Goal: Task Accomplishment & Management: Use online tool/utility

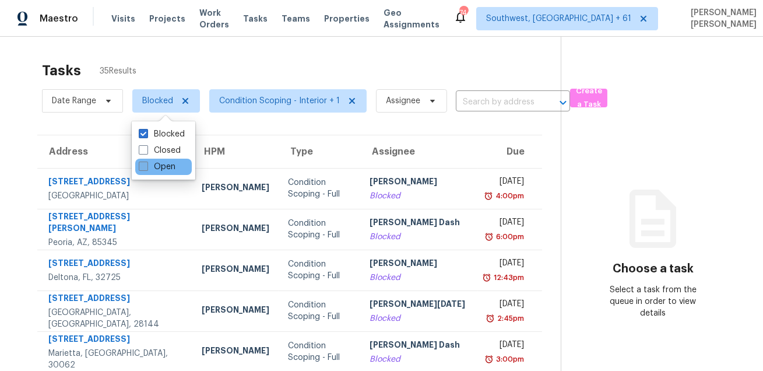
click at [154, 167] on label "Open" at bounding box center [157, 167] width 37 height 12
click at [146, 167] on input "Open" at bounding box center [143, 165] width 8 height 8
checkbox input "true"
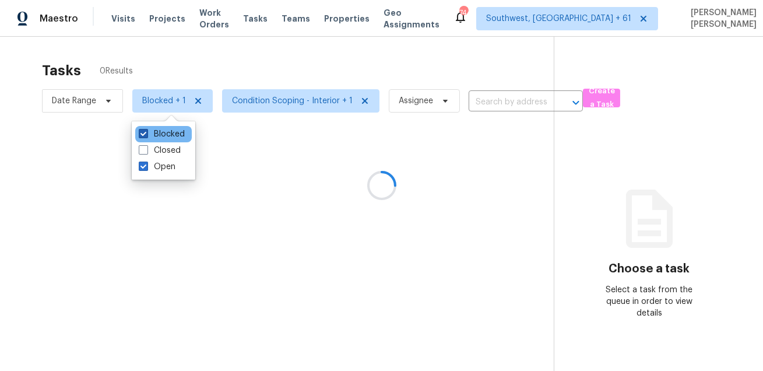
click at [161, 130] on label "Blocked" at bounding box center [162, 134] width 46 height 12
click at [146, 130] on input "Blocked" at bounding box center [143, 132] width 8 height 8
checkbox input "false"
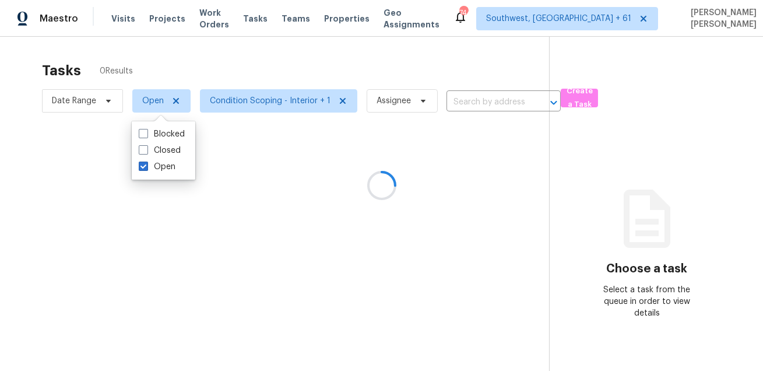
click at [222, 69] on div at bounding box center [381, 185] width 763 height 371
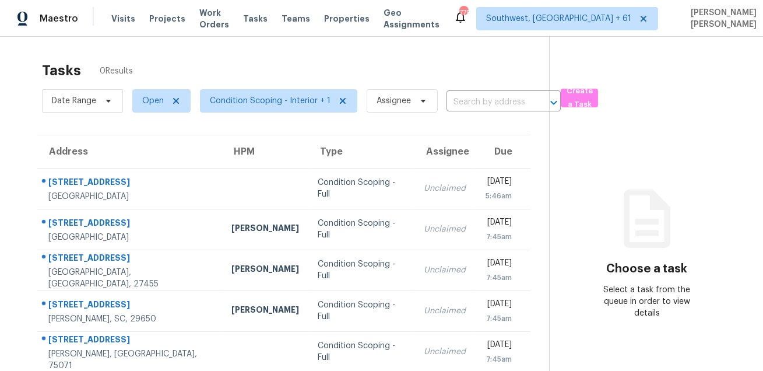
click at [417, 74] on div "Tasks 0 Results" at bounding box center [295, 70] width 507 height 30
click at [272, 100] on span "Condition Scoping - Interior + 1" at bounding box center [270, 101] width 121 height 12
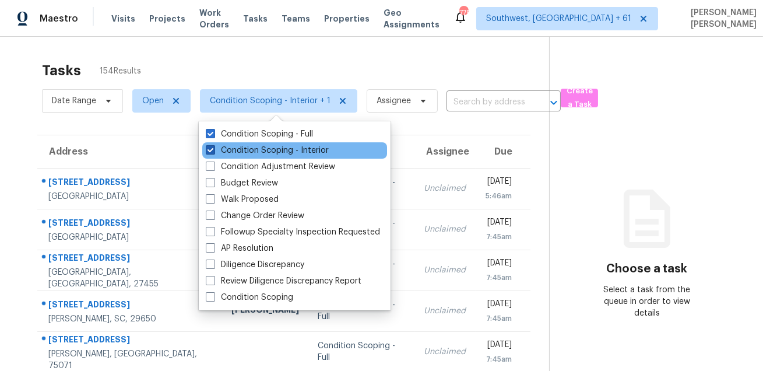
click at [268, 148] on label "Condition Scoping - Interior" at bounding box center [267, 151] width 123 height 12
click at [213, 148] on input "Condition Scoping - Interior" at bounding box center [210, 149] width 8 height 8
checkbox input "false"
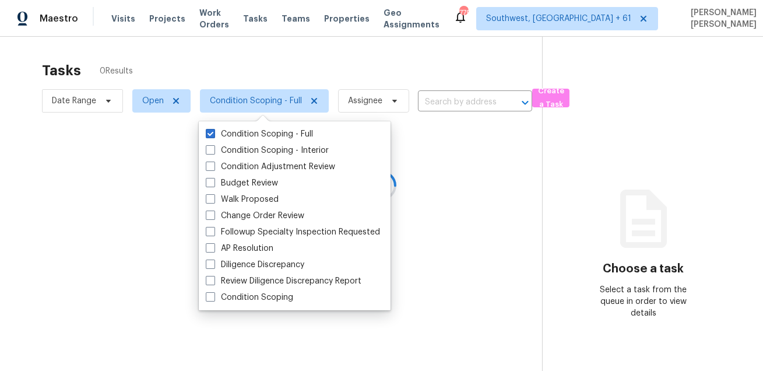
click at [295, 75] on div at bounding box center [381, 185] width 763 height 371
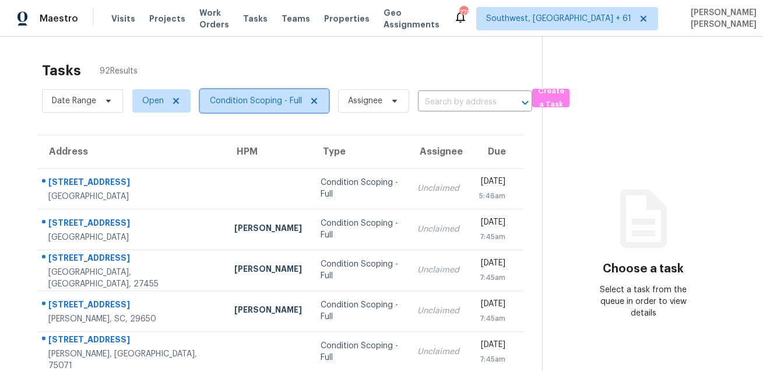
click at [249, 90] on span "Condition Scoping - Full" at bounding box center [264, 100] width 129 height 23
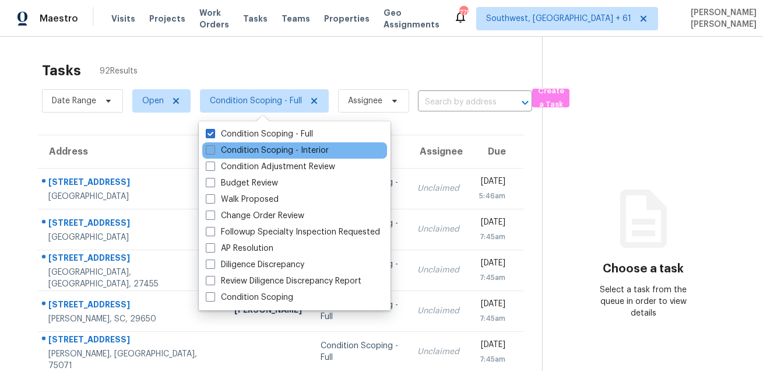
click at [240, 146] on label "Condition Scoping - Interior" at bounding box center [267, 151] width 123 height 12
click at [213, 146] on input "Condition Scoping - Interior" at bounding box center [210, 149] width 8 height 8
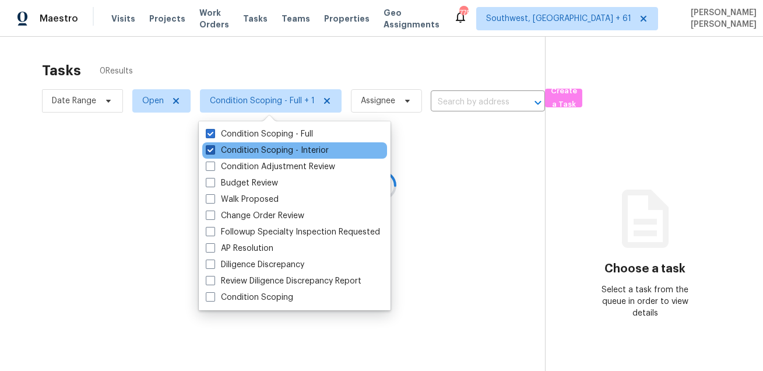
click at [240, 146] on label "Condition Scoping - Interior" at bounding box center [267, 151] width 123 height 12
click at [213, 146] on input "Condition Scoping - Interior" at bounding box center [210, 149] width 8 height 8
checkbox input "false"
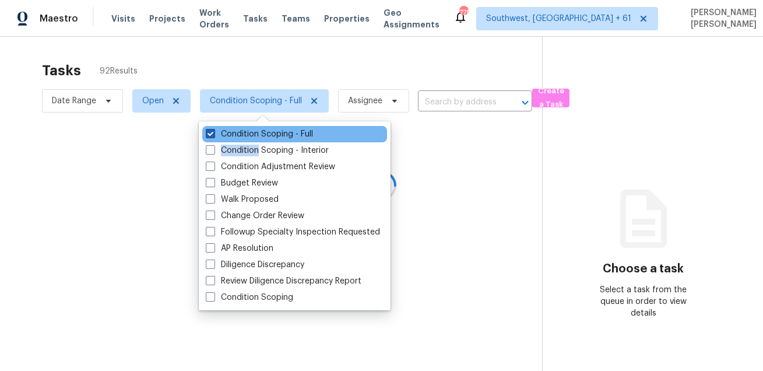
click at [251, 135] on label "Condition Scoping - Full" at bounding box center [259, 134] width 107 height 12
click at [213, 135] on input "Condition Scoping - Full" at bounding box center [210, 132] width 8 height 8
checkbox input "false"
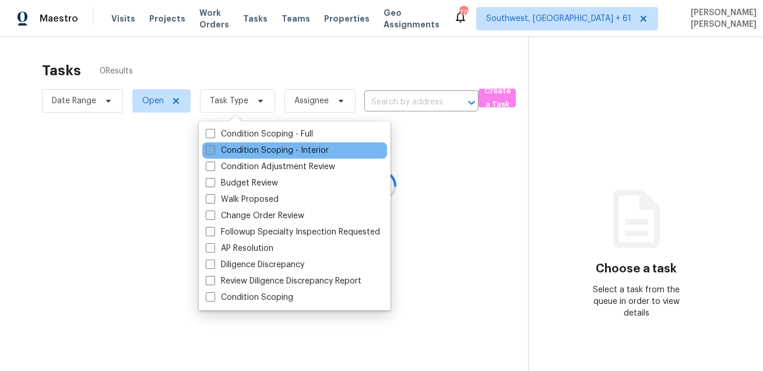
click at [244, 148] on label "Condition Scoping - Interior" at bounding box center [267, 151] width 123 height 12
click at [213, 148] on input "Condition Scoping - Interior" at bounding box center [210, 149] width 8 height 8
checkbox input "true"
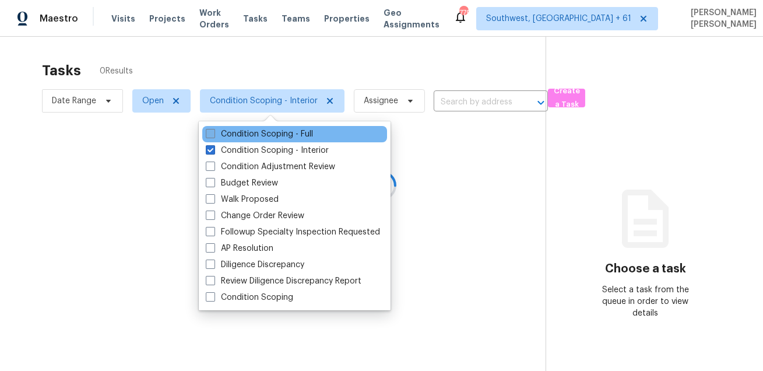
click at [254, 132] on label "Condition Scoping - Full" at bounding box center [259, 134] width 107 height 12
click at [213, 132] on input "Condition Scoping - Full" at bounding box center [210, 132] width 8 height 8
checkbox input "true"
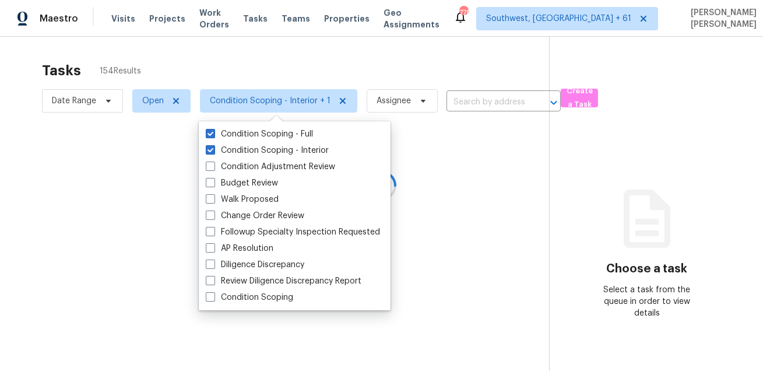
click at [270, 61] on div at bounding box center [381, 185] width 763 height 371
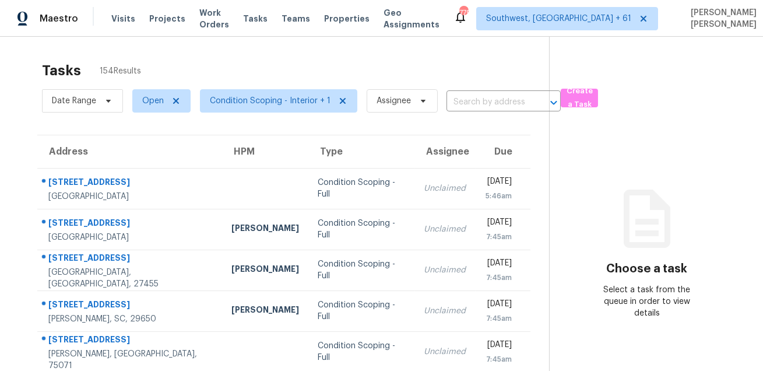
click at [112, 12] on div "Visits Projects Work Orders Tasks Teams Properties Geo Assignments" at bounding box center [282, 18] width 342 height 23
click at [117, 22] on span "Visits" at bounding box center [123, 19] width 24 height 12
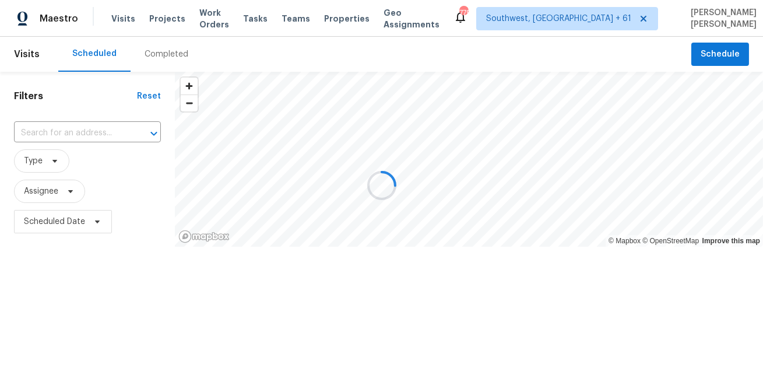
click at [169, 51] on div at bounding box center [381, 185] width 763 height 371
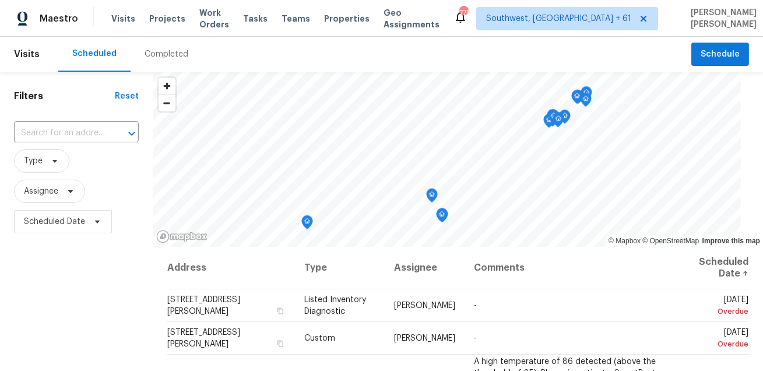
click at [169, 51] on div "Completed" at bounding box center [167, 54] width 44 height 12
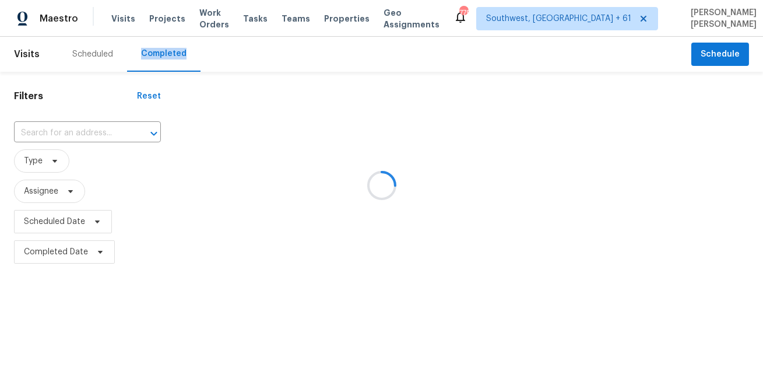
click at [246, 38] on div at bounding box center [381, 185] width 763 height 371
click at [89, 52] on div at bounding box center [381, 185] width 763 height 371
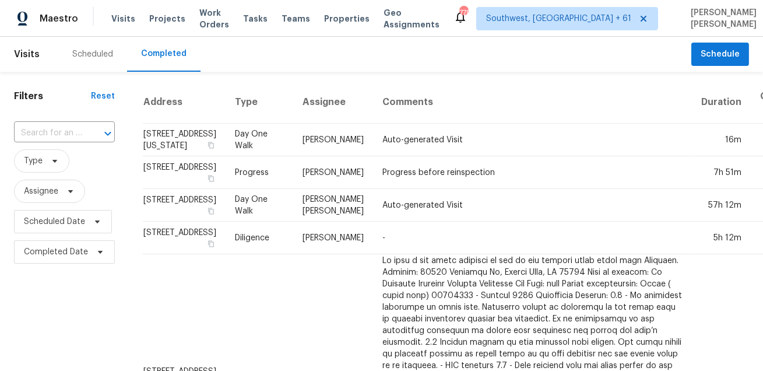
click at [85, 51] on div "Scheduled" at bounding box center [92, 54] width 41 height 12
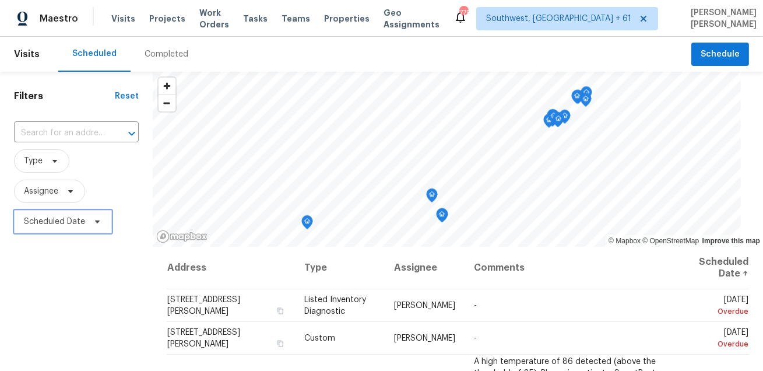
click at [71, 217] on span "Scheduled Date" at bounding box center [54, 222] width 61 height 12
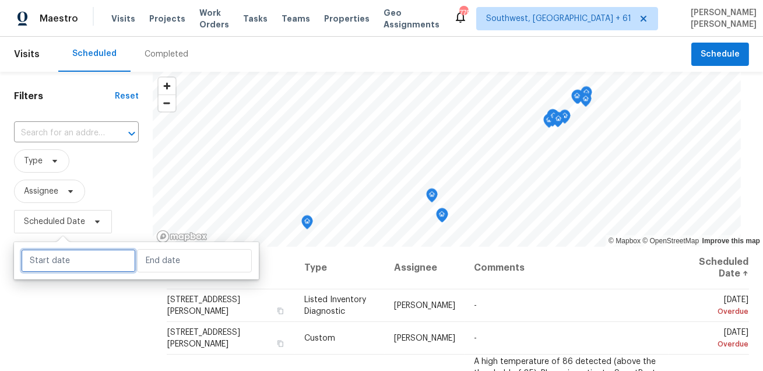
click at [93, 250] on input "text" at bounding box center [78, 260] width 115 height 23
select select "7"
select select "2025"
select select "8"
select select "2025"
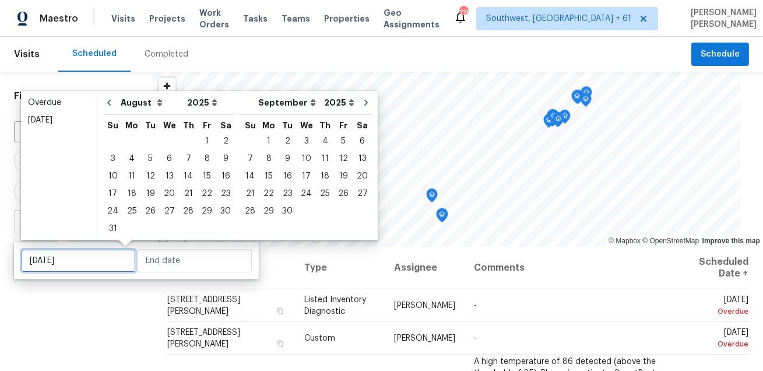
type input "Sat, Aug 09"
click at [184, 196] on div "21" at bounding box center [188, 193] width 19 height 16
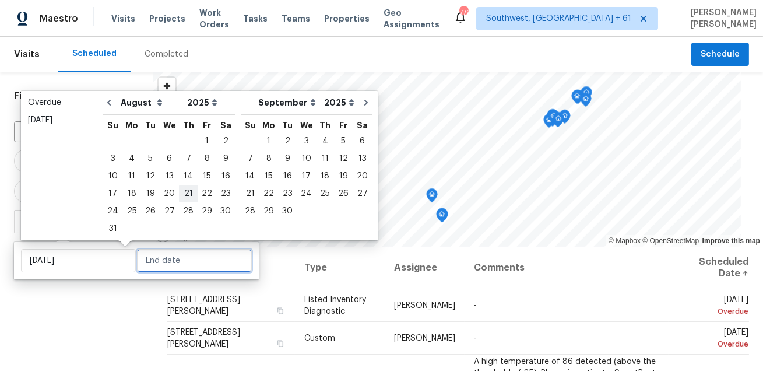
type input "Thu, Aug 21"
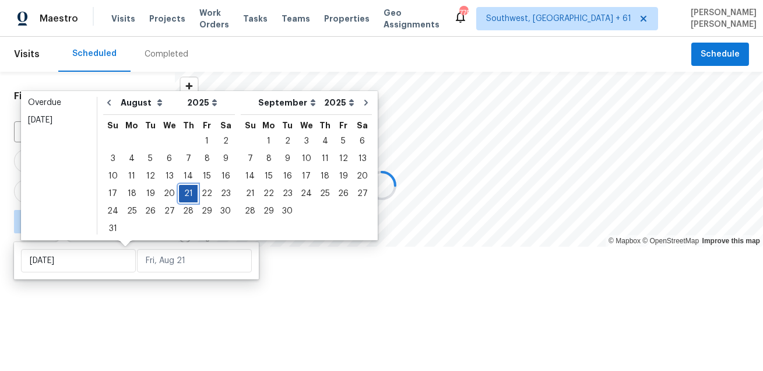
click at [184, 196] on div "21" at bounding box center [188, 193] width 19 height 16
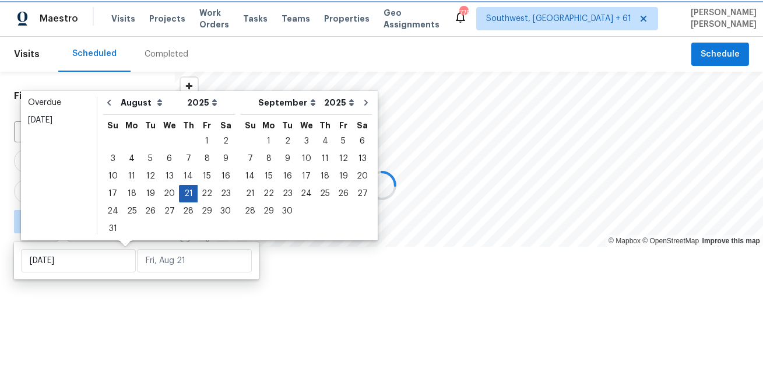
type input "Thu, Aug 21"
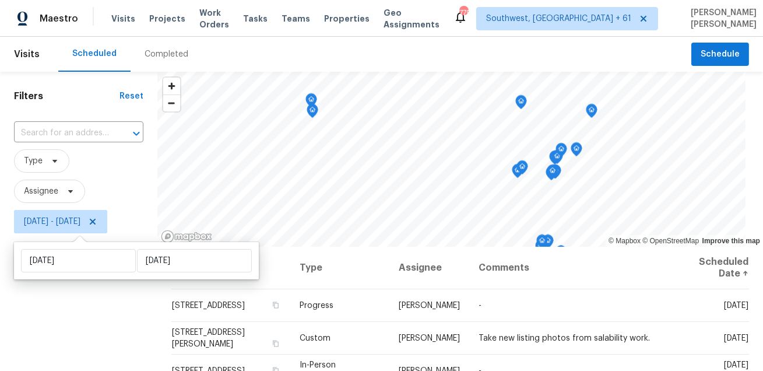
click at [118, 300] on div "Filters Reset ​ Type Assignee Thu, Aug 21 - Thu, Aug 21" at bounding box center [78, 307] width 157 height 471
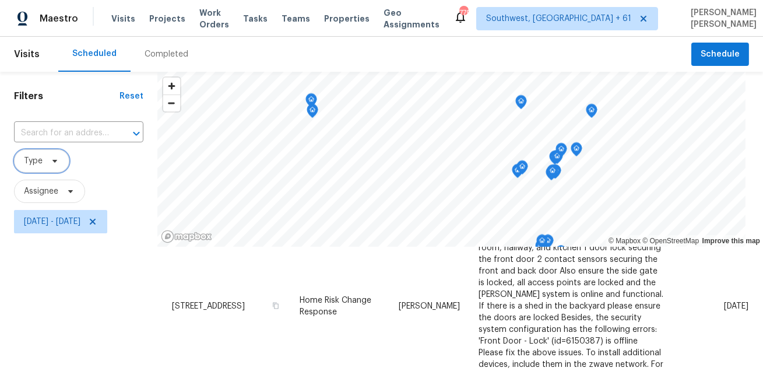
click at [51, 163] on icon at bounding box center [54, 160] width 9 height 9
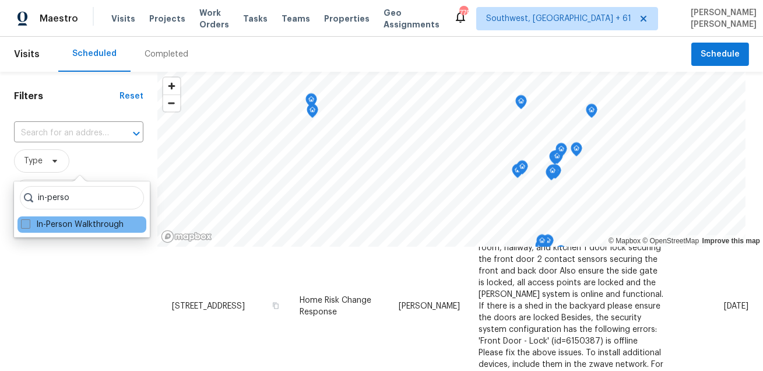
type input "in-perso"
click at [38, 221] on label "In-Person Walkthrough" at bounding box center [72, 225] width 103 height 12
click at [29, 221] on input "In-Person Walkthrough" at bounding box center [25, 223] width 8 height 8
checkbox input "true"
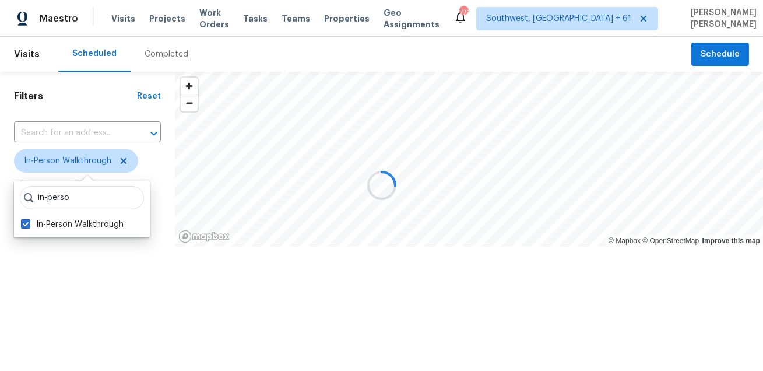
click at [88, 295] on div "Filters Reset ​ In-Person Walkthrough Assignee Thu, Aug 21 - Thu, Aug 21" at bounding box center [87, 196] width 175 height 249
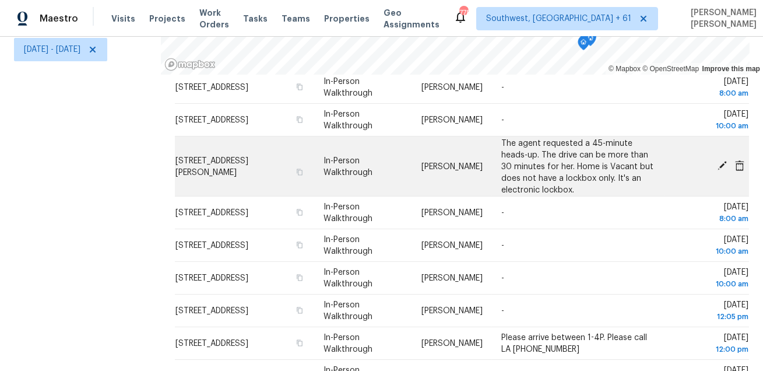
scroll to position [369, 0]
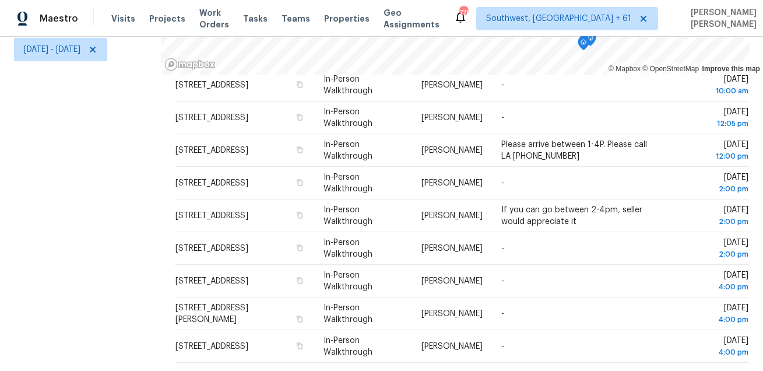
click at [122, 286] on div "Filters Reset ​ In-Person Walkthrough Assignee Thu, Aug 21 - Thu, Aug 21" at bounding box center [80, 135] width 161 height 471
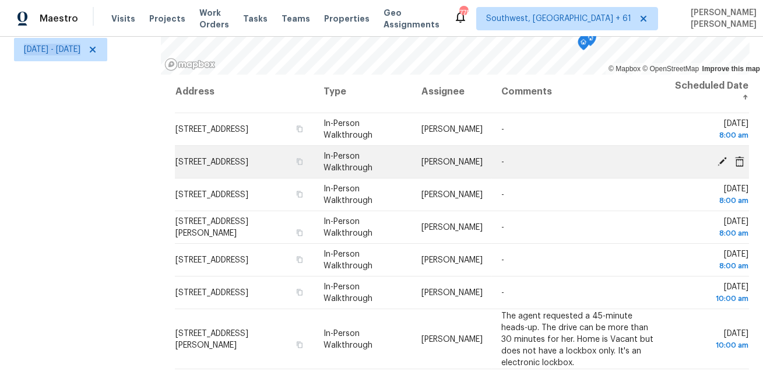
scroll to position [0, 0]
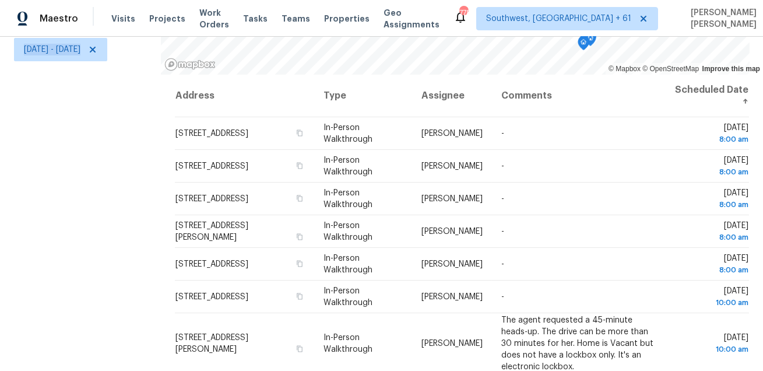
click at [64, 149] on div "Filters Reset ​ In-Person Walkthrough Assignee Thu, Aug 21 - Thu, Aug 21" at bounding box center [80, 135] width 161 height 471
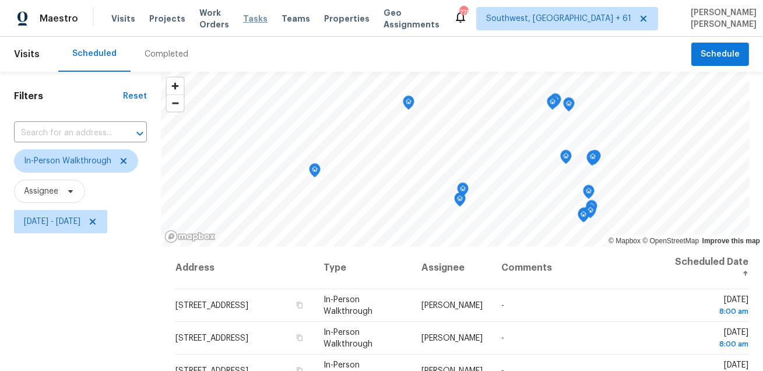
click at [267, 15] on span "Tasks" at bounding box center [255, 19] width 24 height 8
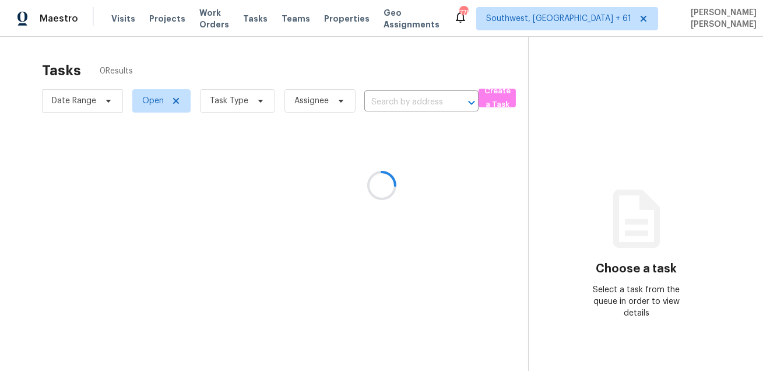
click at [239, 107] on div at bounding box center [381, 185] width 763 height 371
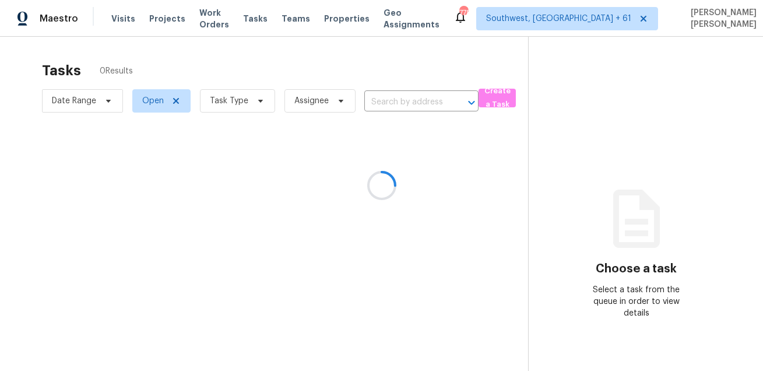
click at [239, 107] on div at bounding box center [381, 185] width 763 height 371
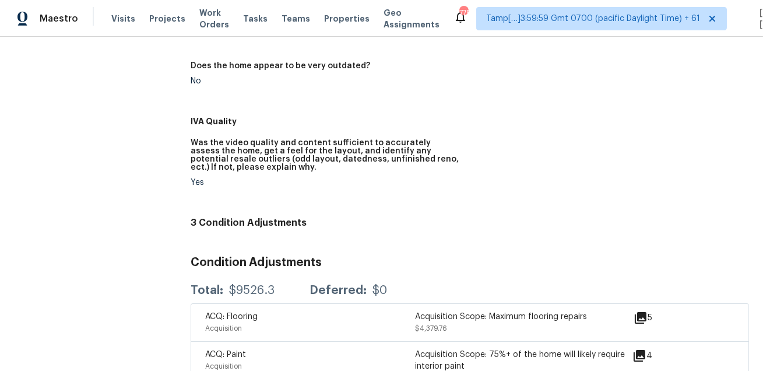
scroll to position [698, 0]
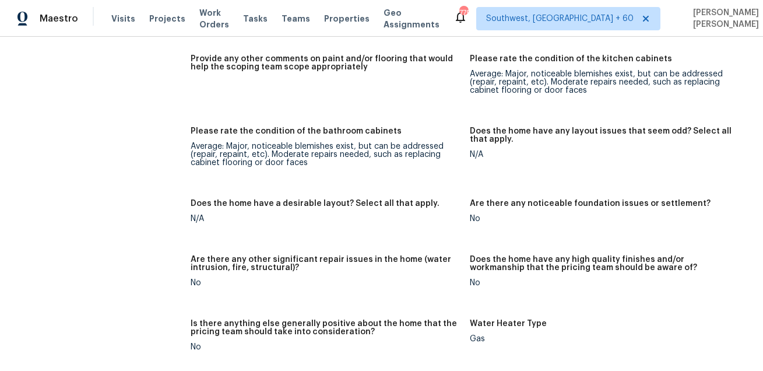
scroll to position [2631, 0]
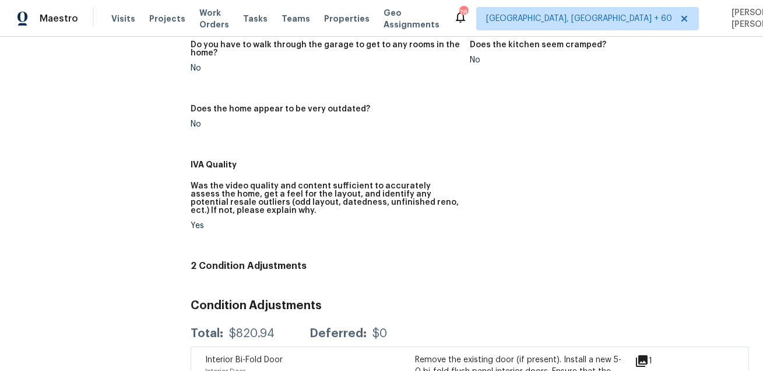
scroll to position [648, 0]
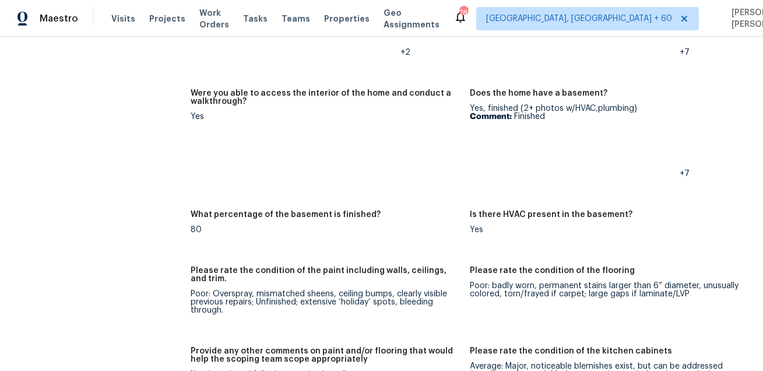
scroll to position [2104, 0]
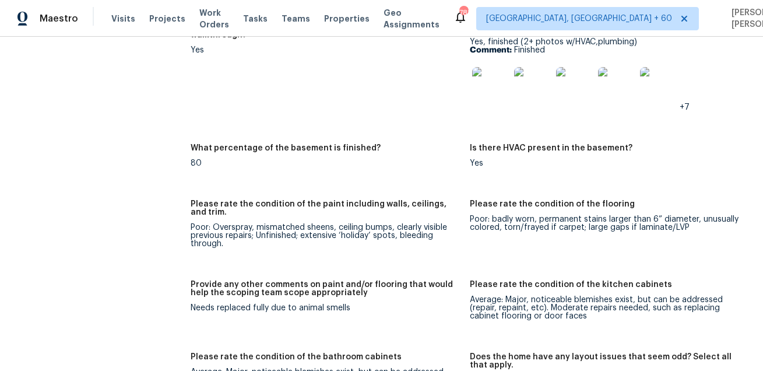
click at [119, 24] on div "Visits Projects Work Orders Tasks Teams Properties Geo Assignments" at bounding box center [282, 18] width 342 height 23
click at [125, 19] on span "Visits" at bounding box center [123, 19] width 24 height 12
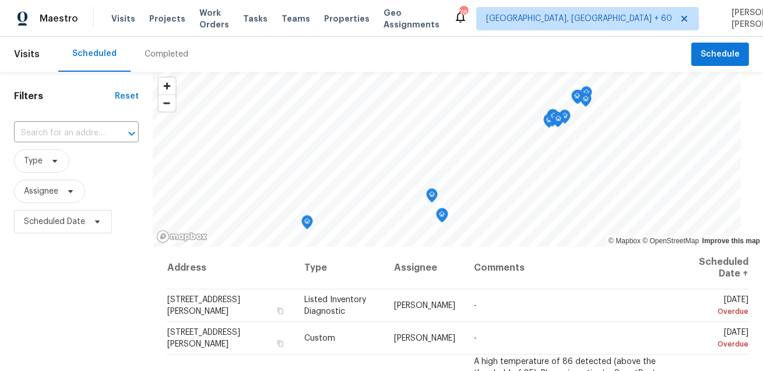
click at [165, 55] on div "Completed" at bounding box center [167, 54] width 44 height 12
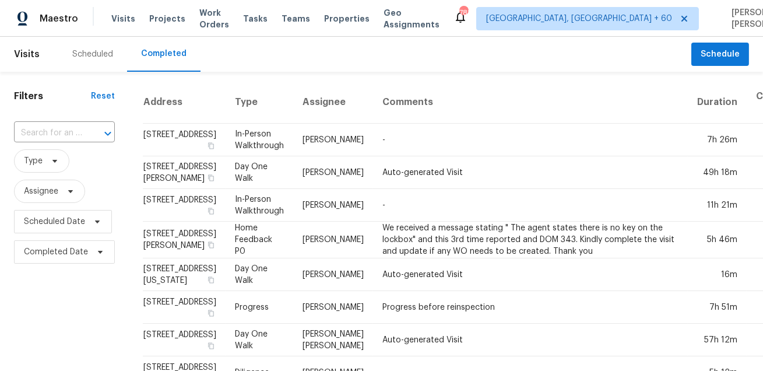
click at [64, 142] on div "​" at bounding box center [64, 133] width 101 height 25
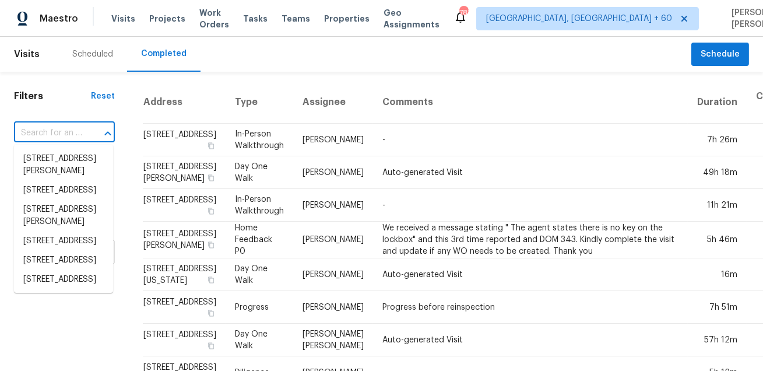
paste input "4043 Avalon Rd SW, Atlanta, GA 30331"
type input "4043 Avalon Rd SW, Atlanta, GA 30331"
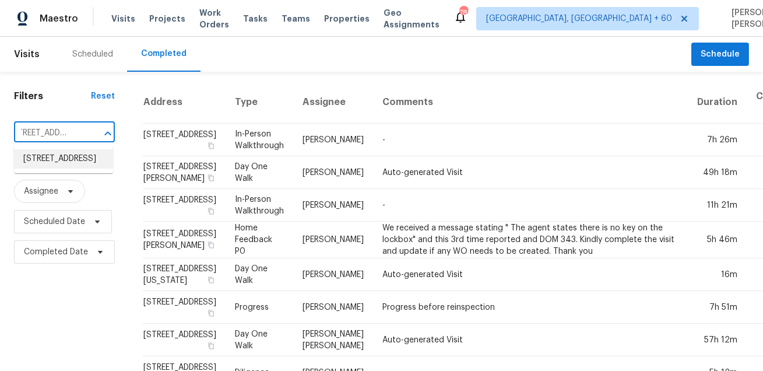
click at [54, 163] on li "4043 Avalon Rd SW, Atlanta, GA 30331" at bounding box center [63, 158] width 99 height 19
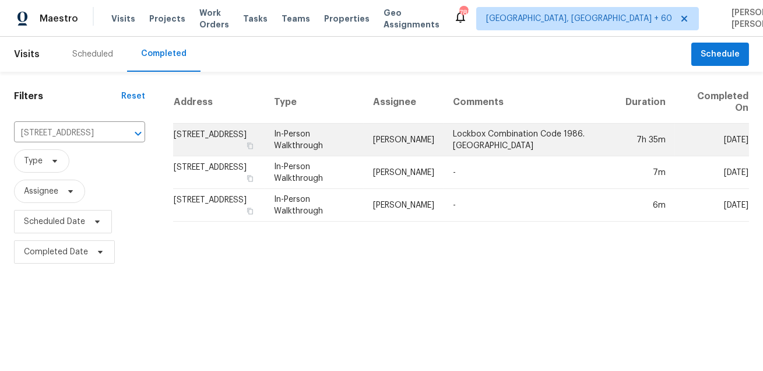
click at [351, 142] on td "In-Person Walkthrough" at bounding box center [314, 140] width 99 height 33
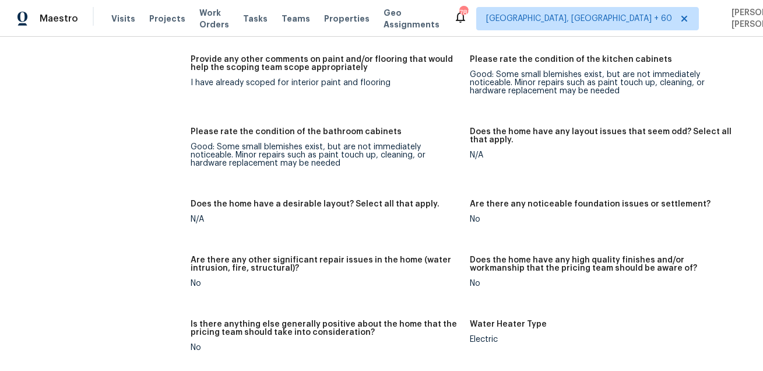
scroll to position [3187, 0]
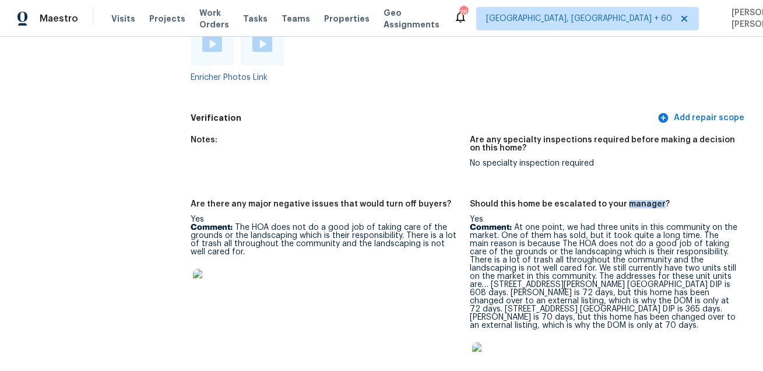
click at [450, 119] on h5 "Verification" at bounding box center [423, 118] width 464 height 12
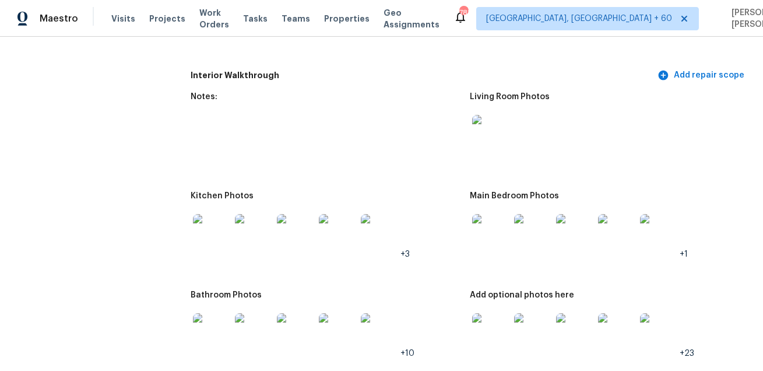
scroll to position [2074, 0]
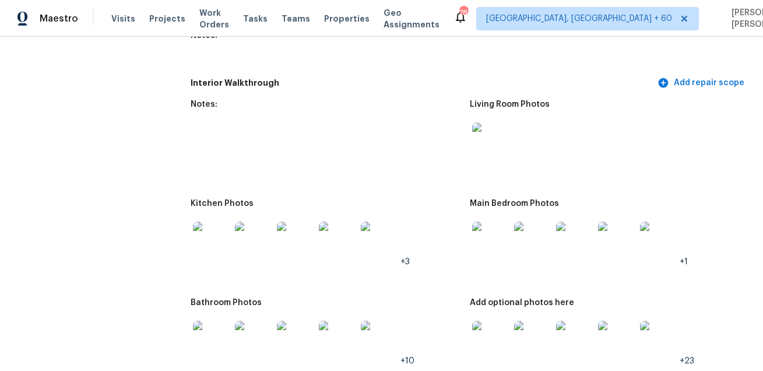
click at [487, 138] on img at bounding box center [490, 140] width 37 height 37
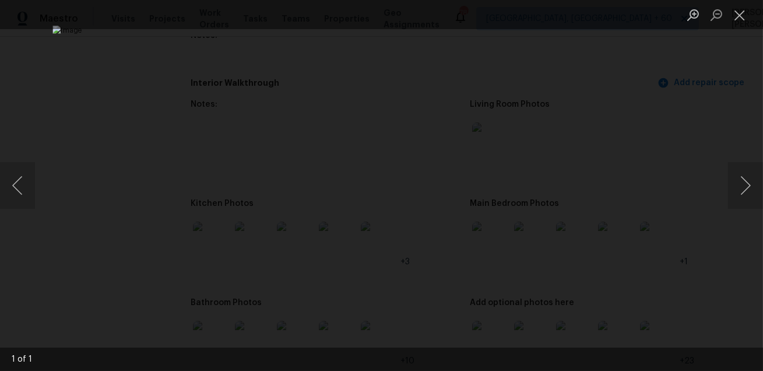
click at [686, 138] on div "Lightbox" at bounding box center [381, 185] width 763 height 371
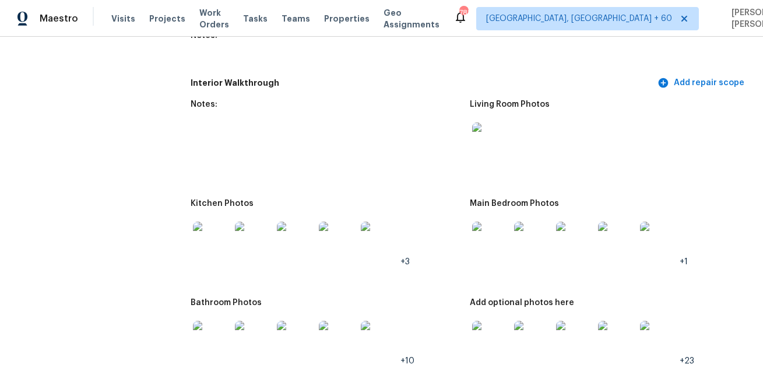
click at [199, 242] on img at bounding box center [211, 239] width 37 height 37
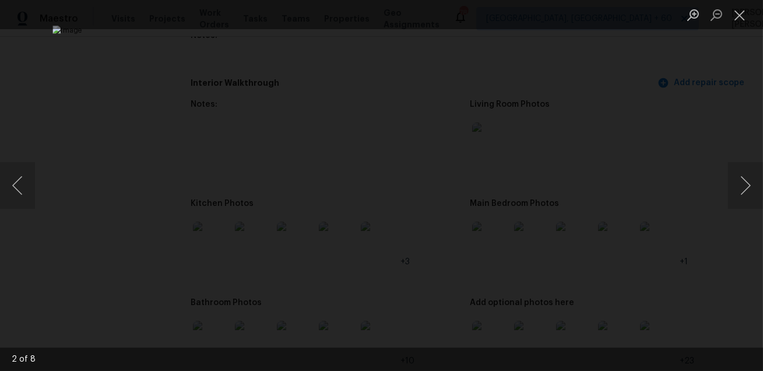
click at [664, 114] on div "Lightbox" at bounding box center [381, 185] width 763 height 371
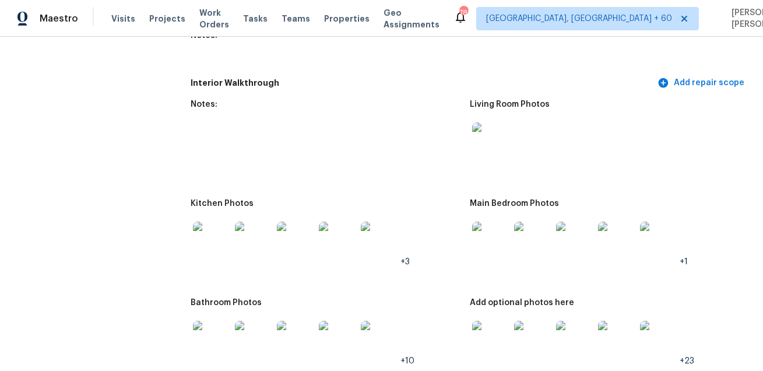
click at [487, 251] on img at bounding box center [490, 239] width 37 height 37
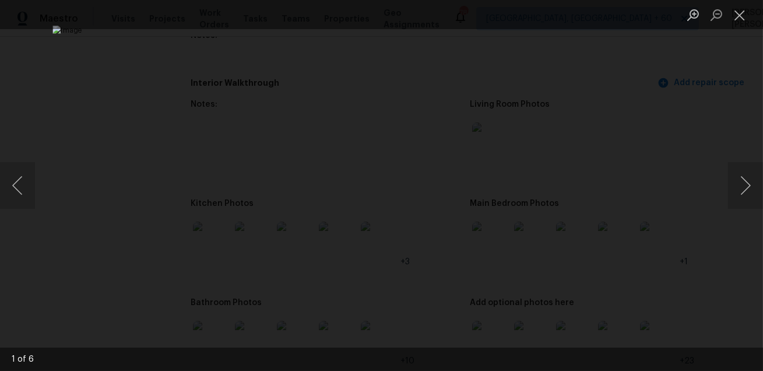
click at [701, 284] on div "Lightbox" at bounding box center [381, 185] width 763 height 371
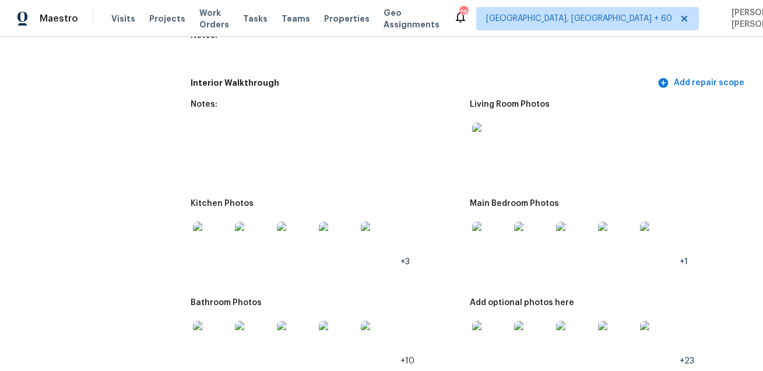
scroll to position [2199, 0]
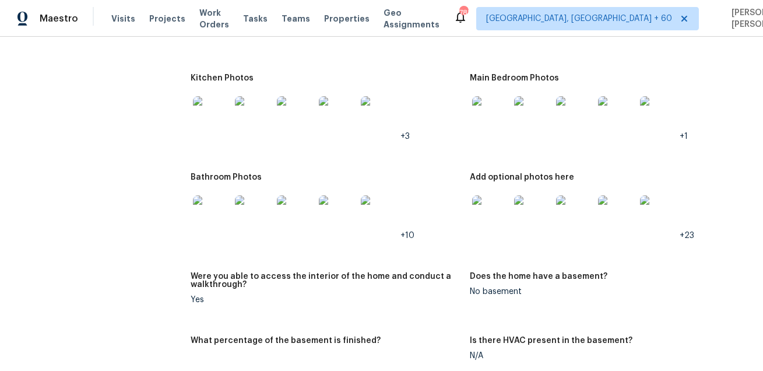
click at [212, 225] on img at bounding box center [211, 213] width 37 height 37
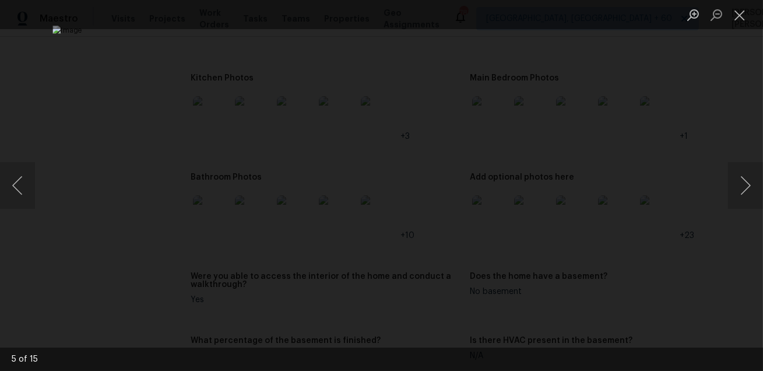
click at [709, 266] on div "Lightbox" at bounding box center [381, 185] width 763 height 371
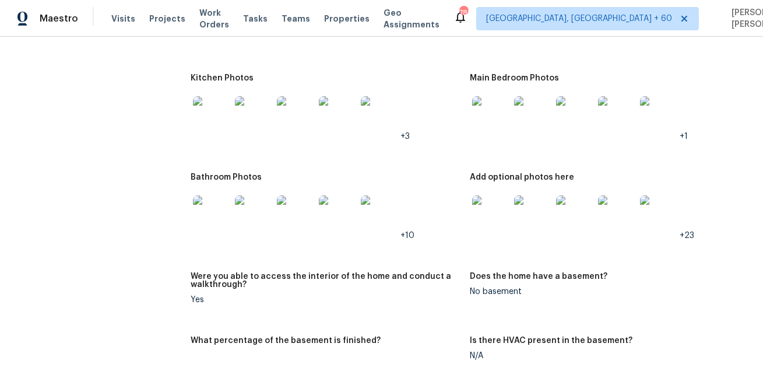
click at [485, 219] on img at bounding box center [490, 213] width 37 height 37
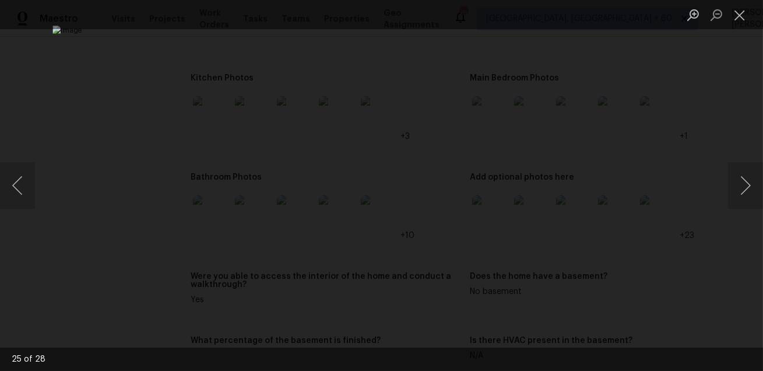
click at [673, 262] on div "Lightbox" at bounding box center [381, 185] width 763 height 371
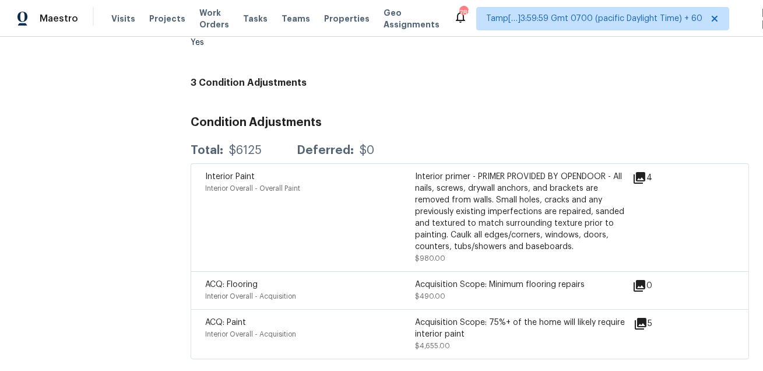
scroll to position [303, 0]
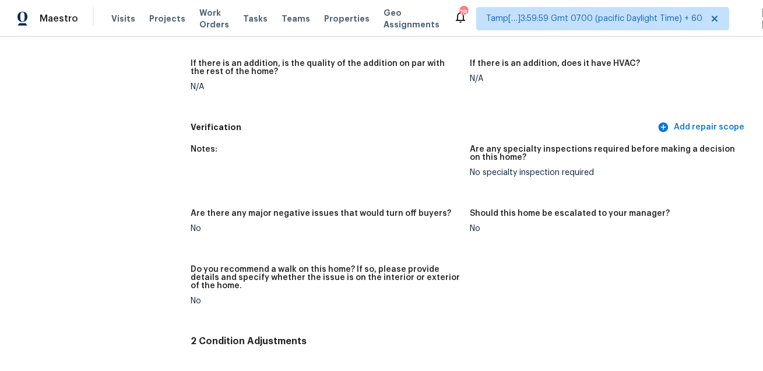
scroll to position [1787, 0]
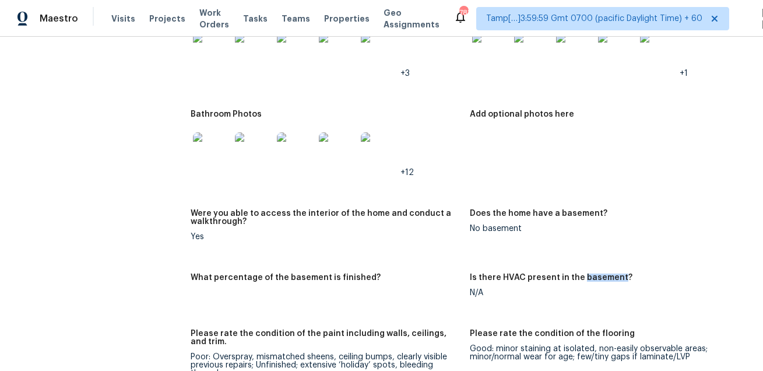
click at [479, 139] on figure "Add optional photos here" at bounding box center [609, 152] width 279 height 85
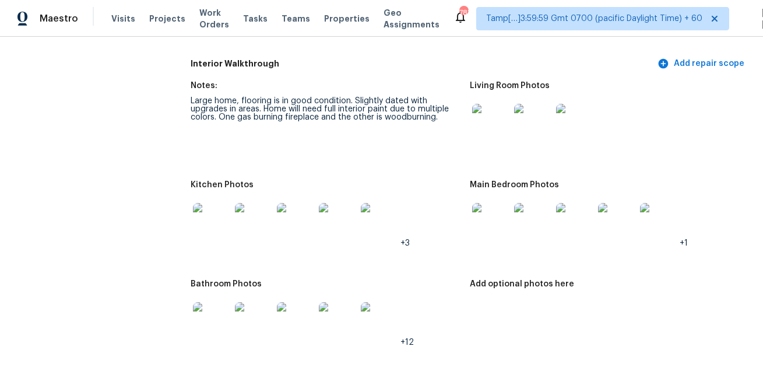
scroll to position [1586, 0]
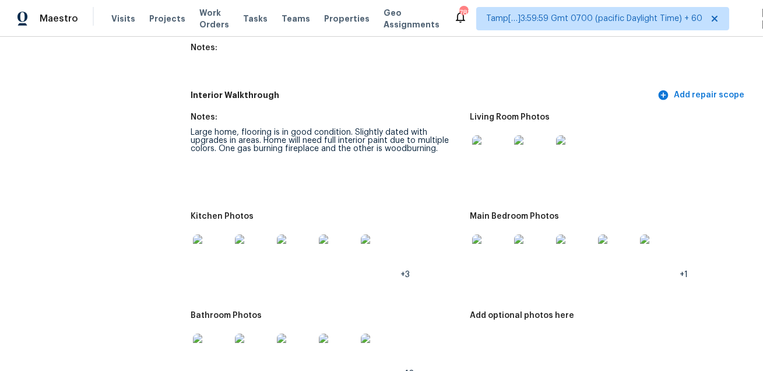
click at [485, 138] on img at bounding box center [490, 153] width 37 height 37
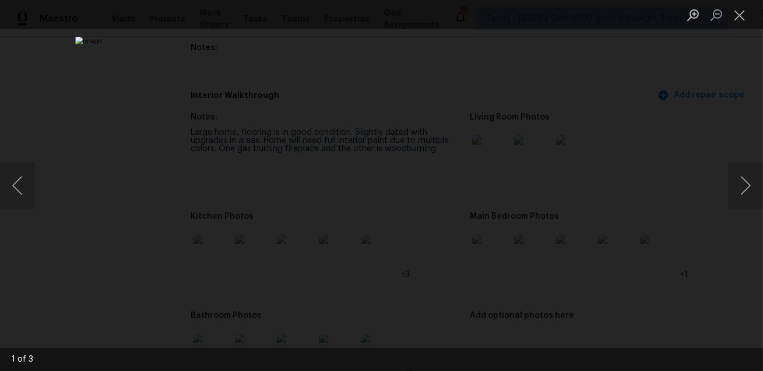
click at [661, 220] on div "Lightbox" at bounding box center [381, 185] width 763 height 371
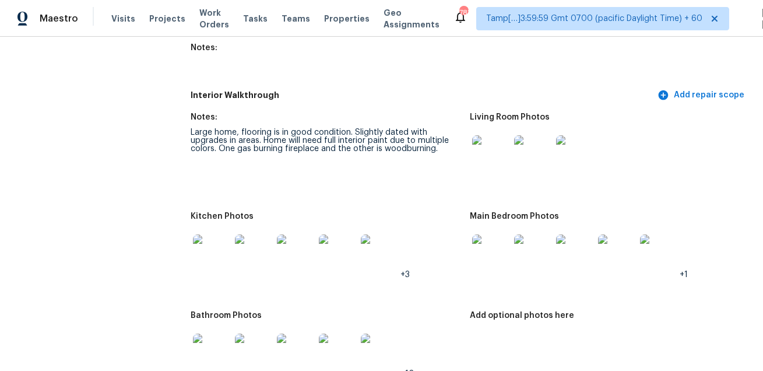
click at [203, 240] on img at bounding box center [211, 252] width 37 height 37
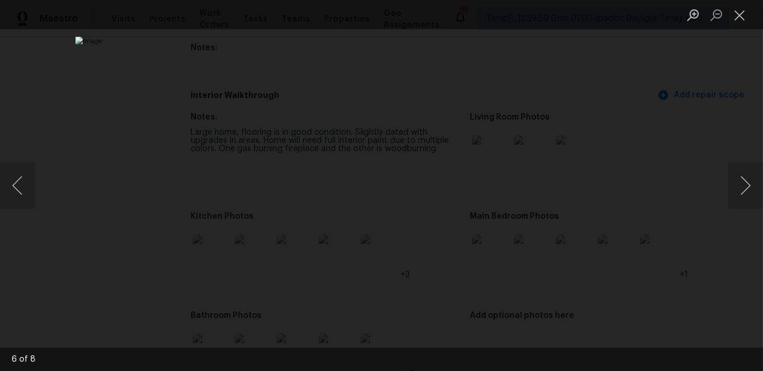
click at [692, 281] on div "Lightbox" at bounding box center [381, 185] width 763 height 371
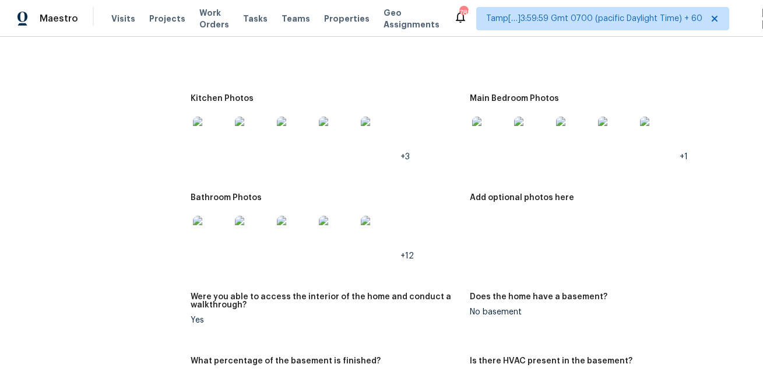
scroll to position [1712, 0]
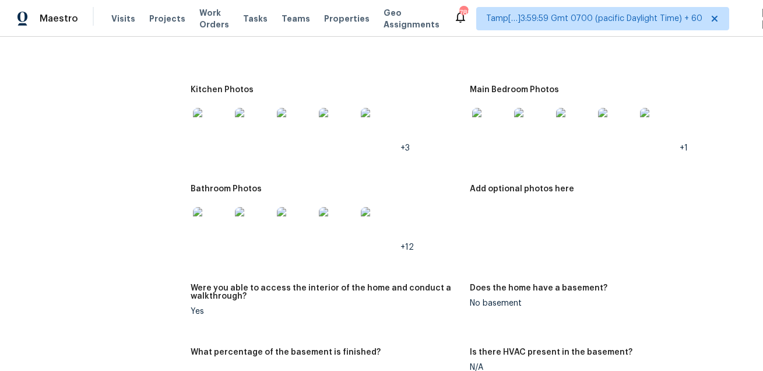
click at [218, 131] on img at bounding box center [211, 126] width 37 height 37
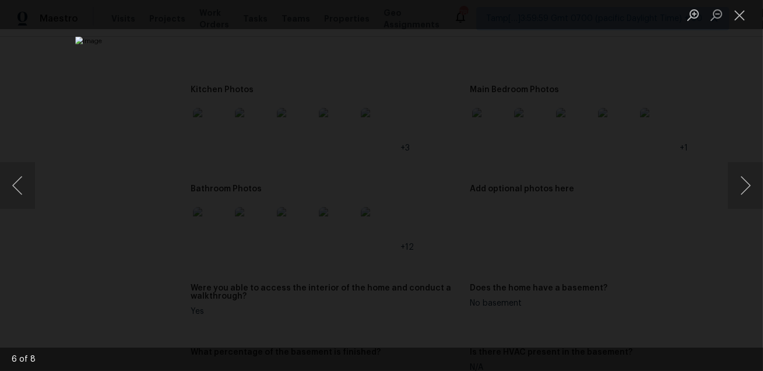
click at [657, 206] on div "Lightbox" at bounding box center [381, 185] width 763 height 371
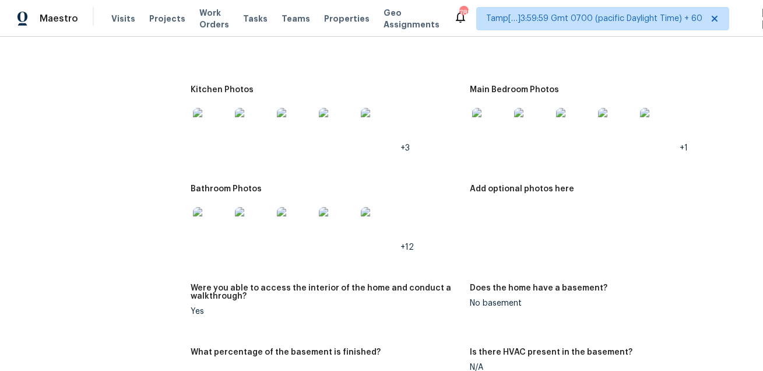
click at [490, 108] on img at bounding box center [490, 126] width 37 height 37
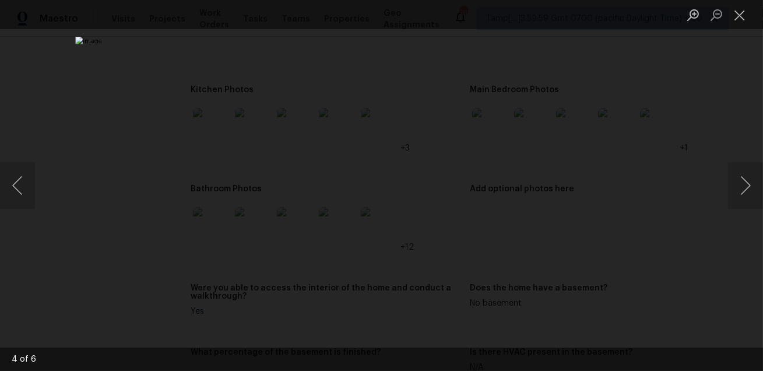
click at [658, 154] on div "Lightbox" at bounding box center [381, 185] width 763 height 371
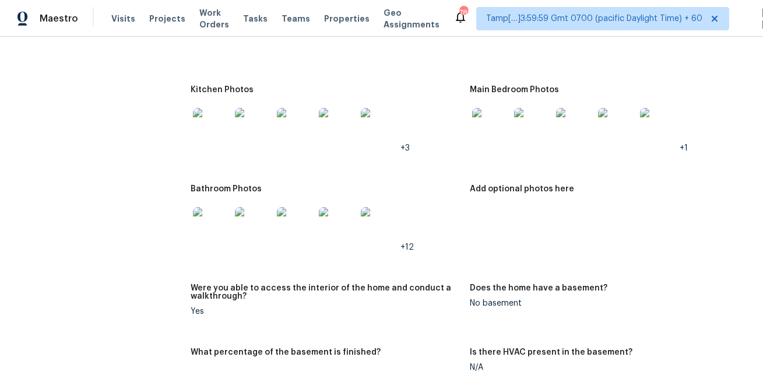
click at [206, 214] on img at bounding box center [211, 225] width 37 height 37
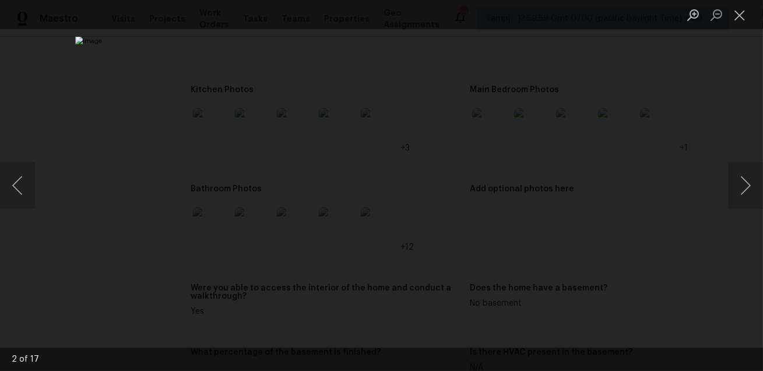
click at [637, 208] on div "Lightbox" at bounding box center [381, 185] width 763 height 371
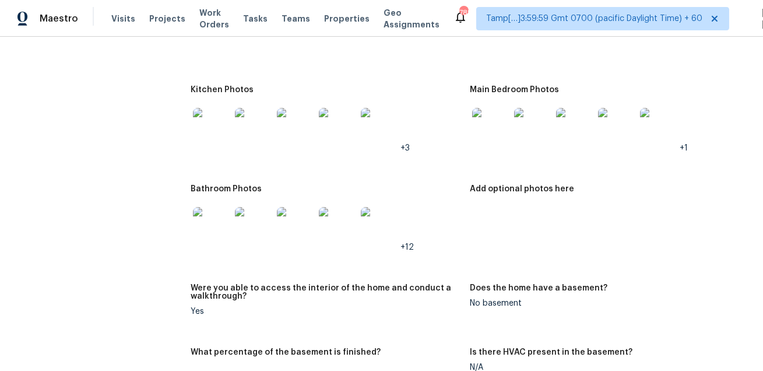
click at [579, 208] on img "Lightbox" at bounding box center [381, 185] width 612 height 297
click at [226, 217] on img at bounding box center [211, 225] width 37 height 37
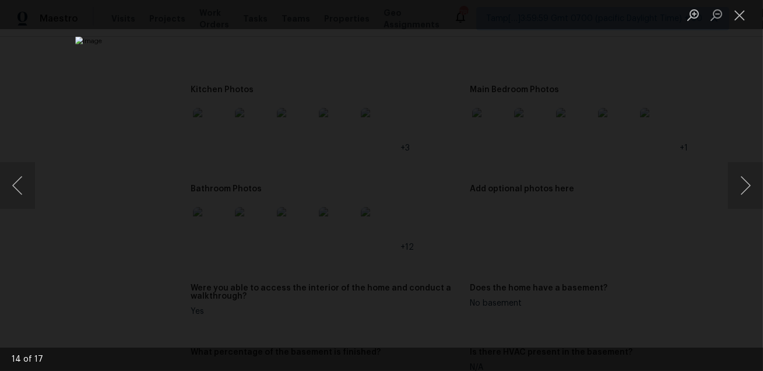
click at [671, 215] on div "Lightbox" at bounding box center [381, 185] width 763 height 371
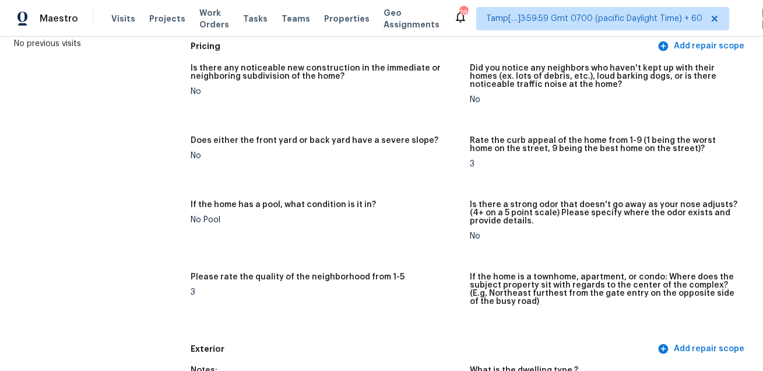
scroll to position [2059, 0]
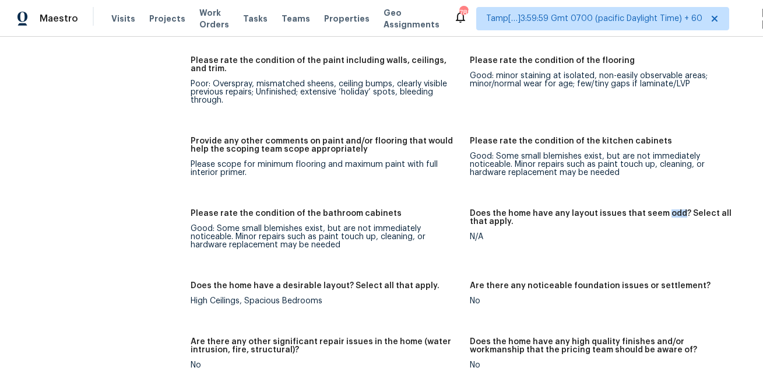
click at [431, 174] on figure "Provide any other comments on paint and/or flooring that would help the scoping…" at bounding box center [330, 166] width 279 height 58
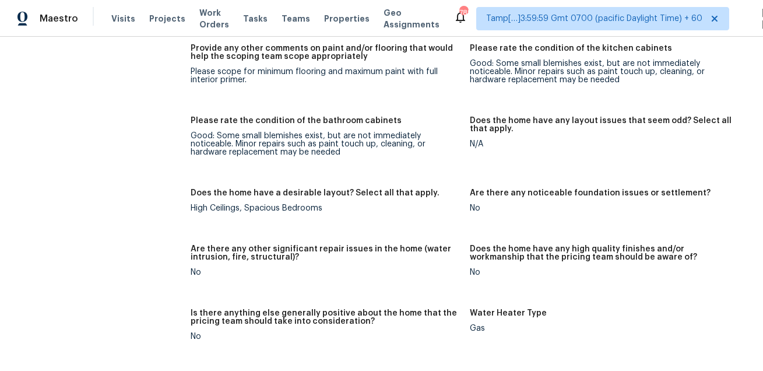
scroll to position [2625, 0]
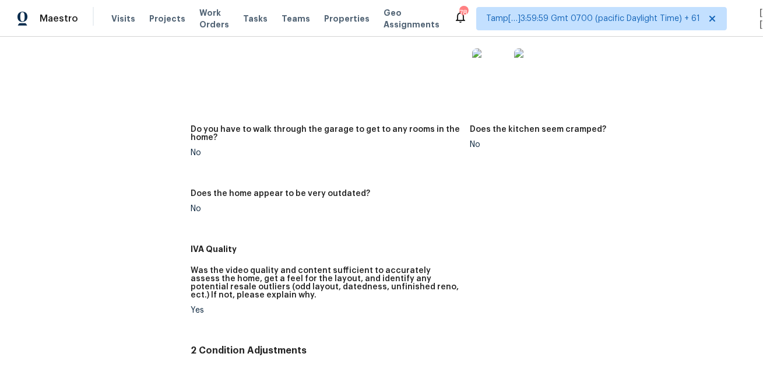
scroll to position [668, 0]
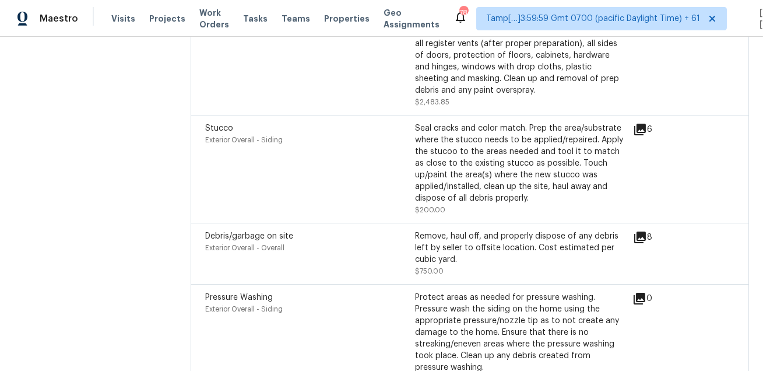
scroll to position [3421, 0]
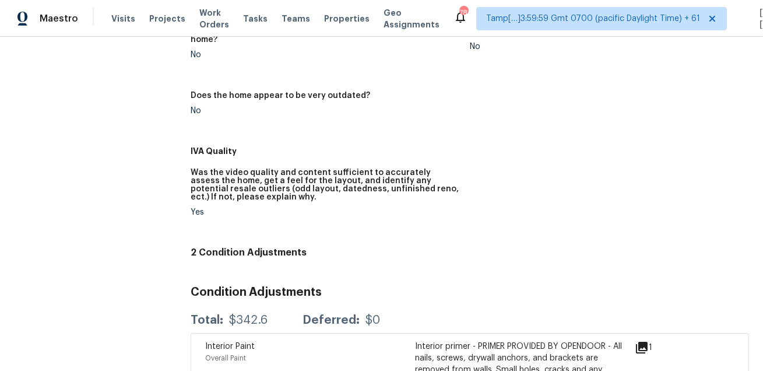
scroll to position [668, 0]
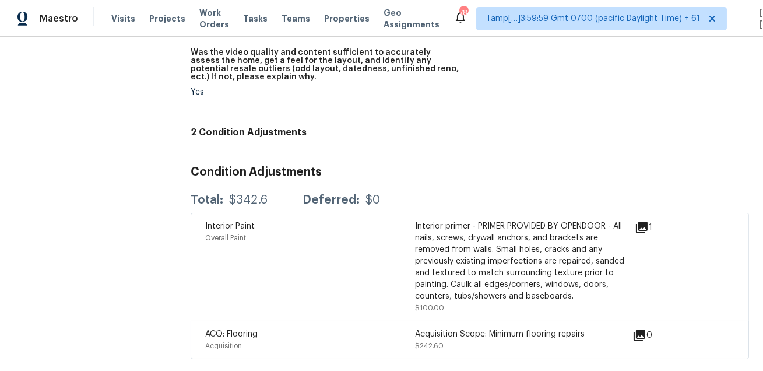
click at [493, 181] on div "Condition Adjustments Total: $342.6 Deferred: $0 Interior Paint Overall Paint I…" at bounding box center [470, 258] width 558 height 202
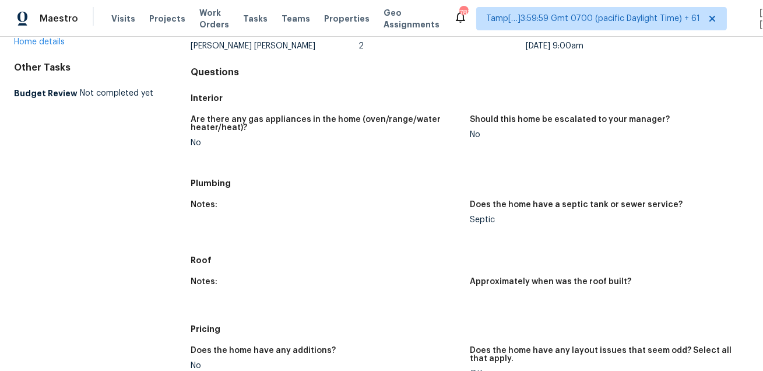
scroll to position [0, 0]
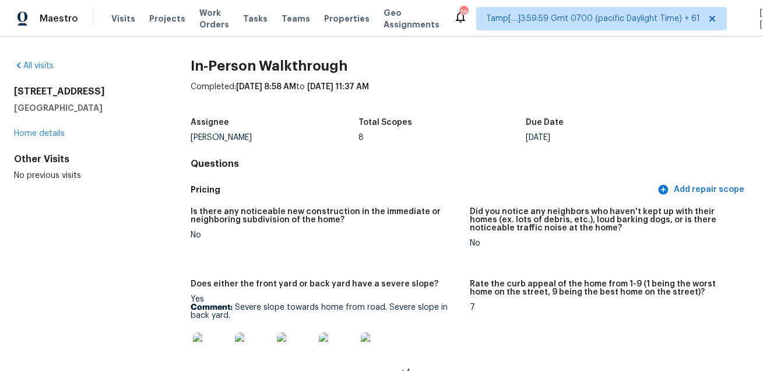
click at [501, 345] on figure "Rate the curb appeal of the home from 1-9 (1 being the worst home on the street…" at bounding box center [609, 337] width 279 height 115
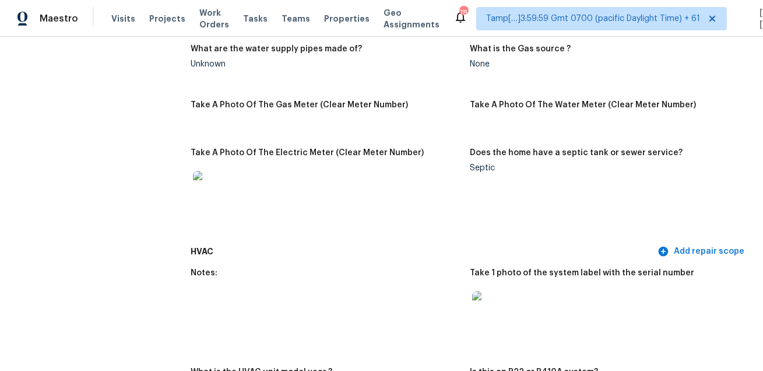
scroll to position [893, 0]
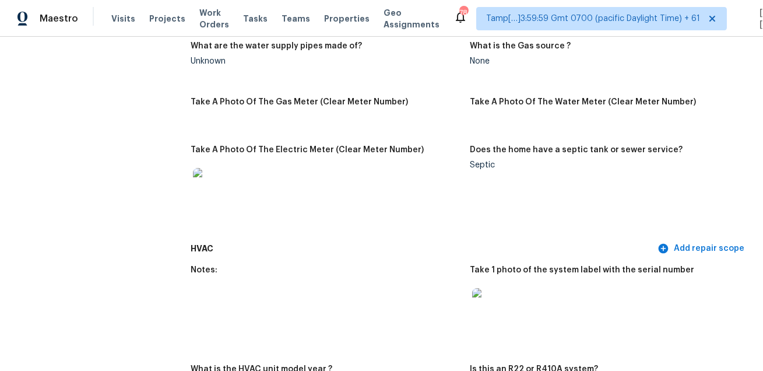
click at [420, 315] on figure "Notes:" at bounding box center [330, 308] width 279 height 85
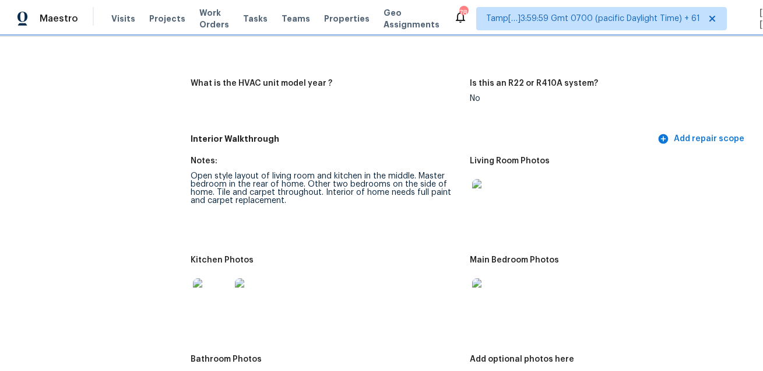
scroll to position [1221, 0]
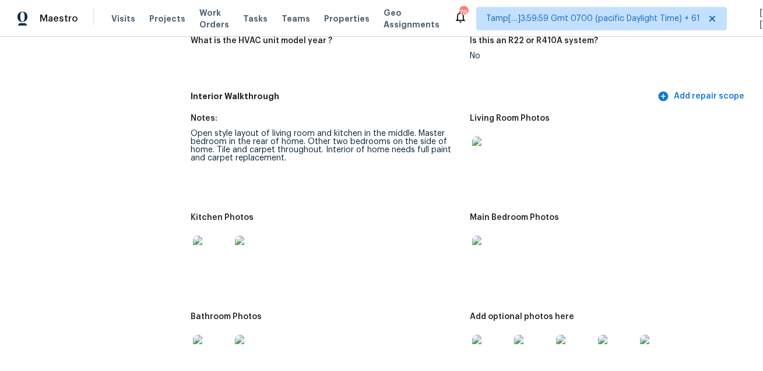
click at [491, 175] on div at bounding box center [491, 154] width 42 height 51
click at [502, 153] on img at bounding box center [490, 154] width 37 height 37
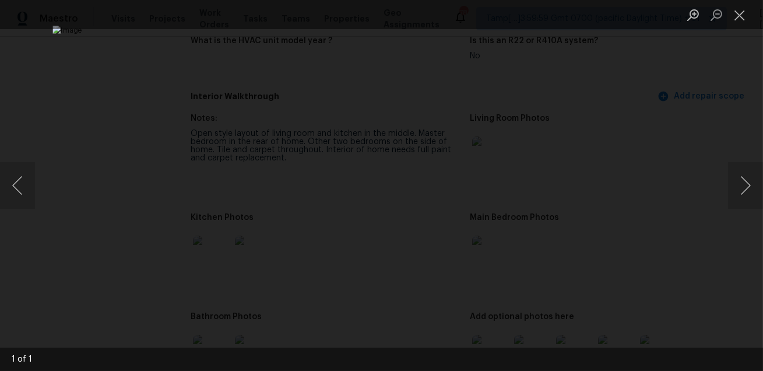
click at [703, 138] on div "Lightbox" at bounding box center [381, 185] width 763 height 371
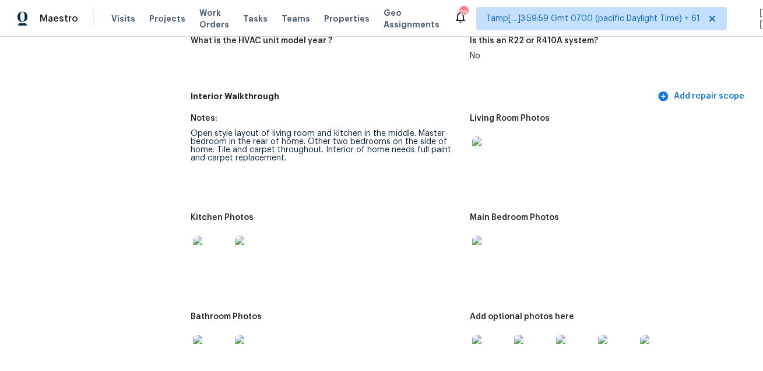
click at [198, 256] on img at bounding box center [211, 253] width 37 height 37
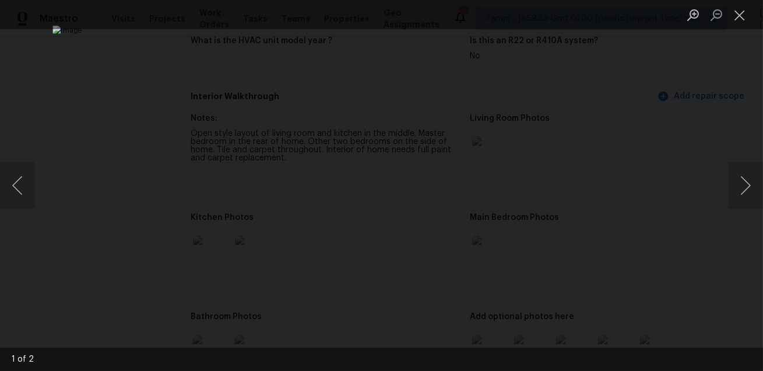
click at [759, 160] on div "Lightbox" at bounding box center [381, 185] width 763 height 371
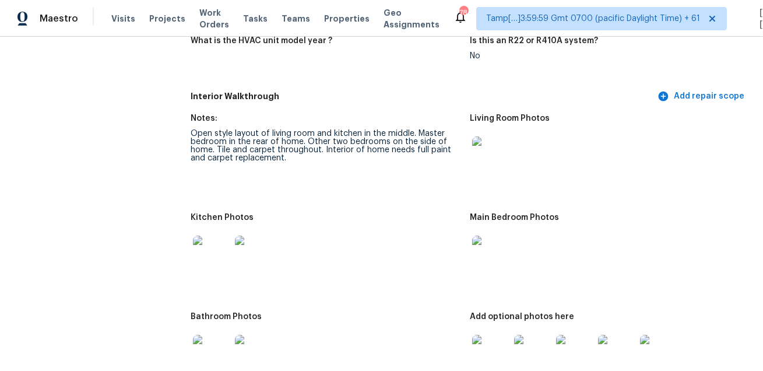
scroll to position [1315, 0]
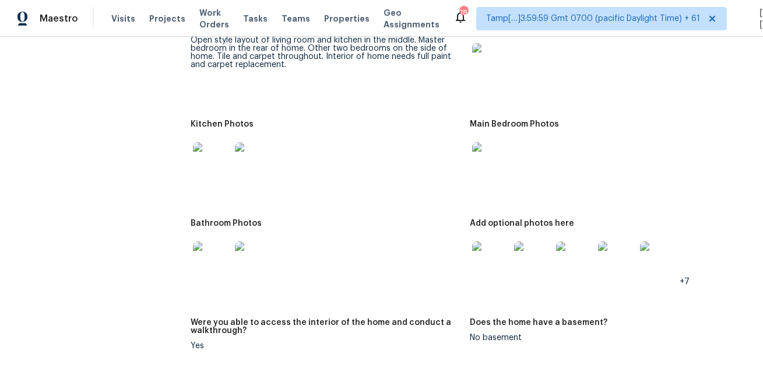
click at [500, 166] on img at bounding box center [490, 160] width 37 height 37
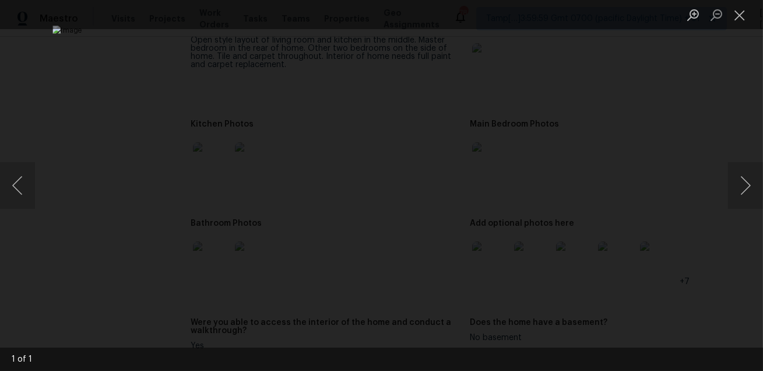
click at [712, 100] on div "Lightbox" at bounding box center [381, 185] width 763 height 371
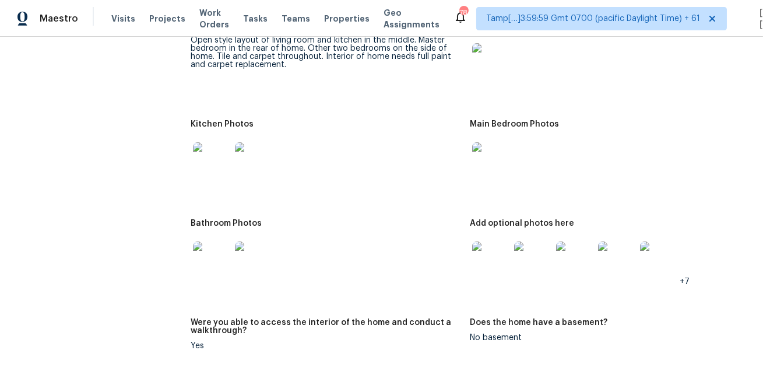
click at [203, 248] on img at bounding box center [211, 259] width 37 height 37
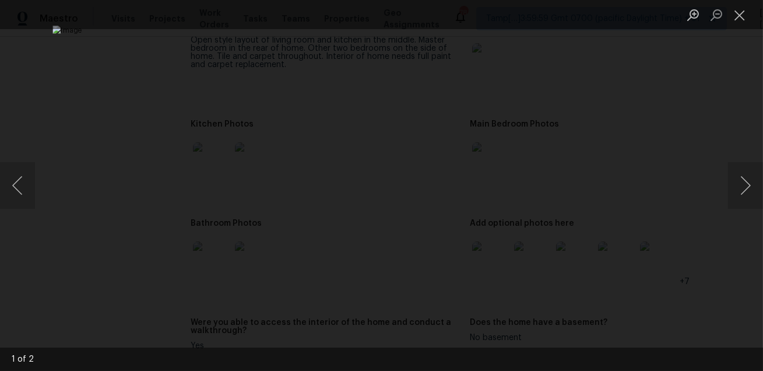
click at [701, 124] on div "Lightbox" at bounding box center [381, 185] width 763 height 371
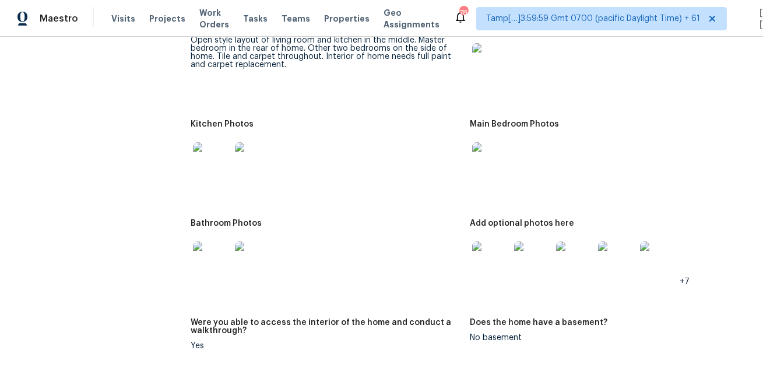
click at [200, 261] on img at bounding box center [211, 259] width 37 height 37
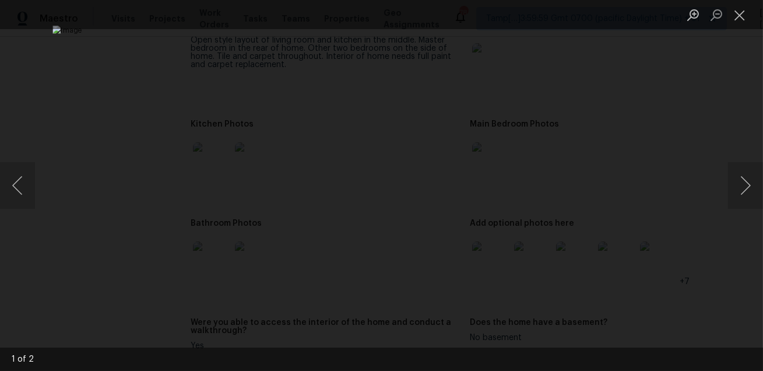
click at [697, 122] on div "Lightbox" at bounding box center [381, 185] width 763 height 371
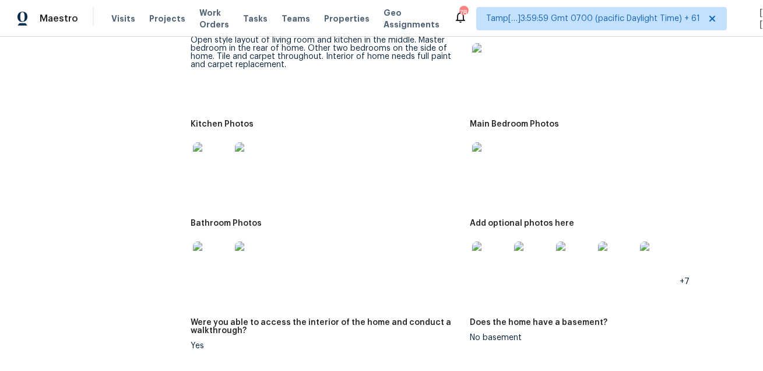
click at [479, 262] on img at bounding box center [490, 259] width 37 height 37
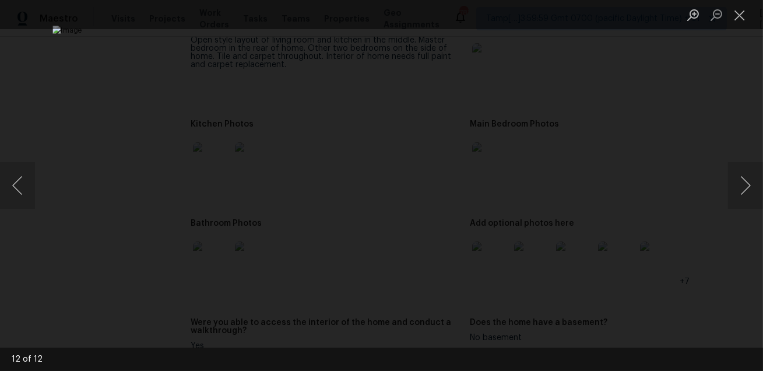
click at [672, 178] on div "Lightbox" at bounding box center [381, 185] width 763 height 371
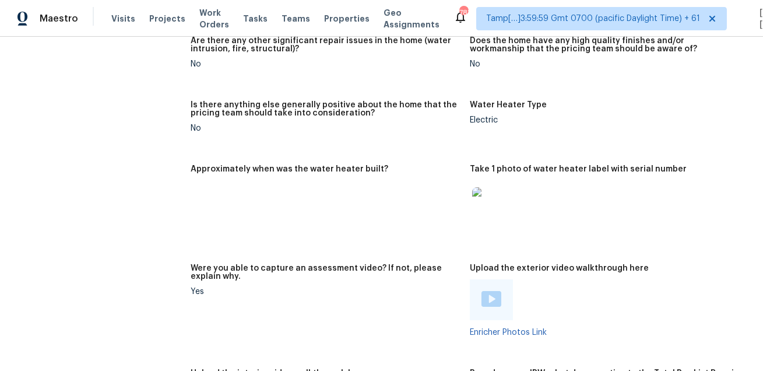
scroll to position [2029, 0]
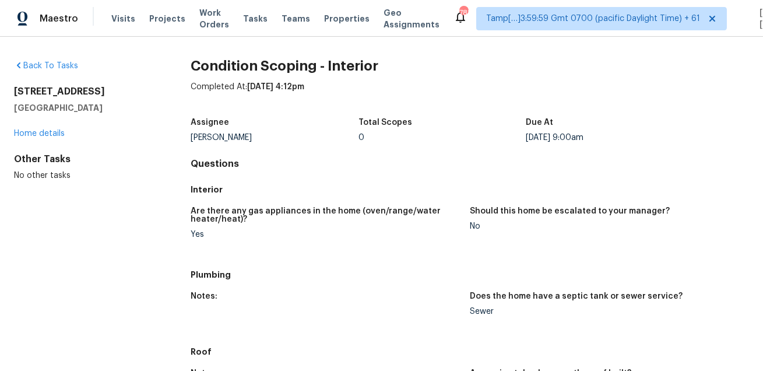
scroll to position [448, 0]
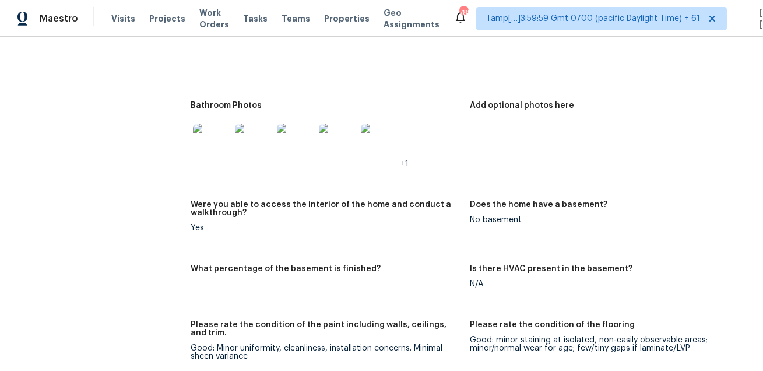
scroll to position [143, 0]
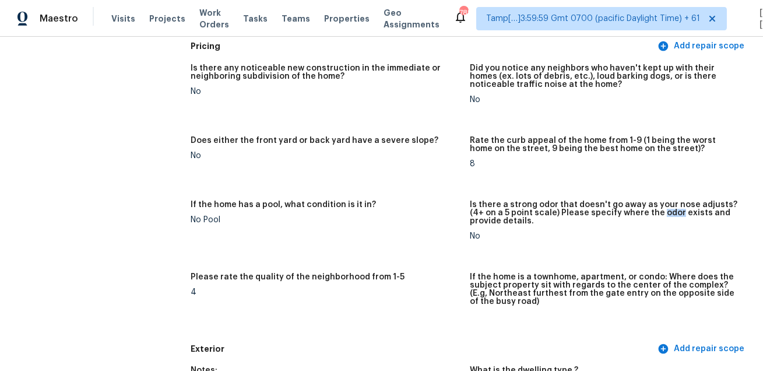
click at [469, 192] on div "Is there any noticeable new construction in the immediate or neighboring subdiv…" at bounding box center [470, 197] width 558 height 281
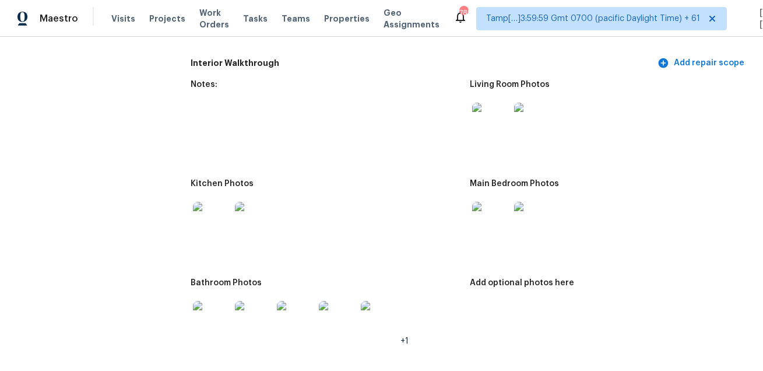
scroll to position [1389, 0]
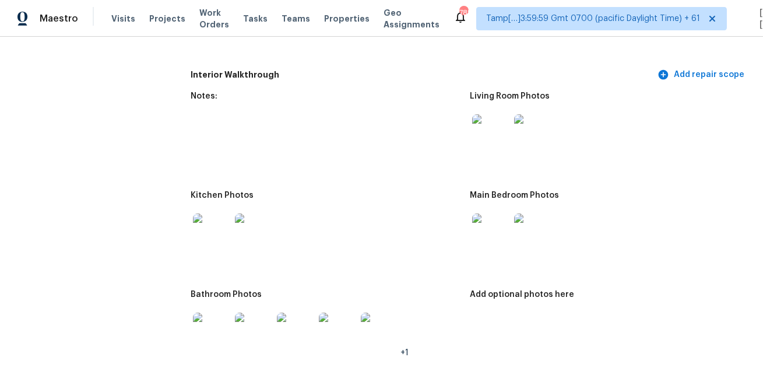
click at [485, 147] on img at bounding box center [490, 132] width 37 height 37
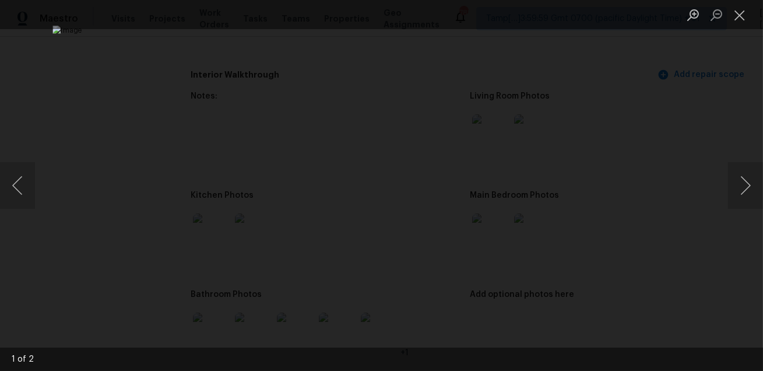
click at [717, 153] on div "Lightbox" at bounding box center [381, 185] width 763 height 371
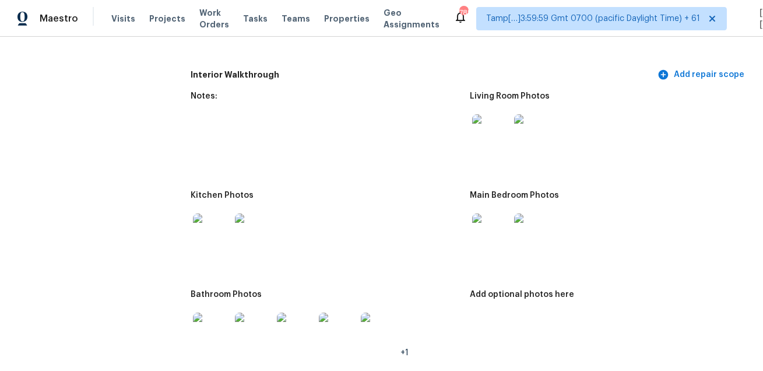
click at [207, 225] on img at bounding box center [211, 231] width 37 height 37
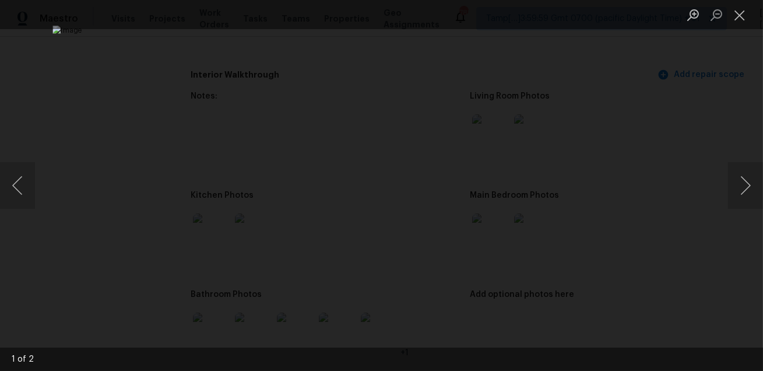
click at [635, 143] on img "Lightbox" at bounding box center [380, 185] width 657 height 319
click at [668, 126] on div "Lightbox" at bounding box center [381, 185] width 763 height 371
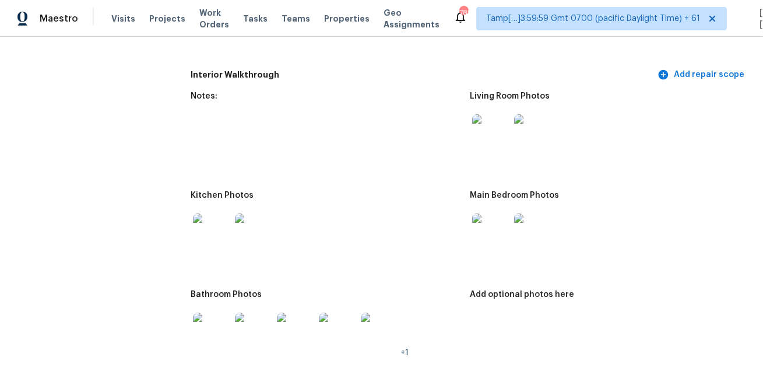
click at [488, 223] on img at bounding box center [490, 231] width 37 height 37
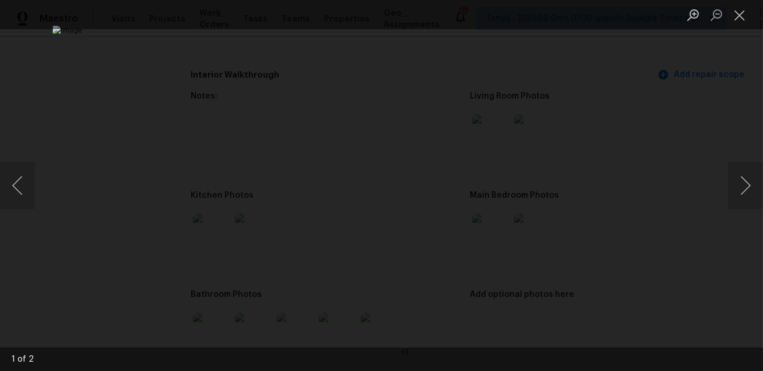
click at [44, 227] on div "Lightbox" at bounding box center [381, 185] width 763 height 371
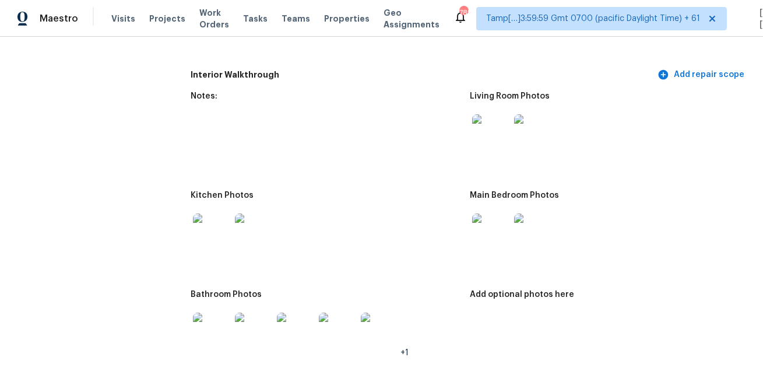
scroll to position [1562, 0]
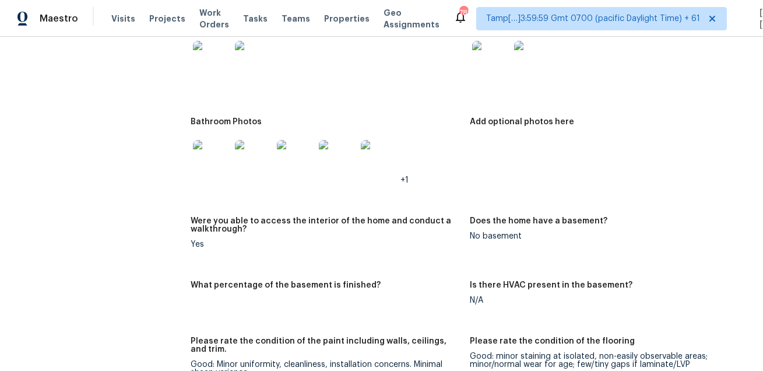
click at [214, 158] on img at bounding box center [211, 158] width 37 height 37
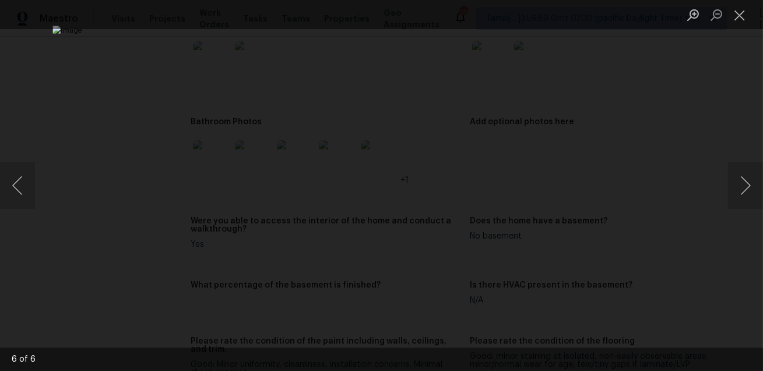
click at [700, 182] on div "Lightbox" at bounding box center [381, 185] width 763 height 371
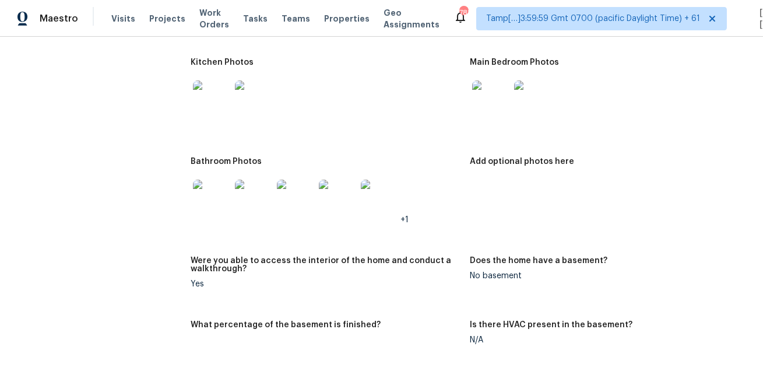
scroll to position [1513, 0]
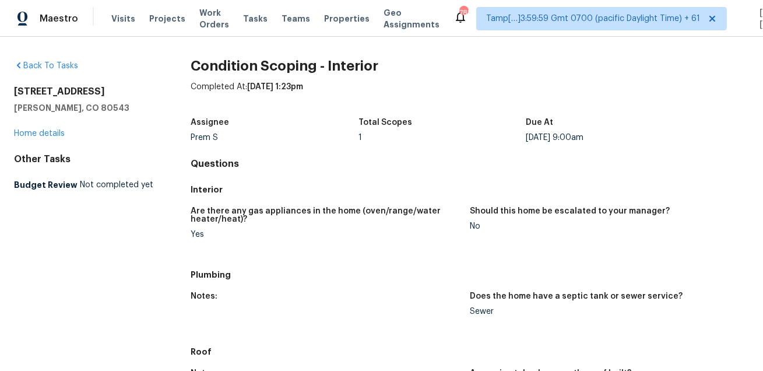
scroll to position [486, 0]
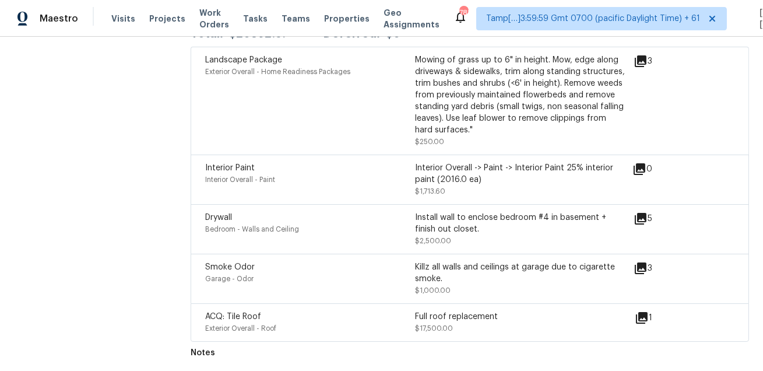
scroll to position [2168, 0]
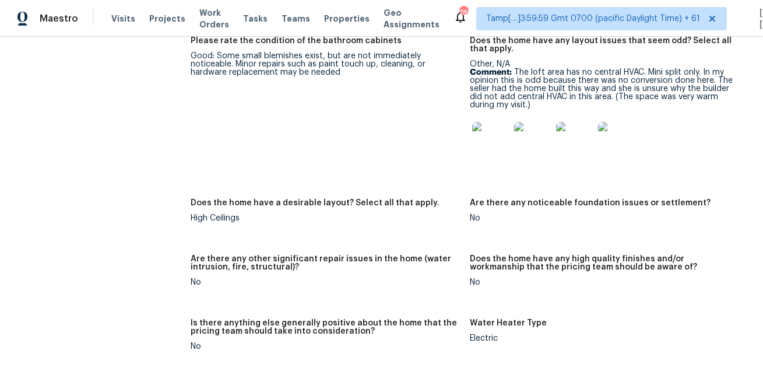
scroll to position [2668, 0]
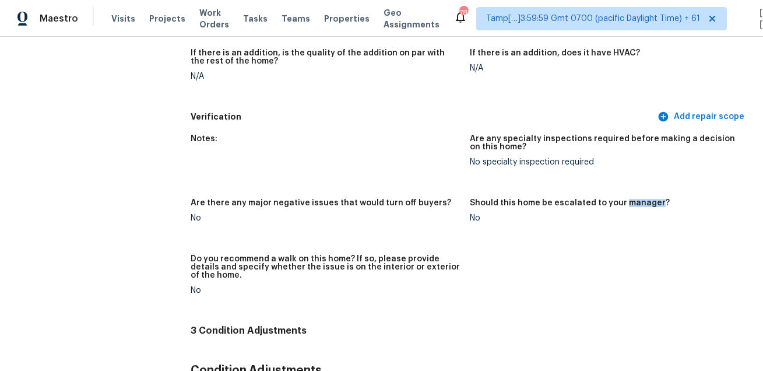
click at [446, 206] on div "Are there any major negative issues that would turn off buyers?" at bounding box center [326, 206] width 270 height 15
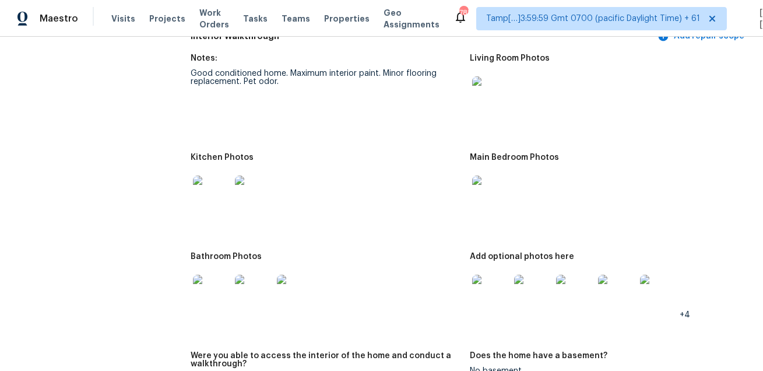
scroll to position [1389, 0]
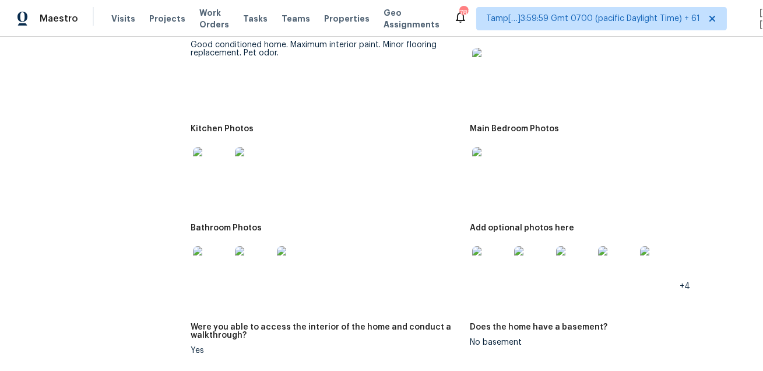
click at [484, 67] on img at bounding box center [490, 66] width 37 height 37
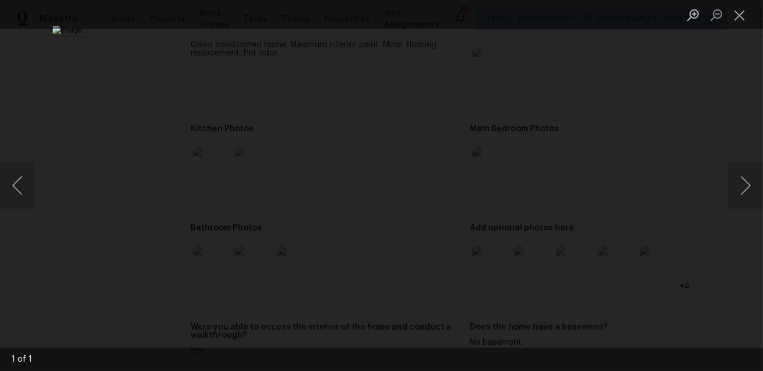
click at [711, 109] on div "Lightbox" at bounding box center [381, 185] width 763 height 371
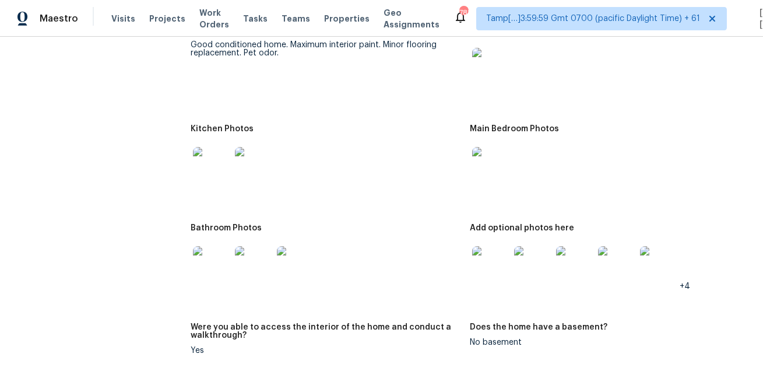
click at [218, 163] on img at bounding box center [211, 165] width 37 height 37
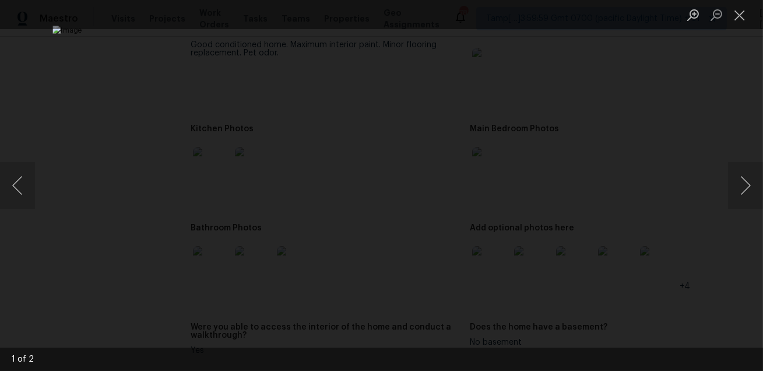
click at [648, 112] on div "Lightbox" at bounding box center [381, 185] width 763 height 371
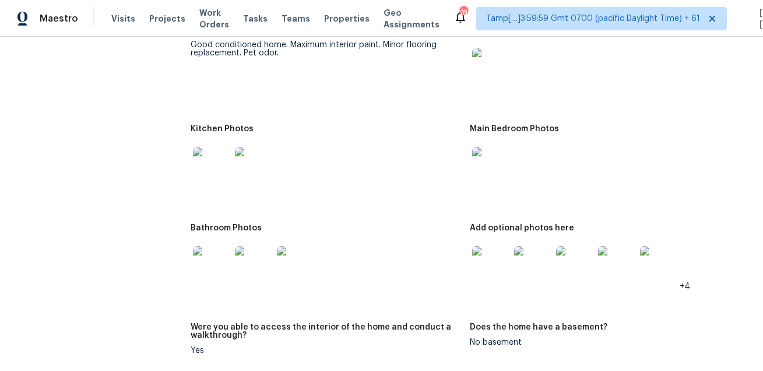
click at [499, 170] on img at bounding box center [490, 165] width 37 height 37
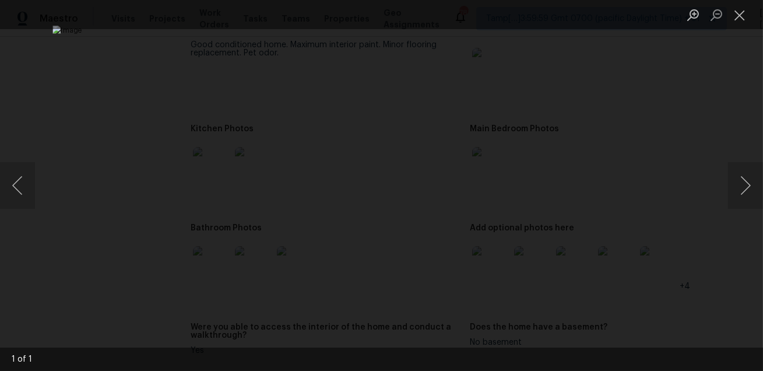
click at [98, 254] on div "Lightbox" at bounding box center [381, 185] width 763 height 371
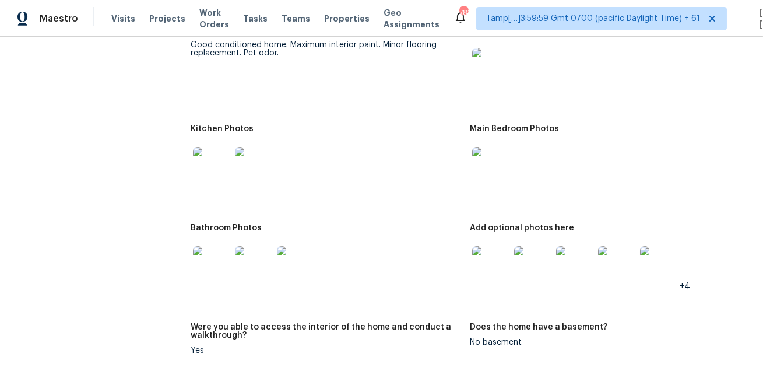
click at [209, 256] on img at bounding box center [211, 264] width 37 height 37
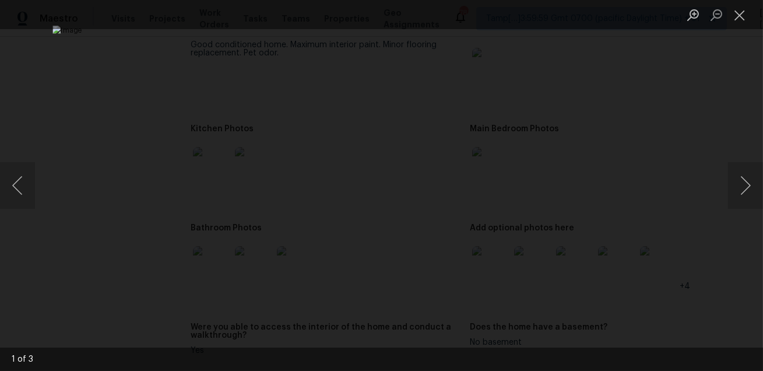
click at [209, 256] on img "Lightbox" at bounding box center [380, 185] width 657 height 319
click at [78, 243] on div "Lightbox" at bounding box center [381, 185] width 763 height 371
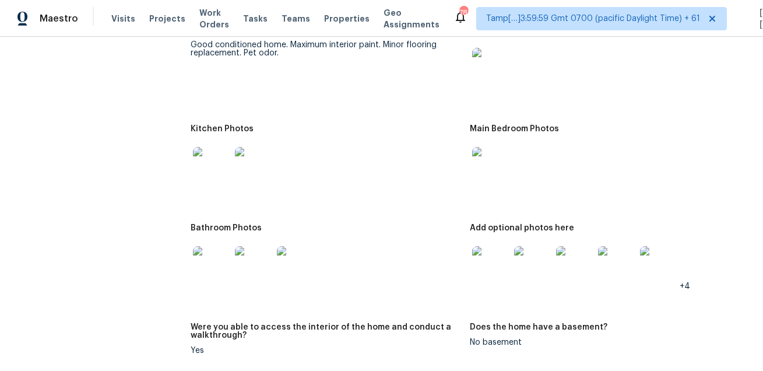
click at [509, 260] on div at bounding box center [491, 264] width 42 height 51
click at [487, 263] on img at bounding box center [490, 264] width 37 height 37
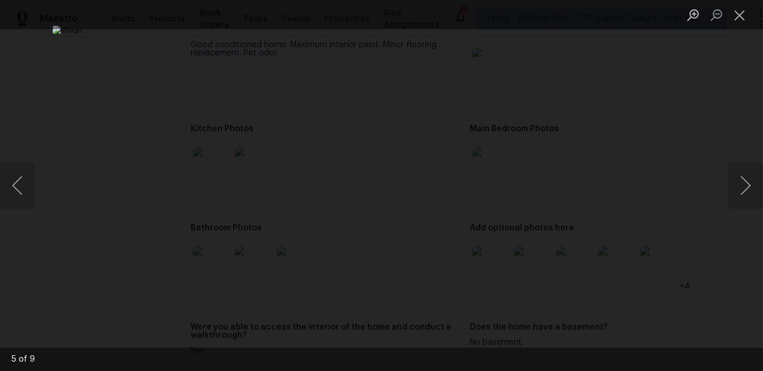
click at [689, 268] on div "Lightbox" at bounding box center [381, 185] width 763 height 371
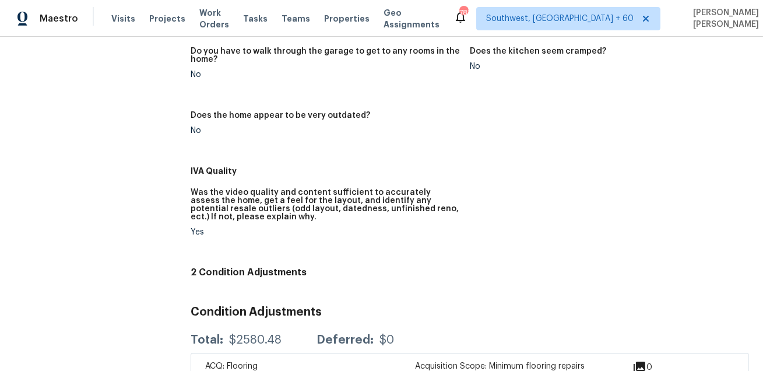
scroll to position [536, 0]
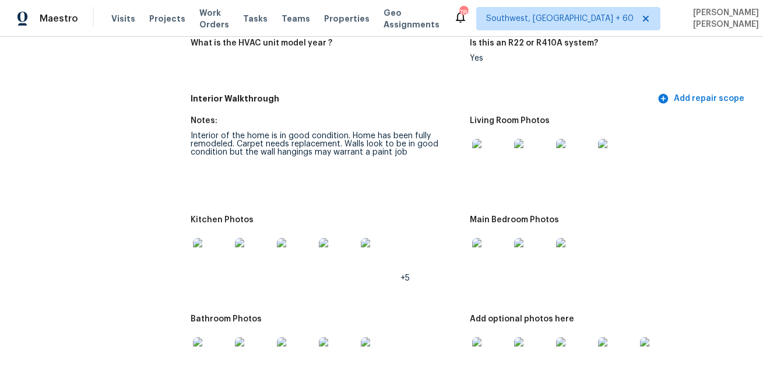
scroll to position [1204, 0]
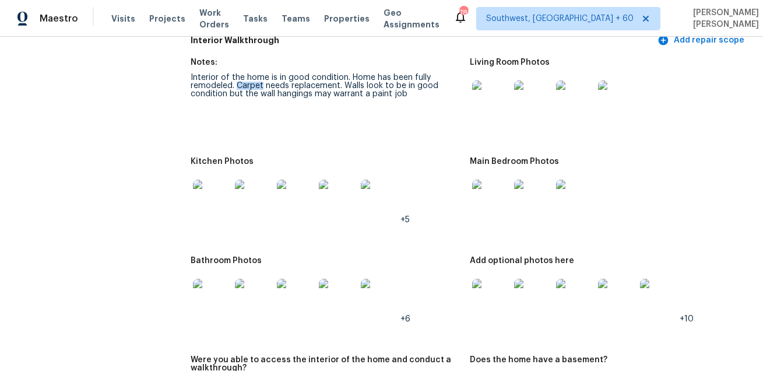
click at [219, 190] on img at bounding box center [211, 197] width 37 height 37
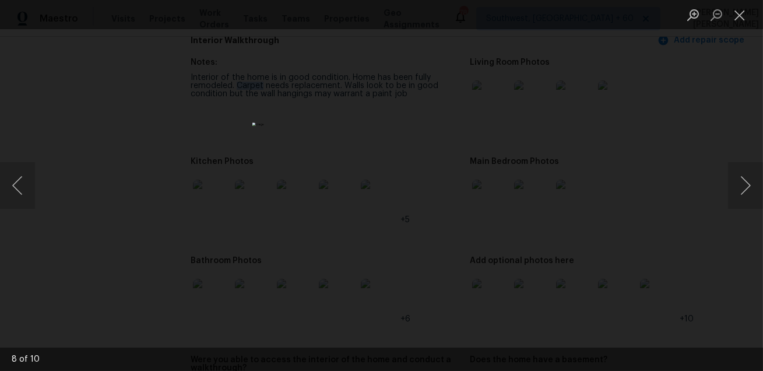
click at [654, 182] on div "Lightbox" at bounding box center [381, 185] width 763 height 371
click at [503, 210] on div "Lightbox" at bounding box center [381, 185] width 763 height 371
click at [531, 184] on div "Lightbox" at bounding box center [381, 185] width 763 height 371
click at [740, 2] on li "Lightbox" at bounding box center [739, 14] width 23 height 29
click at [744, 15] on button "Close lightbox" at bounding box center [739, 15] width 23 height 20
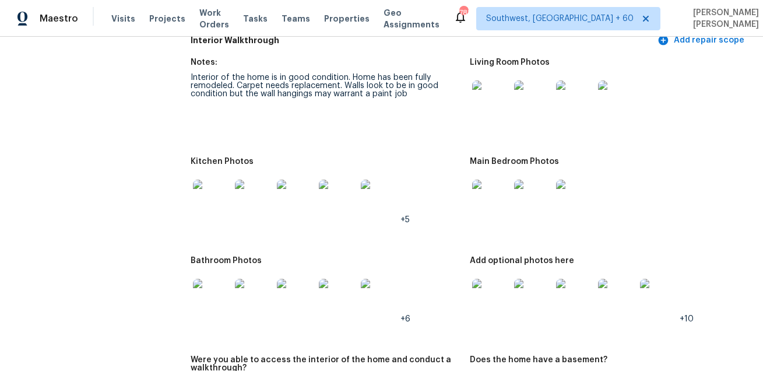
click at [486, 200] on img at bounding box center [490, 197] width 37 height 37
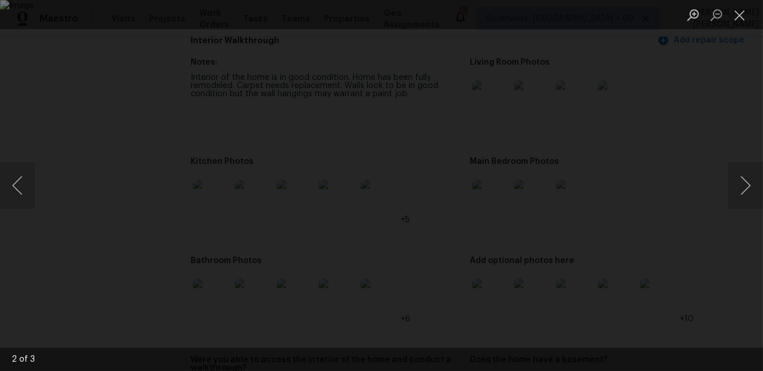
click at [626, 140] on img "Lightbox" at bounding box center [381, 185] width 763 height 371
click at [695, 115] on div "Lightbox" at bounding box center [381, 185] width 763 height 371
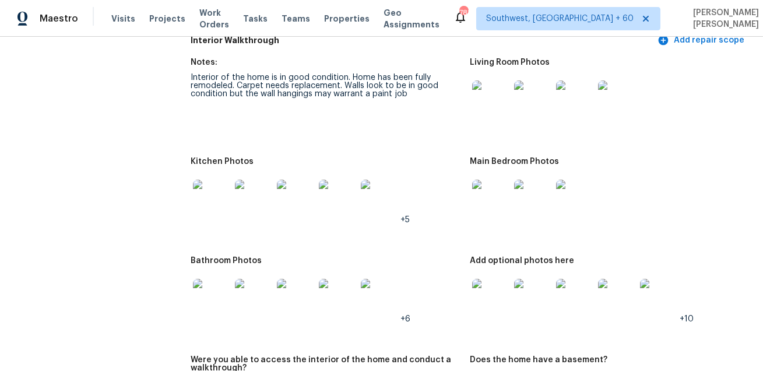
click at [498, 93] on img at bounding box center [490, 98] width 37 height 37
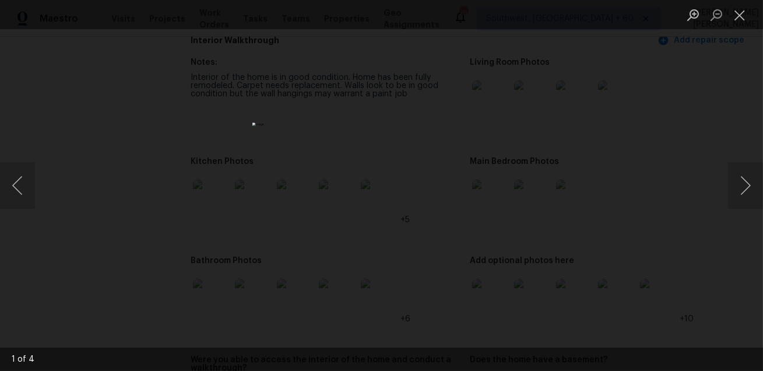
click at [554, 132] on div "Lightbox" at bounding box center [381, 185] width 763 height 371
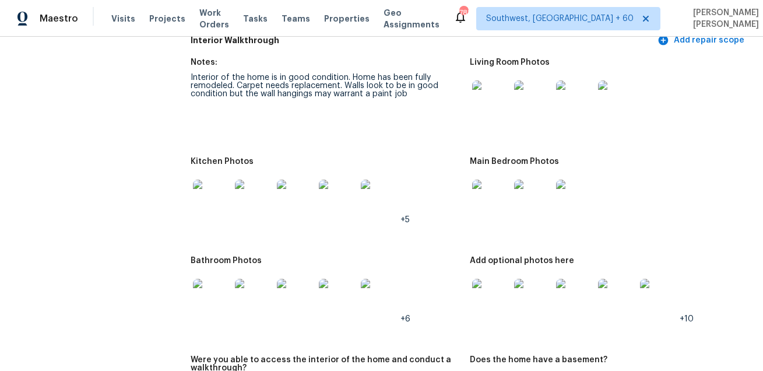
click at [216, 308] on img at bounding box center [211, 297] width 37 height 37
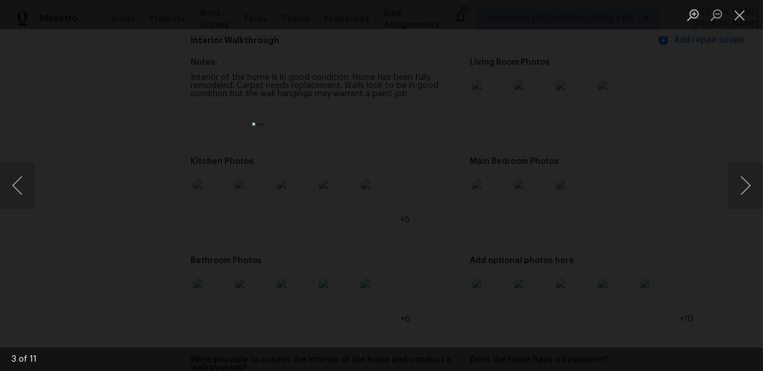
click at [497, 277] on div "Lightbox" at bounding box center [381, 185] width 763 height 371
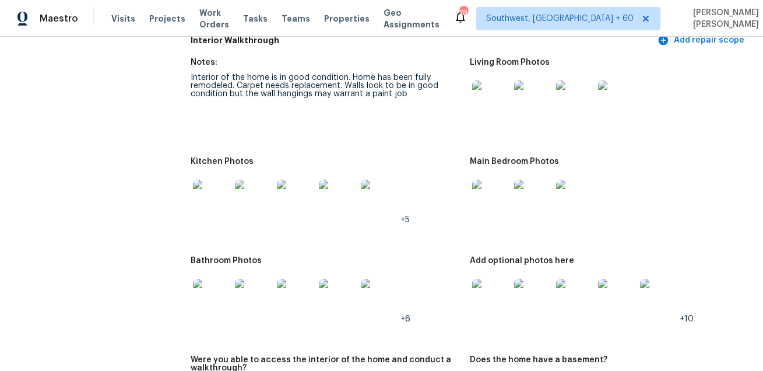
click at [473, 297] on img at bounding box center [490, 297] width 37 height 37
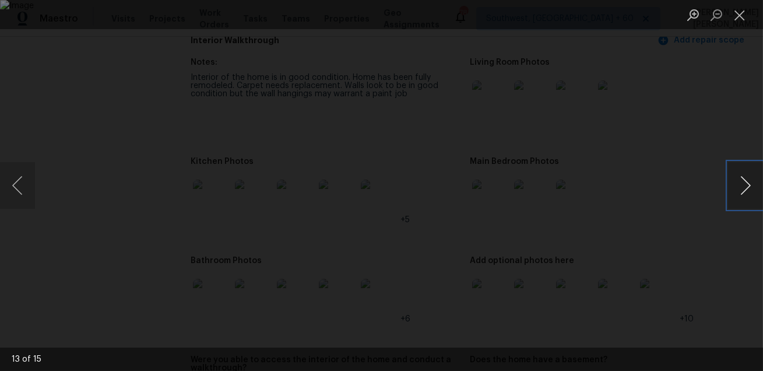
click at [752, 202] on button "Next image" at bounding box center [745, 185] width 35 height 47
click at [745, 195] on button "Next image" at bounding box center [745, 185] width 35 height 47
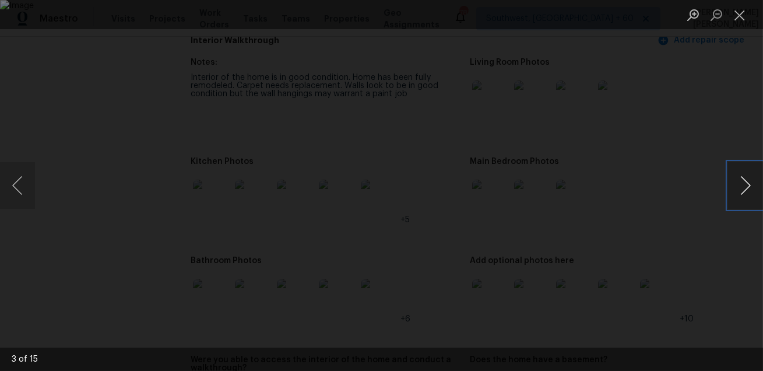
click at [745, 195] on button "Next image" at bounding box center [745, 185] width 35 height 47
click at [22, 185] on button "Previous image" at bounding box center [17, 185] width 35 height 47
click at [750, 177] on button "Next image" at bounding box center [745, 185] width 35 height 47
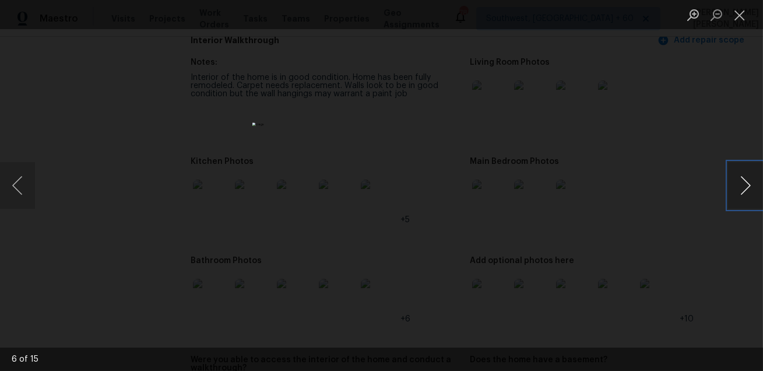
click at [738, 196] on button "Next image" at bounding box center [745, 185] width 35 height 47
click at [691, 247] on div "Lightbox" at bounding box center [381, 185] width 763 height 371
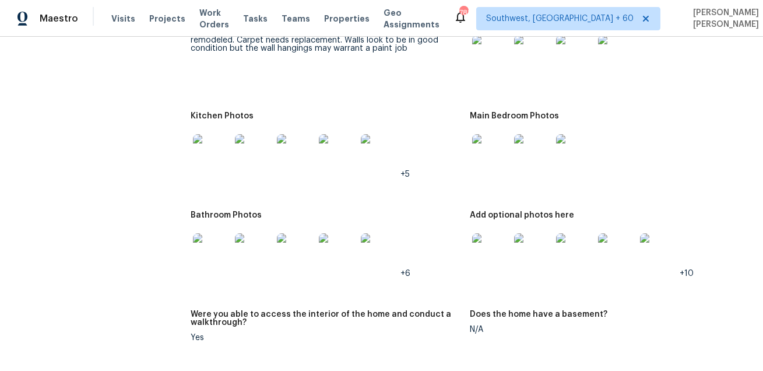
scroll to position [1286, 0]
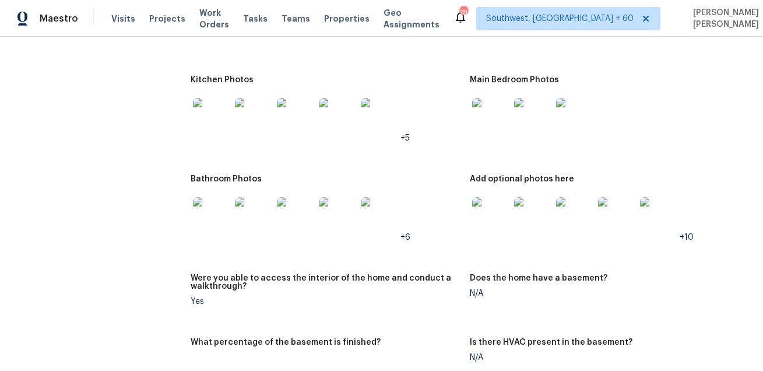
click at [495, 240] on div at bounding box center [491, 215] width 42 height 51
click at [494, 203] on img at bounding box center [490, 215] width 37 height 37
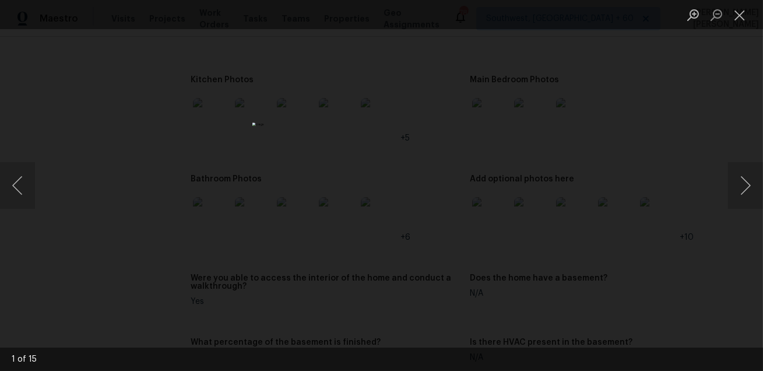
click at [565, 222] on div "Lightbox" at bounding box center [381, 185] width 763 height 371
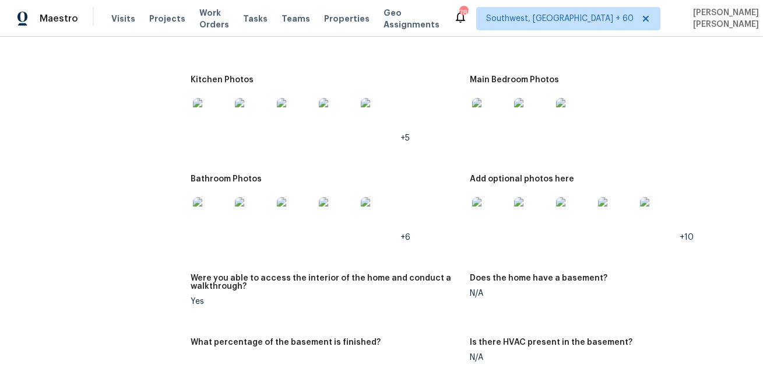
scroll to position [0, 0]
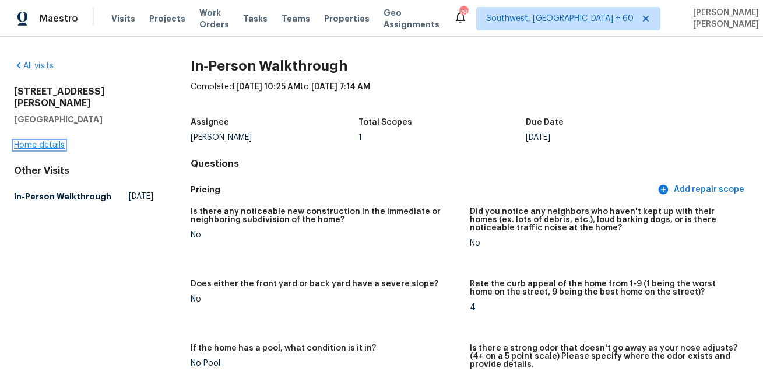
click at [43, 141] on link "Home details" at bounding box center [39, 145] width 51 height 8
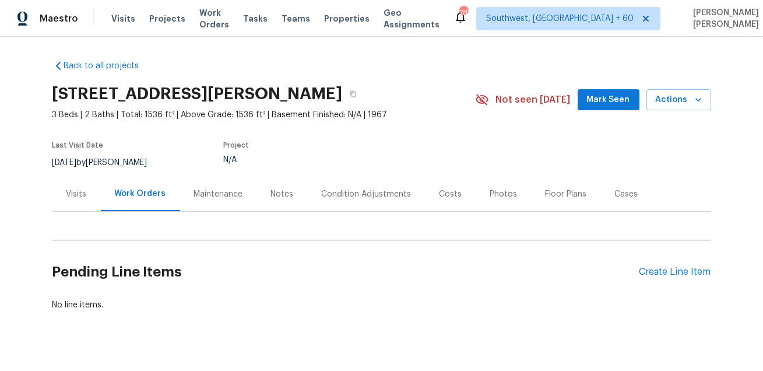
click at [337, 182] on div "Condition Adjustments" at bounding box center [367, 194] width 118 height 34
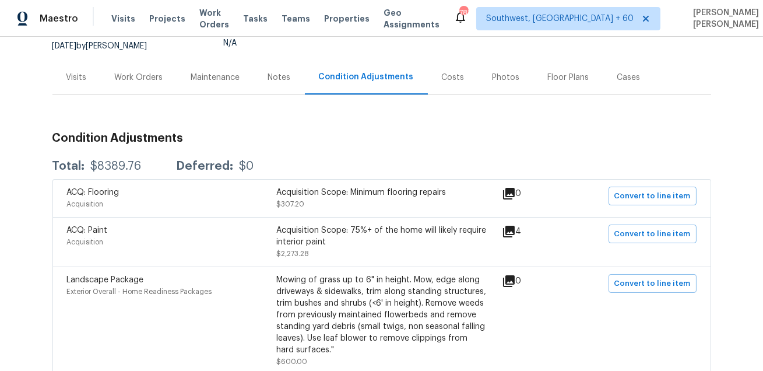
scroll to position [133, 0]
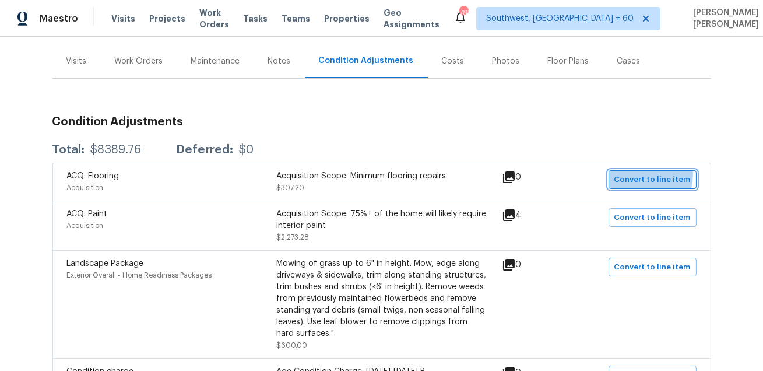
click at [629, 173] on span "Convert to line item" at bounding box center [652, 179] width 76 height 13
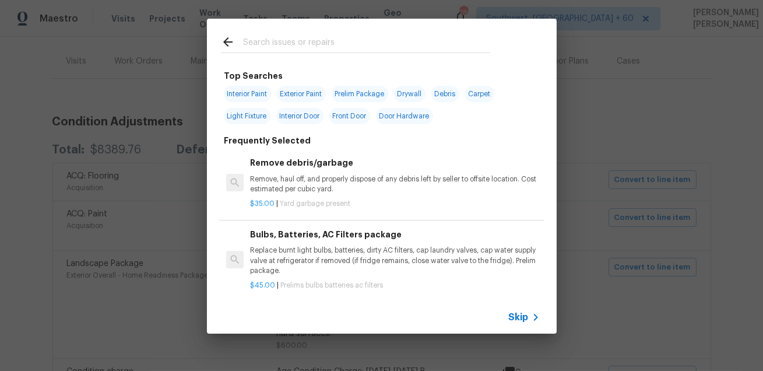
click at [519, 322] on span "Skip" at bounding box center [519, 317] width 20 height 12
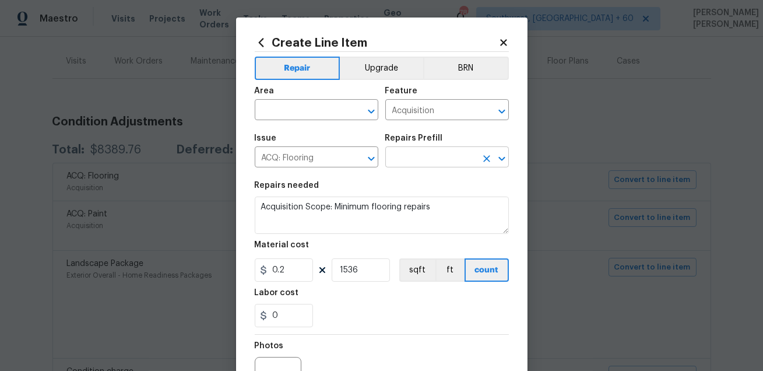
click at [428, 163] on input "text" at bounding box center [430, 158] width 91 height 18
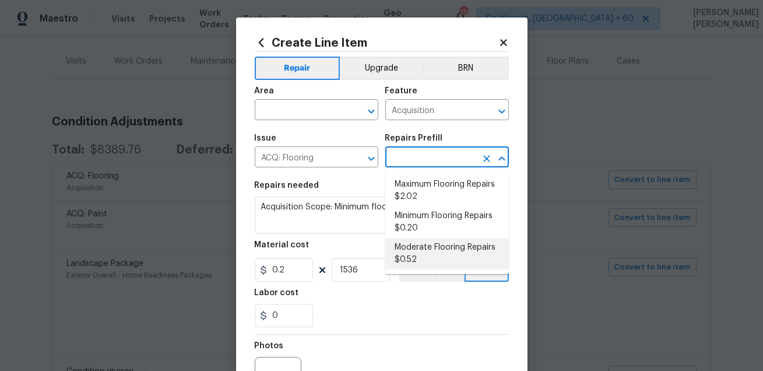
click at [421, 251] on li "Moderate Flooring Repairs $0.52" at bounding box center [447, 253] width 124 height 31
type input "Moderate Flooring Repairs $0.52"
type textarea "Acquisition Scope: Moderate flooring repairs"
type input "0.52"
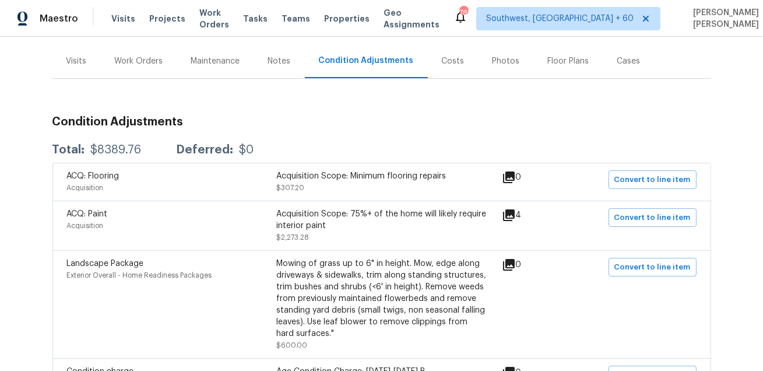
scroll to position [354, 0]
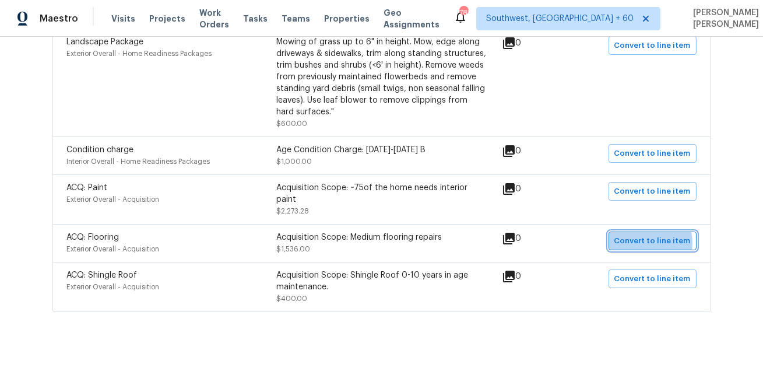
click at [646, 234] on span "Convert to line item" at bounding box center [652, 240] width 76 height 13
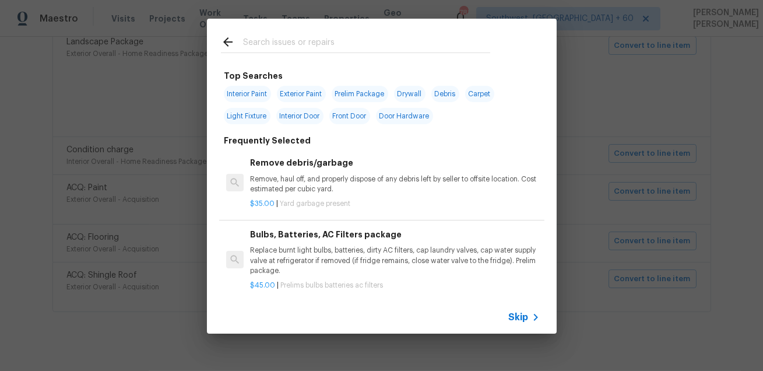
click at [521, 308] on div "Skip" at bounding box center [382, 317] width 350 height 33
click at [521, 318] on span "Skip" at bounding box center [519, 317] width 20 height 12
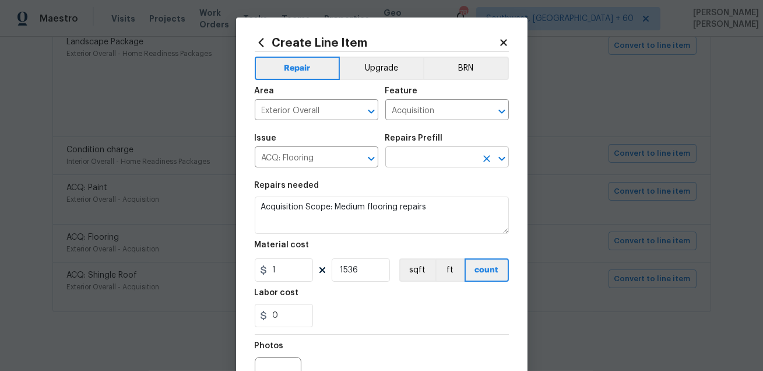
click at [400, 164] on input "text" at bounding box center [430, 158] width 91 height 18
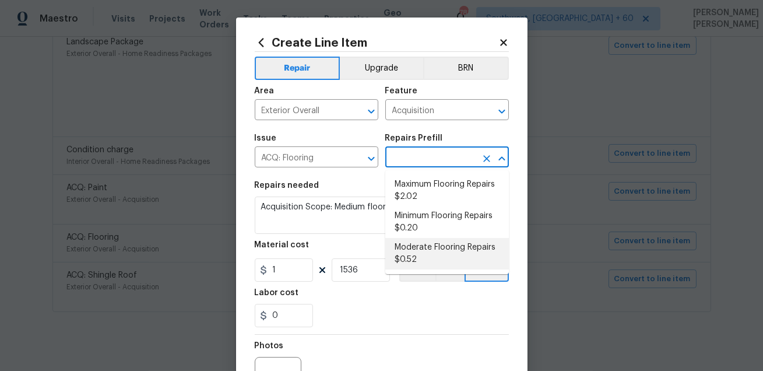
click at [432, 247] on li "Moderate Flooring Repairs $0.52" at bounding box center [447, 253] width 124 height 31
type input "Moderate Flooring Repairs $0.52"
type textarea "Acquisition Scope: Moderate flooring repairs"
type input "0.52"
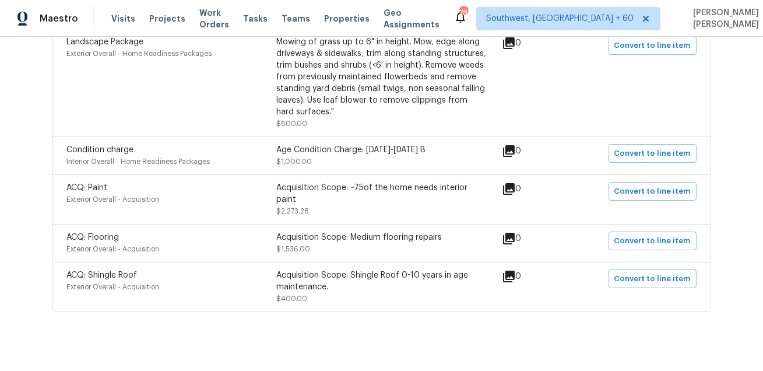
scroll to position [0, 0]
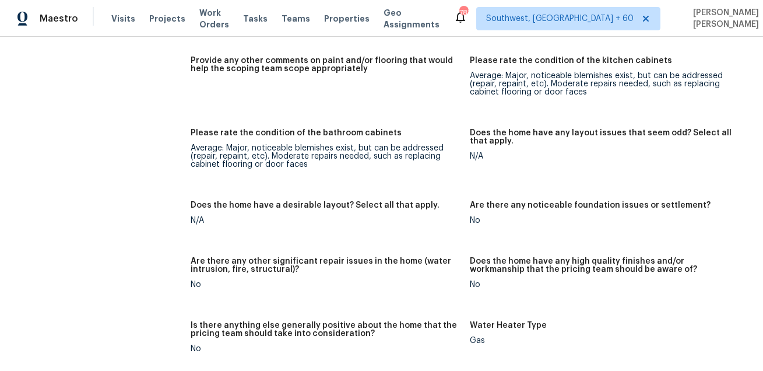
scroll to position [661, 0]
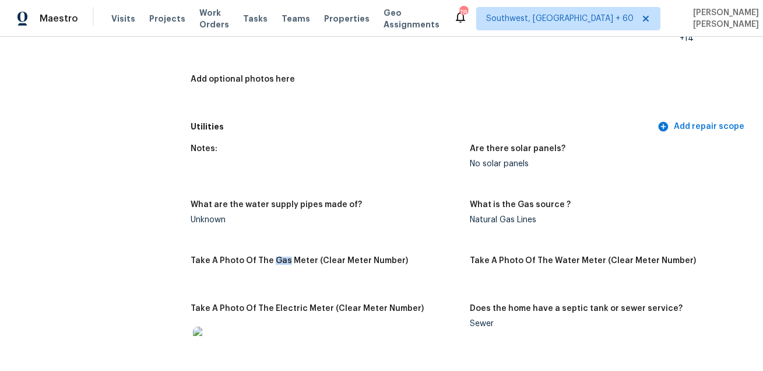
click at [319, 159] on div "Notes:" at bounding box center [326, 152] width 270 height 15
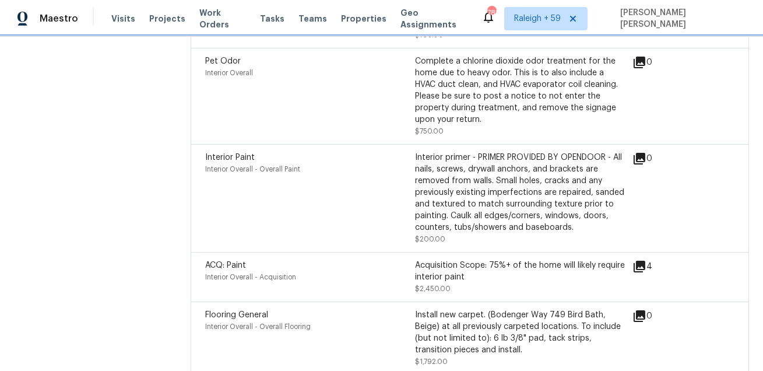
scroll to position [1660, 0]
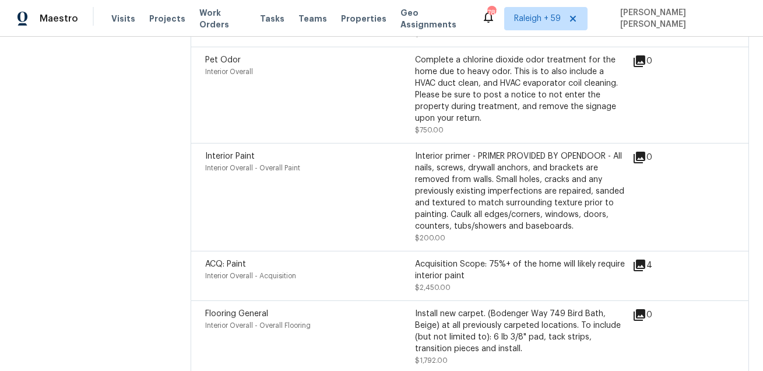
click at [460, 241] on div "Interior primer - PRIMER PROVIDED BY OPENDOOR - All nails, screws, drywall anch…" at bounding box center [520, 196] width 210 height 93
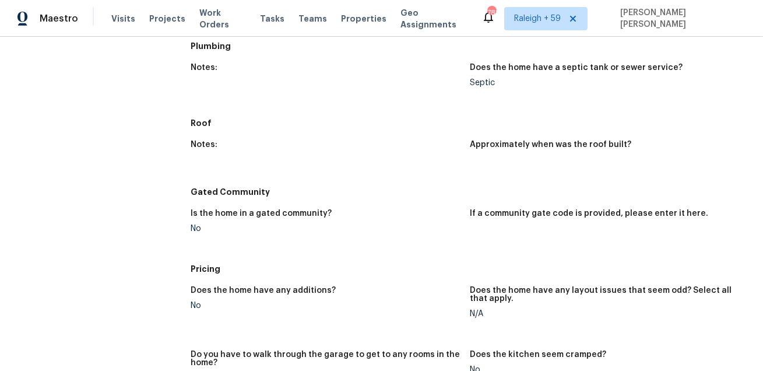
scroll to position [1363, 0]
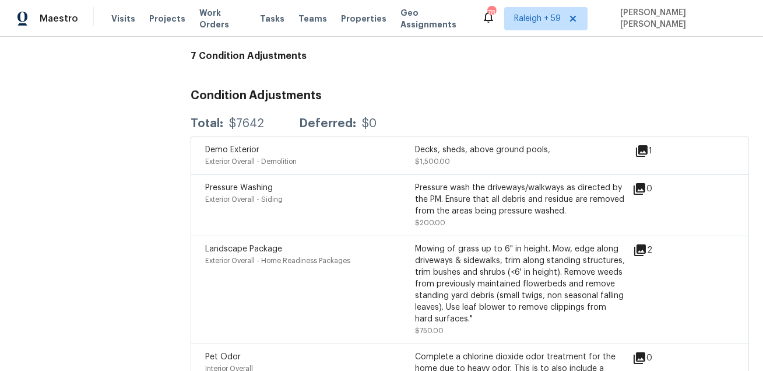
click at [643, 154] on icon at bounding box center [642, 151] width 14 height 14
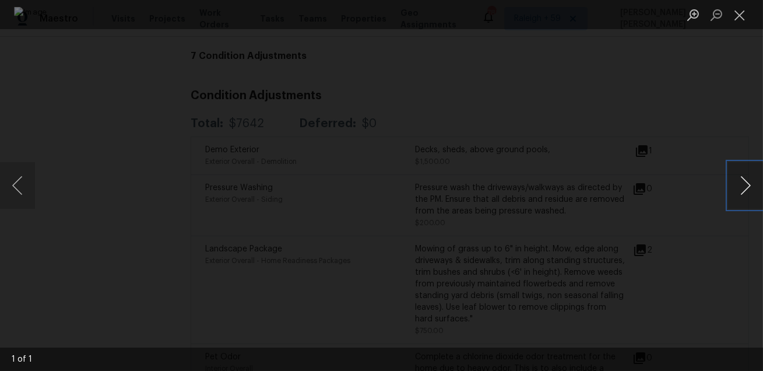
click at [745, 191] on button "Next image" at bounding box center [745, 185] width 35 height 47
click at [691, 241] on div "Lightbox" at bounding box center [381, 185] width 763 height 371
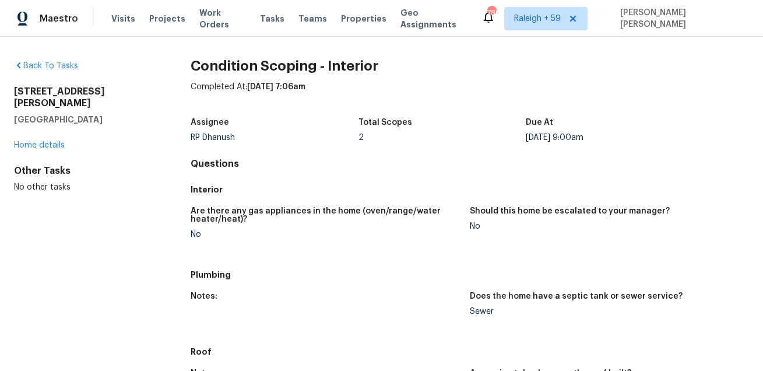
scroll to position [601, 0]
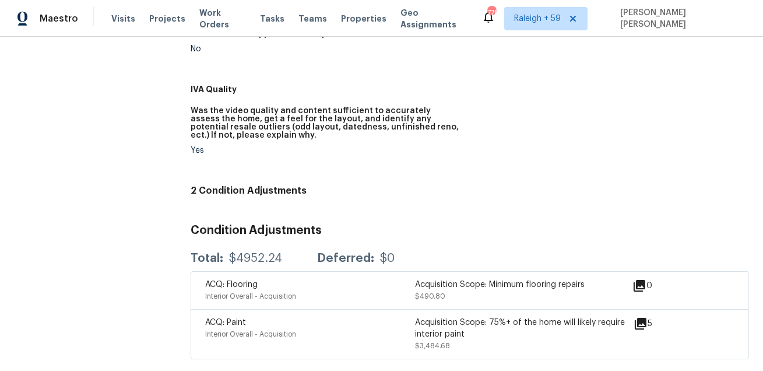
click at [413, 167] on figure "Was the video quality and content sufficient to accurately assess the home, get…" at bounding box center [330, 140] width 279 height 66
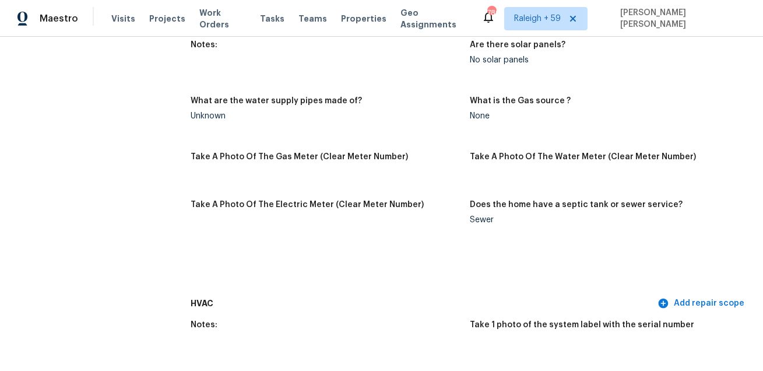
scroll to position [166, 0]
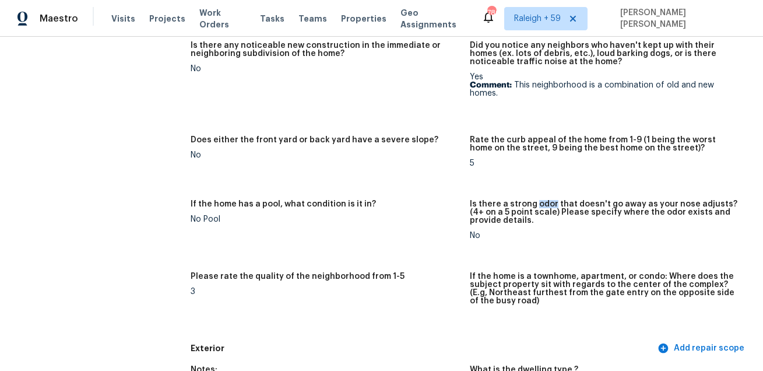
click at [330, 163] on figure "Does either the front yard or back yard have a severe slope? No" at bounding box center [330, 161] width 279 height 50
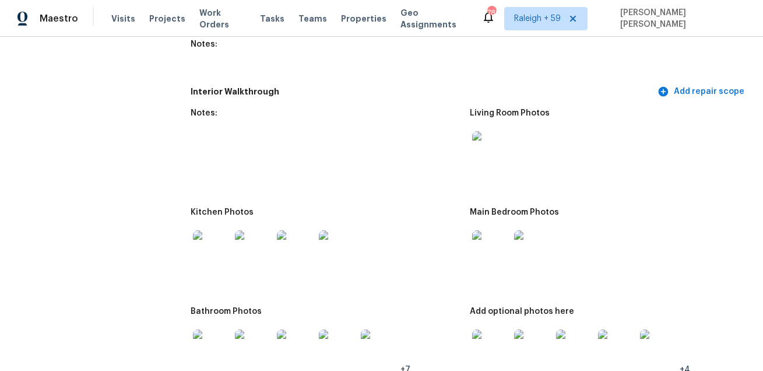
scroll to position [1759, 0]
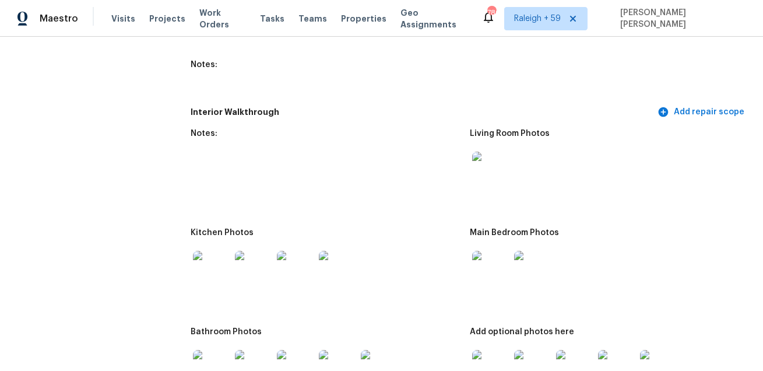
click at [490, 160] on img at bounding box center [490, 170] width 37 height 37
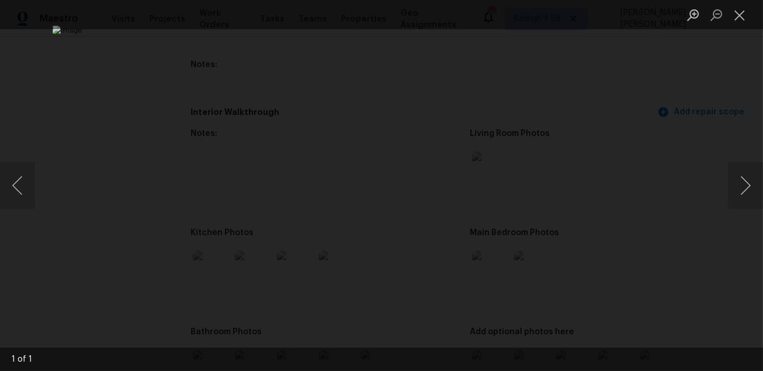
click at [710, 136] on div "Lightbox" at bounding box center [381, 185] width 763 height 371
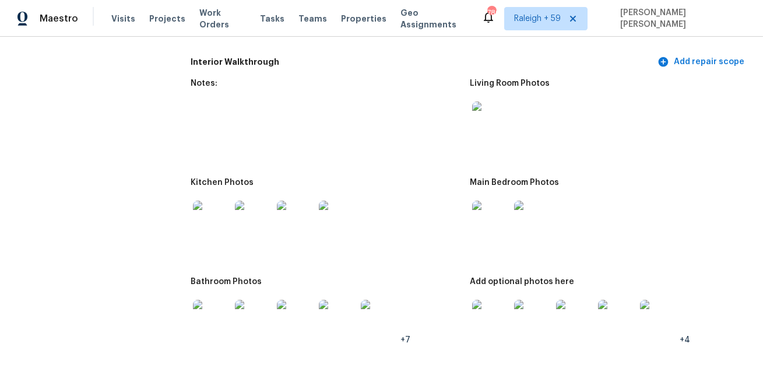
scroll to position [1902, 0]
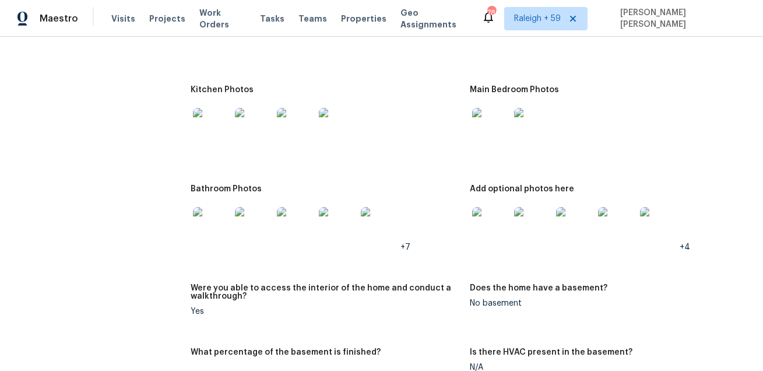
click at [206, 129] on img at bounding box center [211, 126] width 37 height 37
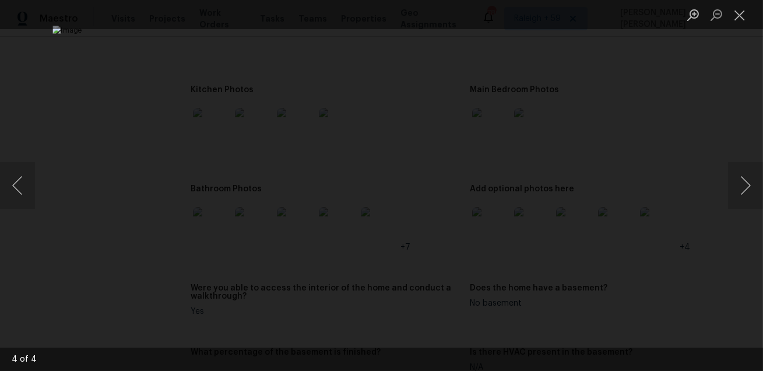
click at [674, 129] on div "Lightbox" at bounding box center [381, 185] width 763 height 371
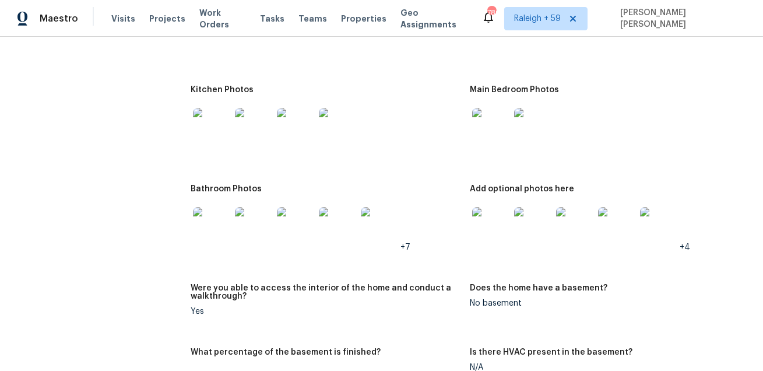
click at [478, 129] on img at bounding box center [490, 126] width 37 height 37
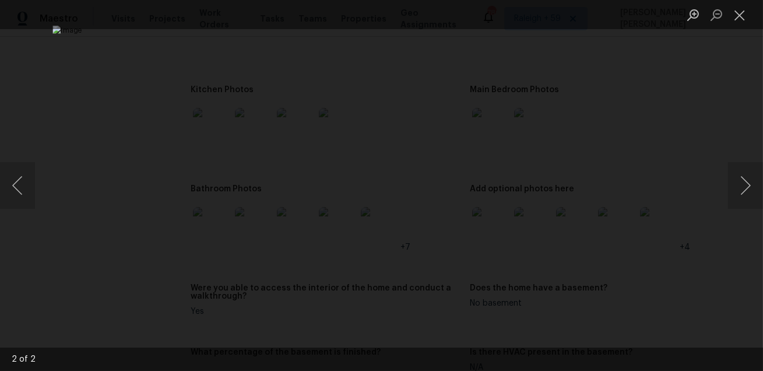
click at [647, 119] on div "Lightbox" at bounding box center [381, 185] width 763 height 371
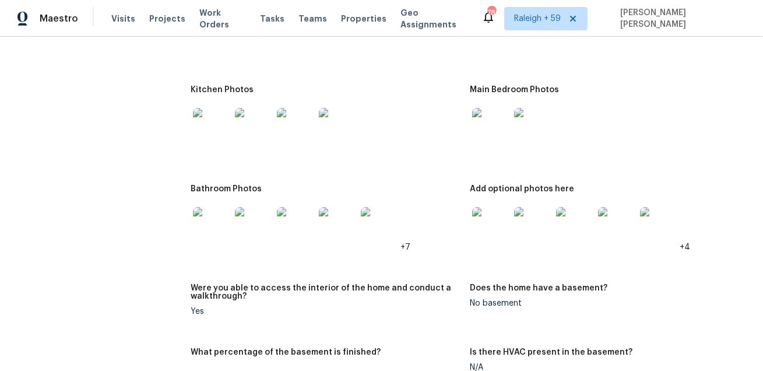
click at [214, 220] on img at bounding box center [211, 225] width 37 height 37
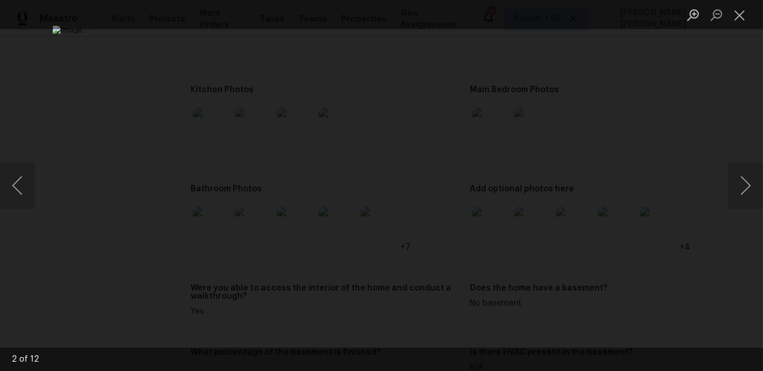
click at [701, 174] on div "Lightbox" at bounding box center [381, 185] width 763 height 371
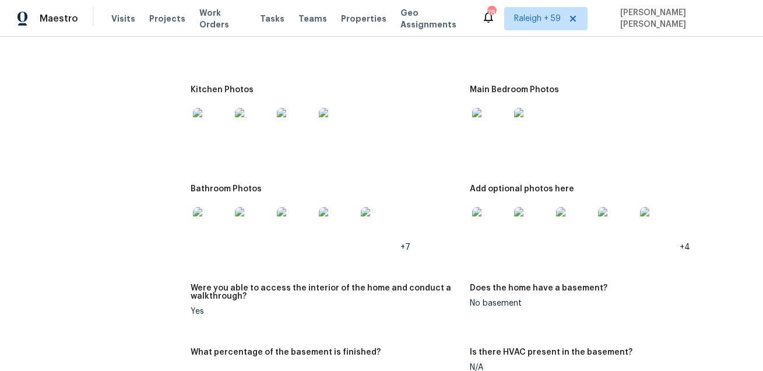
click at [495, 226] on img at bounding box center [490, 225] width 37 height 37
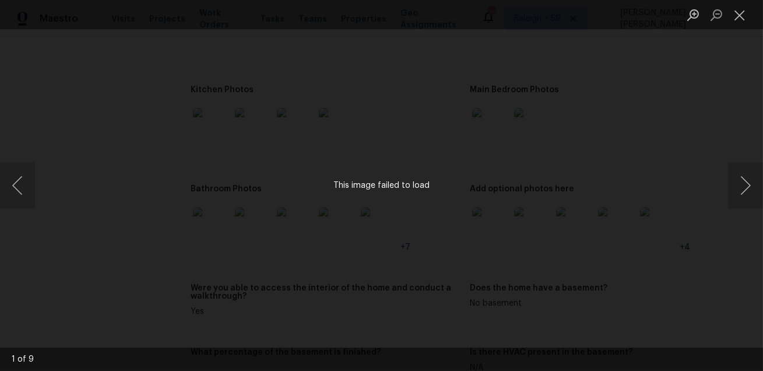
click at [650, 184] on div "This image failed to load" at bounding box center [381, 185] width 763 height 371
click at [745, 16] on button "Close lightbox" at bounding box center [739, 15] width 23 height 20
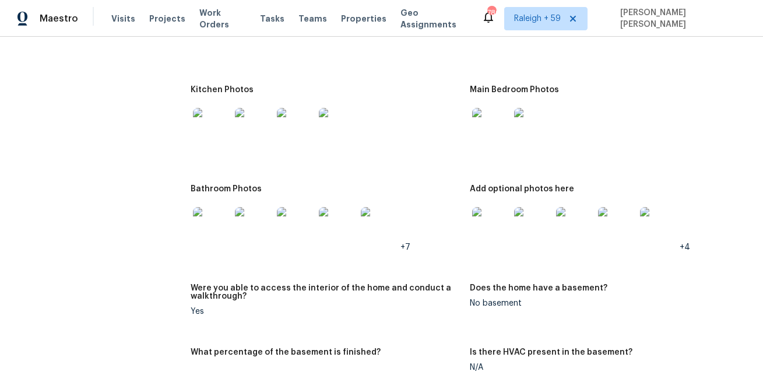
click at [485, 224] on img at bounding box center [490, 225] width 37 height 37
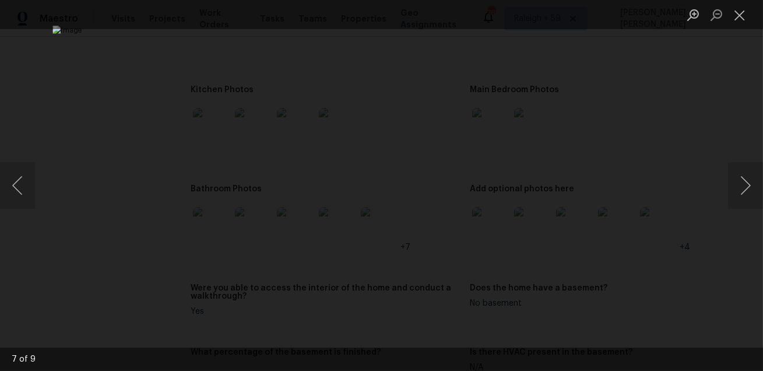
click at [670, 218] on div "Lightbox" at bounding box center [381, 185] width 763 height 371
click at [677, 220] on div "Lightbox" at bounding box center [381, 185] width 763 height 371
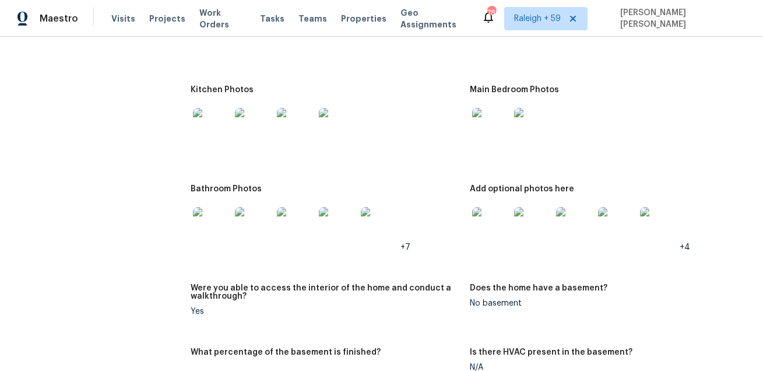
click at [395, 284] on h5 "Were you able to access the interior of the home and conduct a walkthrough?" at bounding box center [326, 292] width 270 height 16
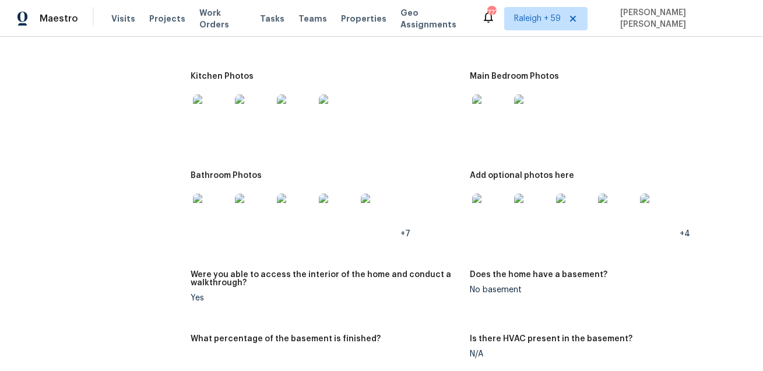
scroll to position [1911, 0]
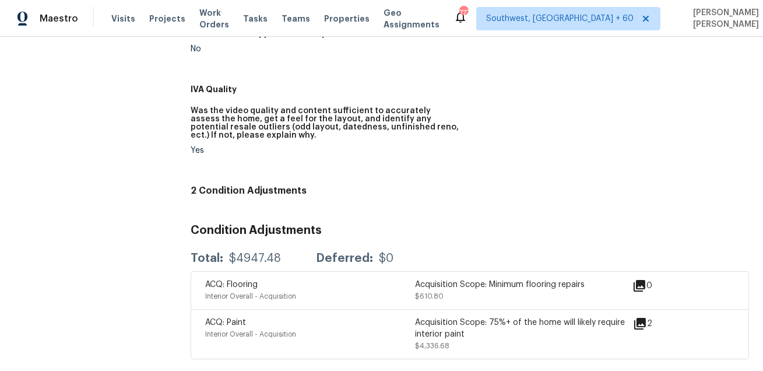
scroll to position [6, 0]
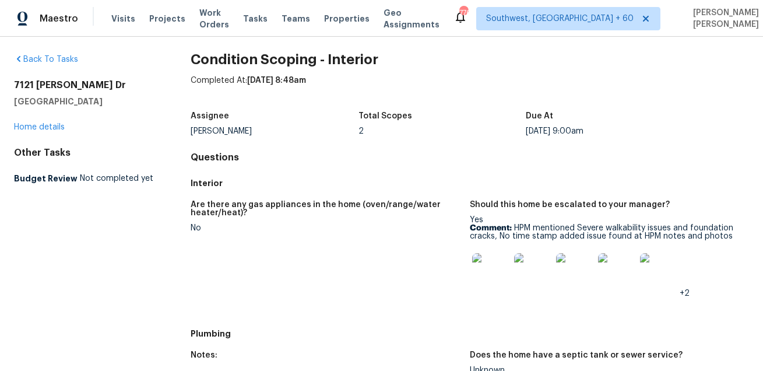
click at [277, 138] on div "Assignee [PERSON_NAME] Total Scopes 2 Due At [DATE] 9:00am" at bounding box center [470, 123] width 558 height 37
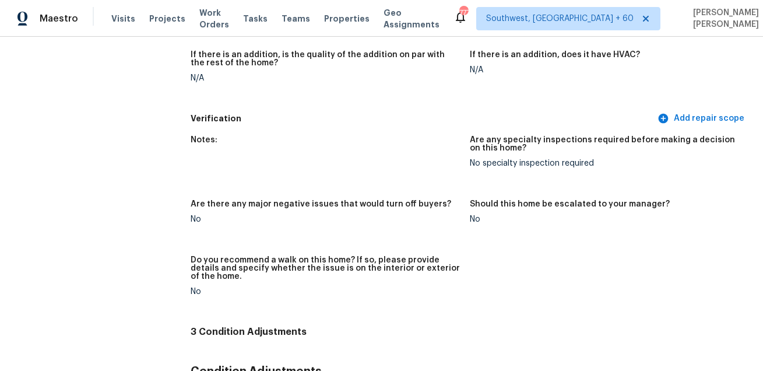
scroll to position [1619, 0]
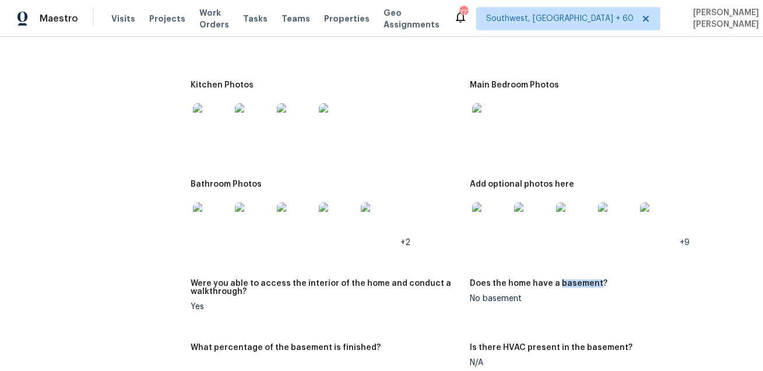
click at [439, 109] on div at bounding box center [326, 121] width 270 height 51
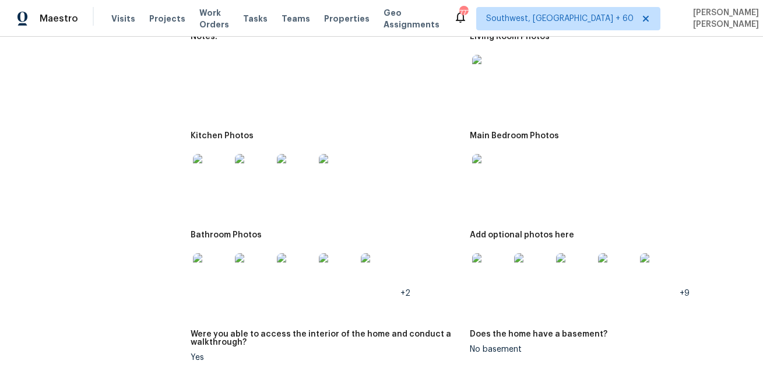
click at [496, 67] on img at bounding box center [490, 73] width 37 height 37
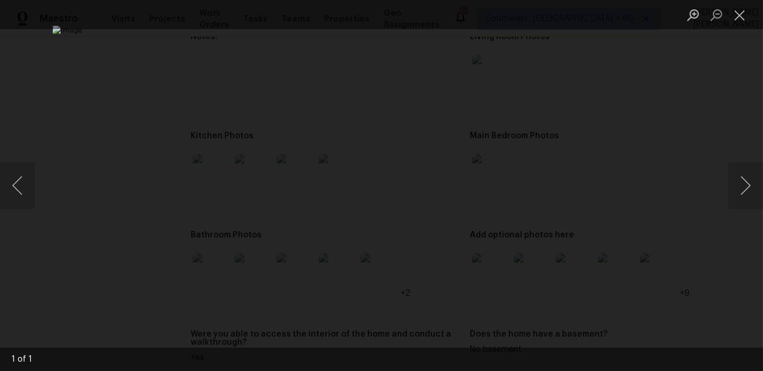
click at [703, 96] on div "Lightbox" at bounding box center [381, 185] width 763 height 371
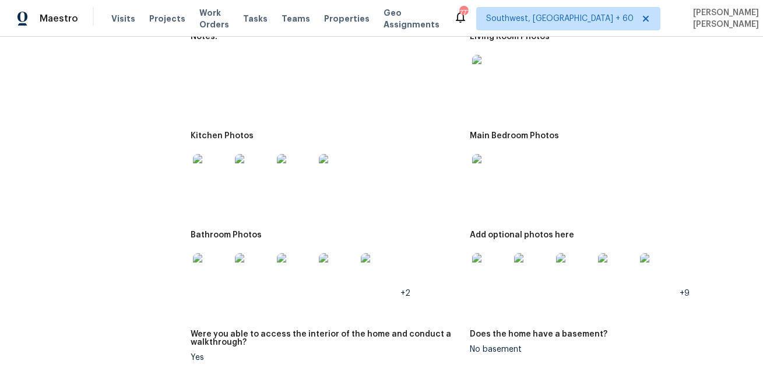
click at [210, 178] on img at bounding box center [211, 172] width 37 height 37
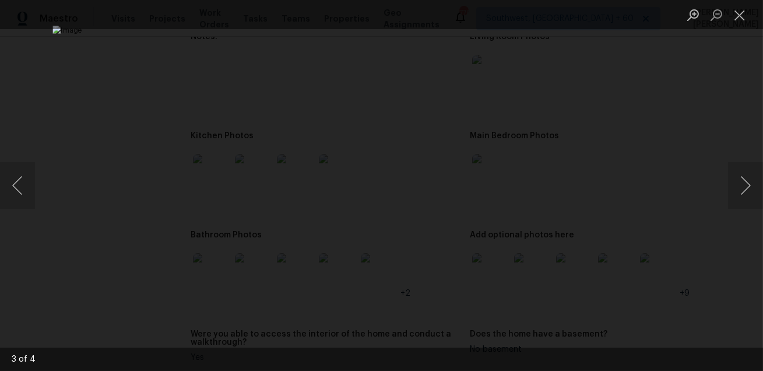
click at [678, 136] on div "Lightbox" at bounding box center [381, 185] width 763 height 371
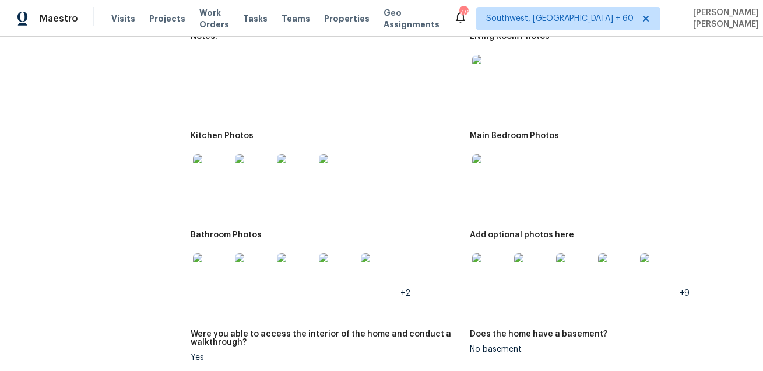
click at [486, 168] on img at bounding box center [490, 172] width 37 height 37
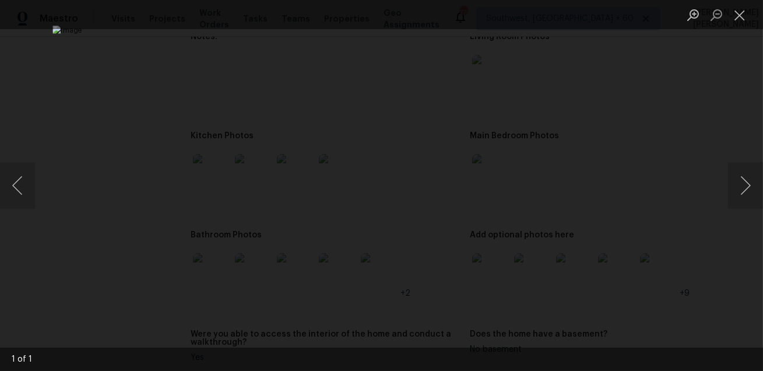
click at [714, 110] on div "Lightbox" at bounding box center [381, 185] width 763 height 371
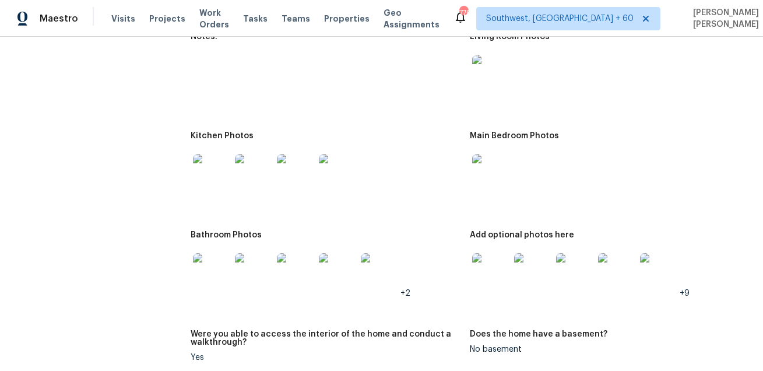
click at [211, 270] on img at bounding box center [211, 271] width 37 height 37
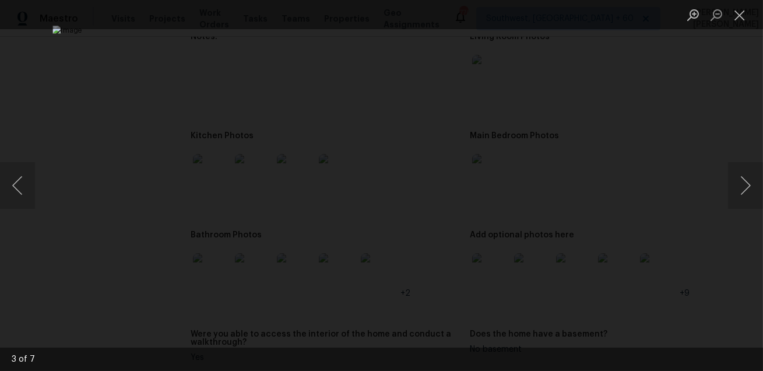
click at [615, 198] on img "Lightbox" at bounding box center [380, 185] width 657 height 319
click at [674, 184] on div "Lightbox" at bounding box center [381, 185] width 763 height 371
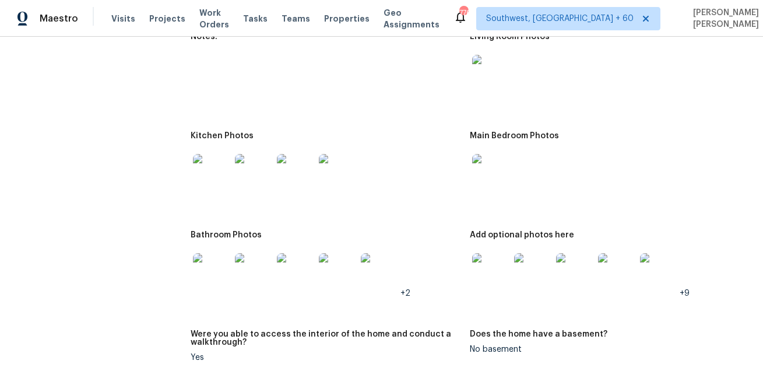
click at [481, 278] on img at bounding box center [490, 271] width 37 height 37
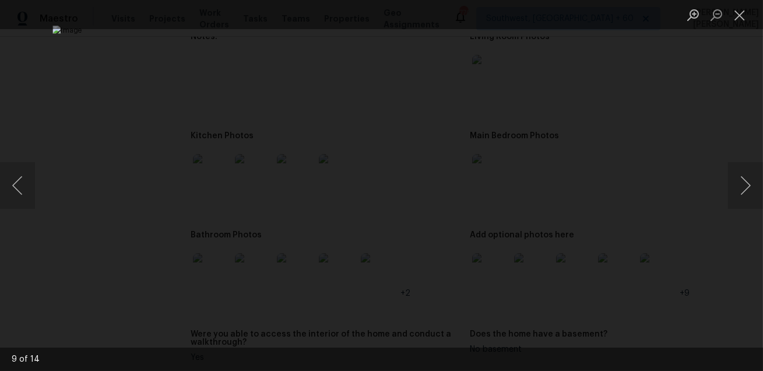
click at [663, 279] on div "Lightbox" at bounding box center [381, 185] width 763 height 371
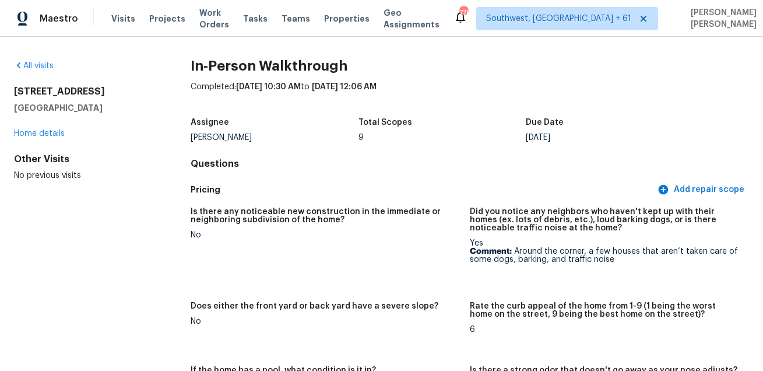
click at [337, 259] on figure "Is there any noticeable new construction in the immediate or neighboring subdiv…" at bounding box center [330, 247] width 279 height 80
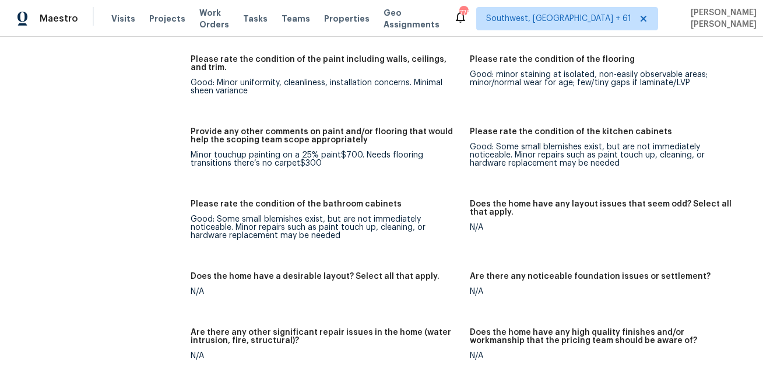
scroll to position [904, 0]
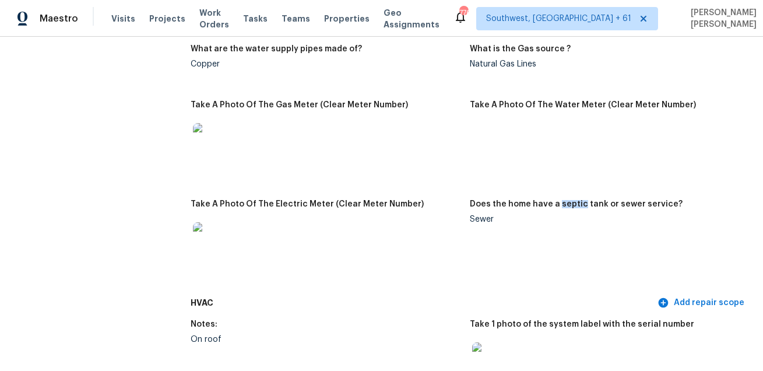
click at [472, 140] on figure "Take A Photo Of The Water Meter (Clear Meter Number)" at bounding box center [609, 143] width 279 height 85
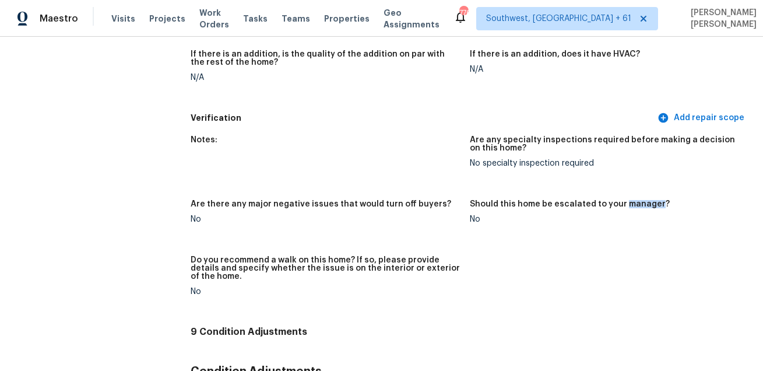
click at [498, 93] on figure "If there is an addition, does it have HVAC? N/A" at bounding box center [609, 75] width 279 height 50
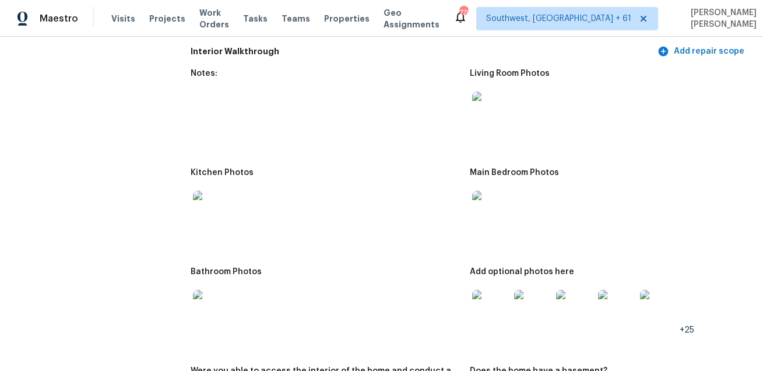
scroll to position [1319, 0]
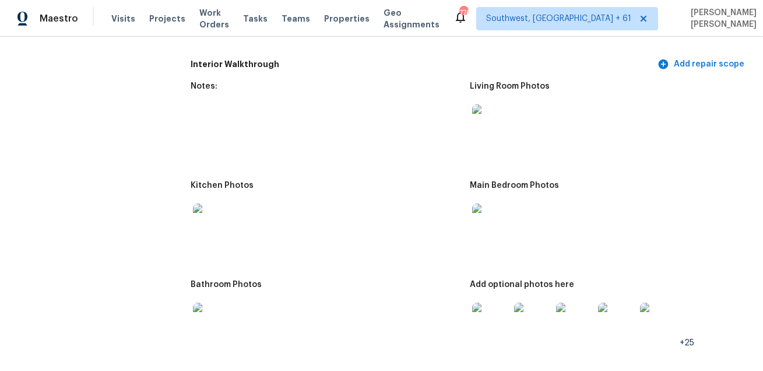
click at [490, 129] on img at bounding box center [490, 122] width 37 height 37
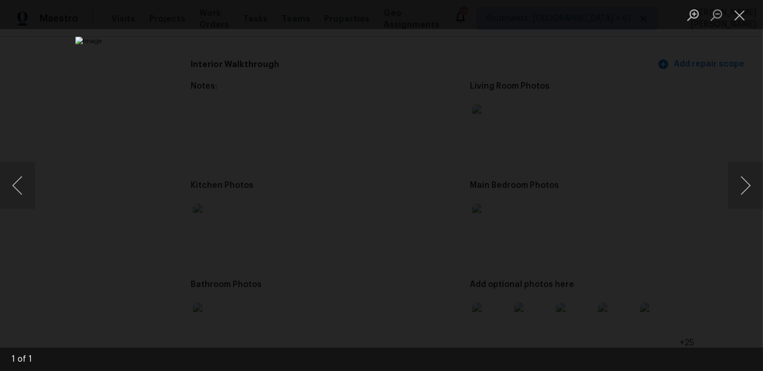
click at [646, 128] on div "Lightbox" at bounding box center [381, 185] width 763 height 371
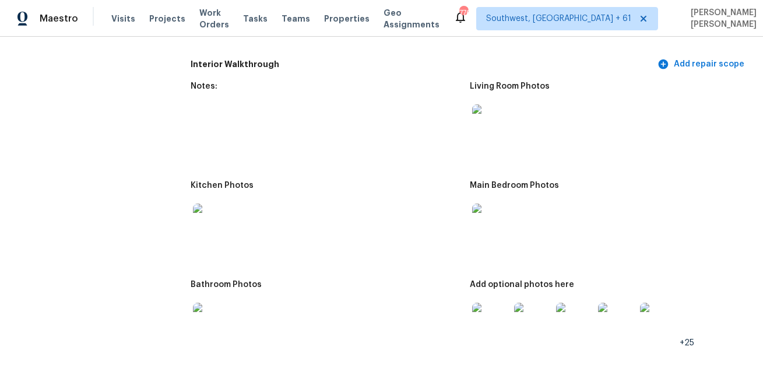
click at [220, 221] on img at bounding box center [211, 221] width 37 height 37
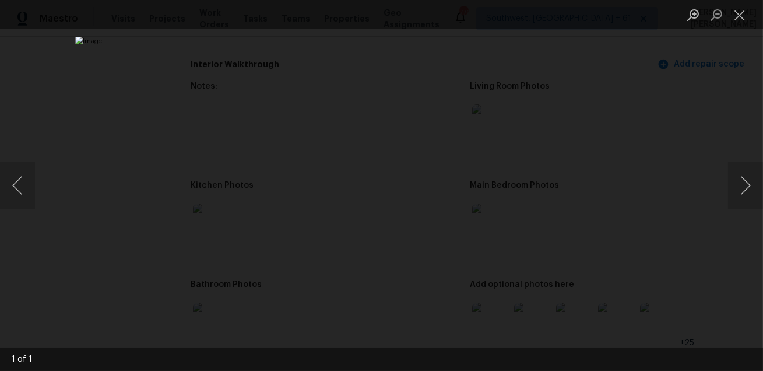
click at [674, 144] on div "Lightbox" at bounding box center [381, 185] width 763 height 371
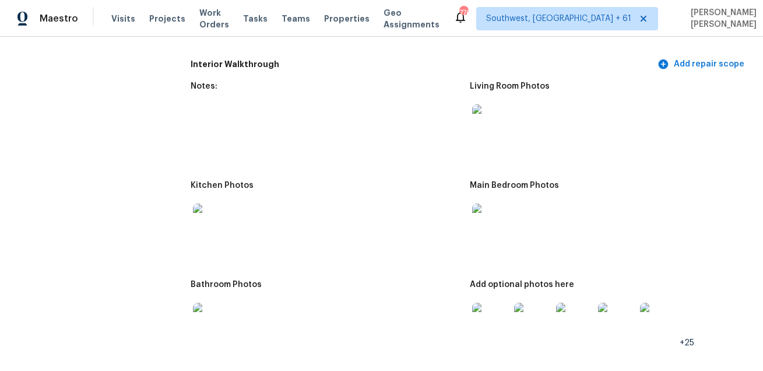
click at [498, 216] on img at bounding box center [490, 221] width 37 height 37
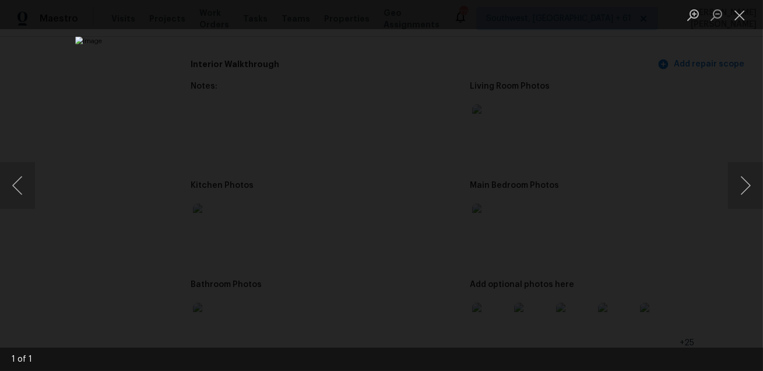
click at [682, 178] on div "Lightbox" at bounding box center [381, 185] width 763 height 371
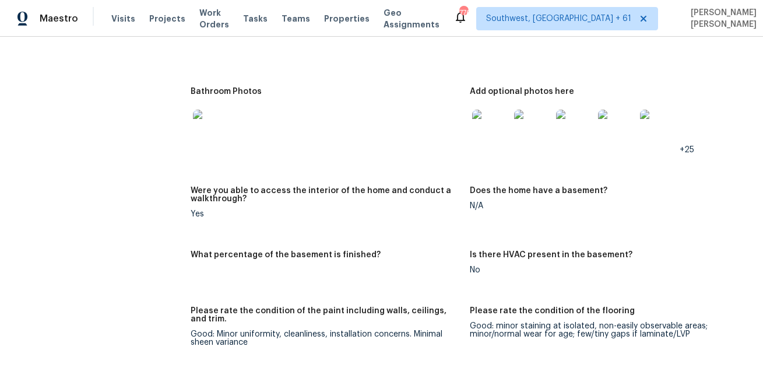
scroll to position [1506, 0]
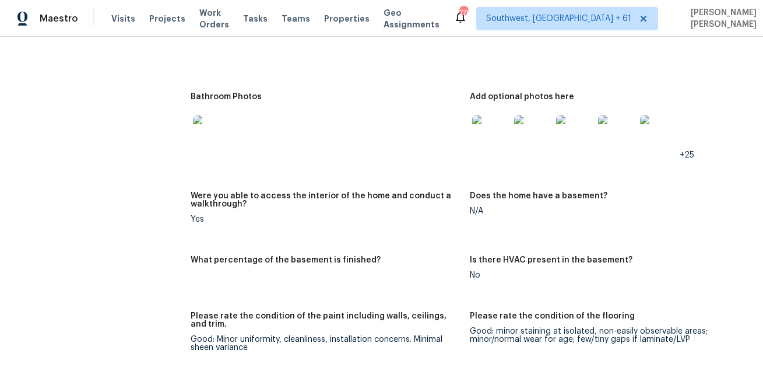
click at [209, 126] on img at bounding box center [211, 133] width 37 height 37
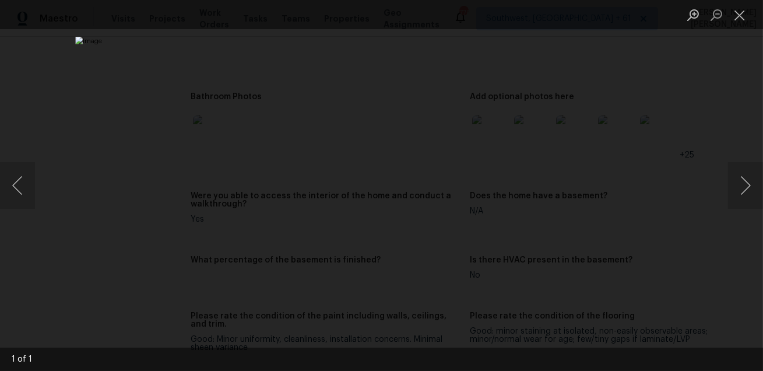
click at [672, 168] on div "Lightbox" at bounding box center [381, 185] width 763 height 371
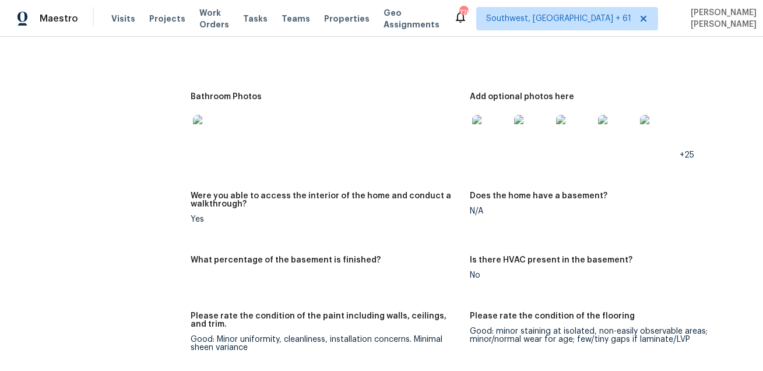
click at [490, 140] on img at bounding box center [490, 133] width 37 height 37
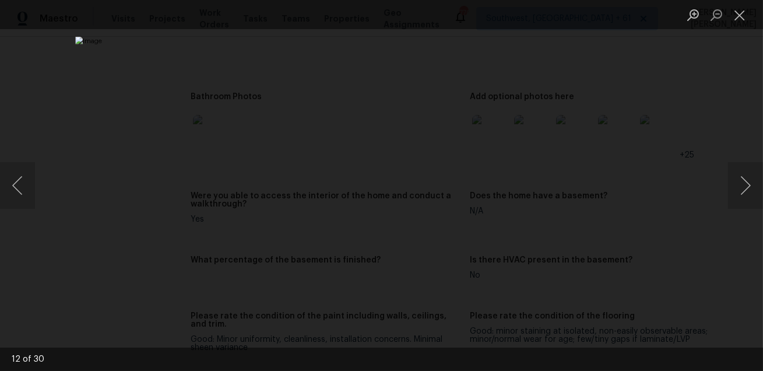
click at [714, 263] on div "Lightbox" at bounding box center [381, 185] width 763 height 371
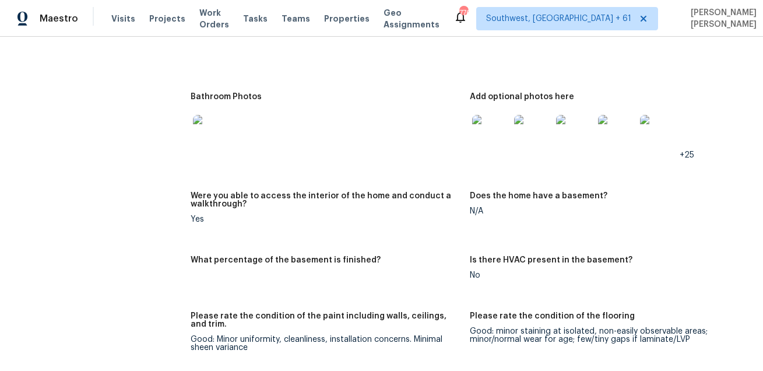
scroll to position [1659, 0]
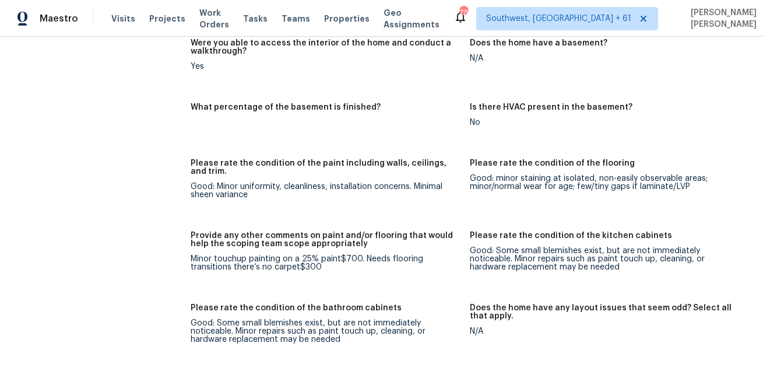
click at [369, 150] on div "Notes: Living Room Photos Kitchen Photos Main Bedroom Photos Bathroom Photos Ad…" at bounding box center [470, 298] width 558 height 1127
click at [551, 159] on div "Notes: Living Room Photos Kitchen Photos Main Bedroom Photos Bathroom Photos Ad…" at bounding box center [470, 298] width 558 height 1127
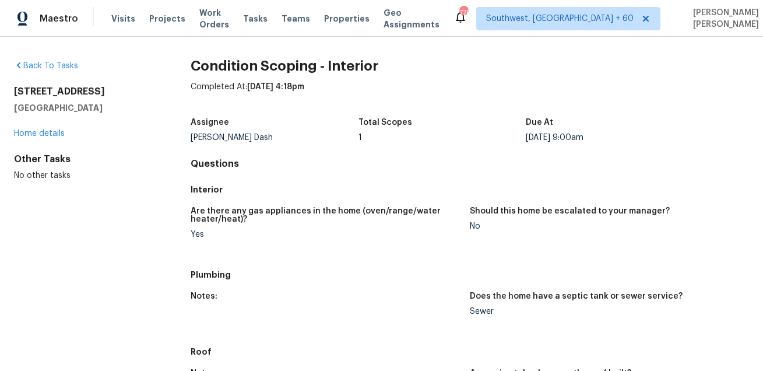
scroll to position [556, 0]
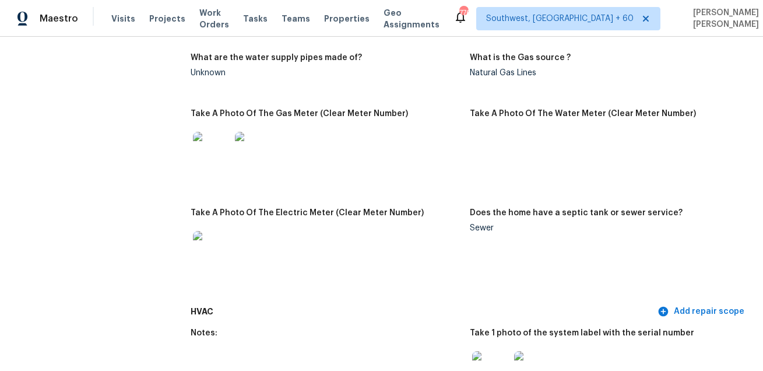
scroll to position [1678, 0]
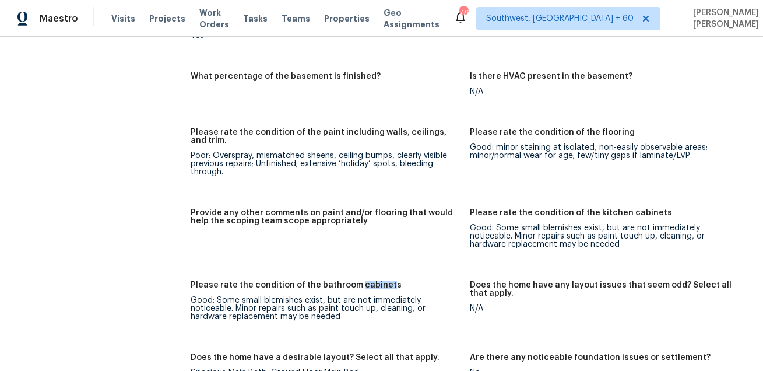
click at [434, 157] on div "Poor: Overspray, mismatched sheens, ceiling bumps, clearly visible previous rep…" at bounding box center [326, 164] width 270 height 24
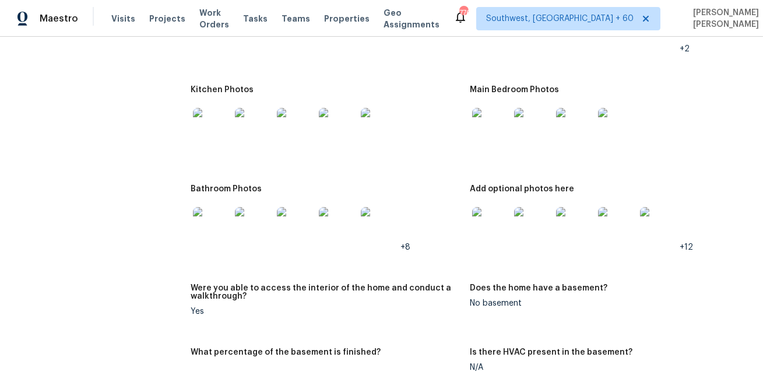
scroll to position [1293, 0]
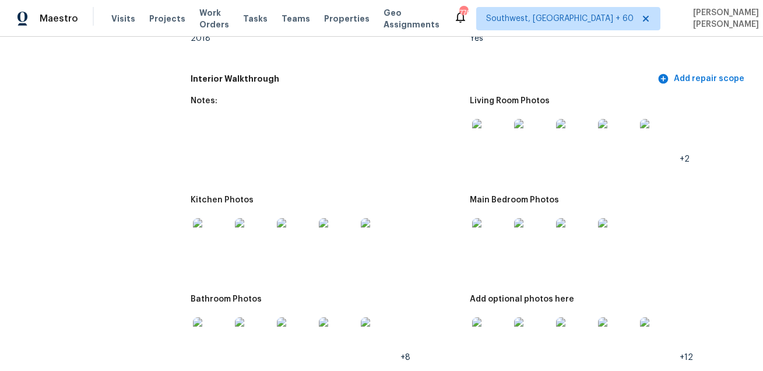
click at [483, 126] on img at bounding box center [490, 137] width 37 height 37
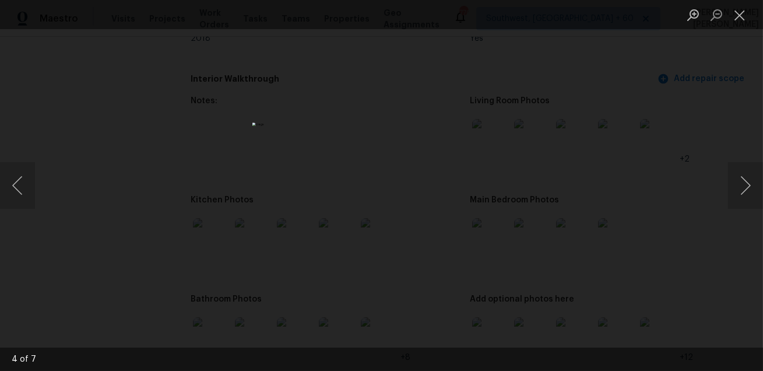
click at [533, 131] on div "Lightbox" at bounding box center [381, 185] width 763 height 371
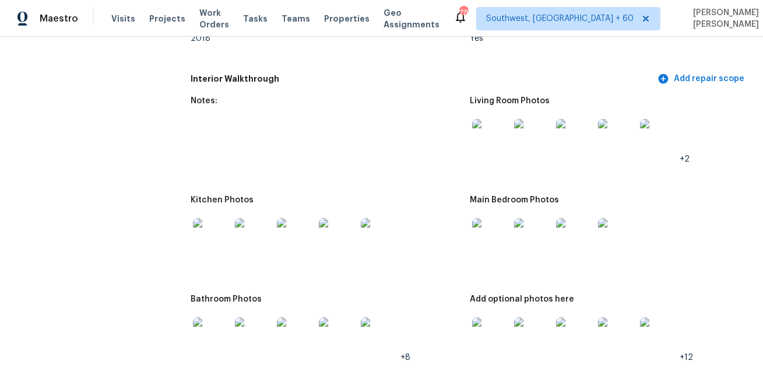
click at [222, 230] on img at bounding box center [211, 236] width 37 height 37
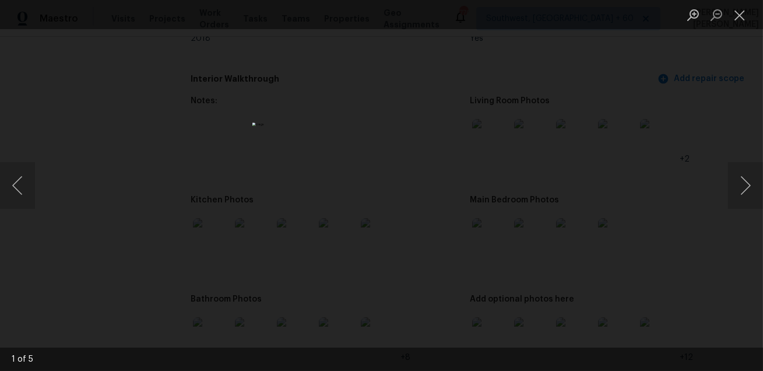
click at [547, 245] on div "Lightbox" at bounding box center [381, 185] width 763 height 371
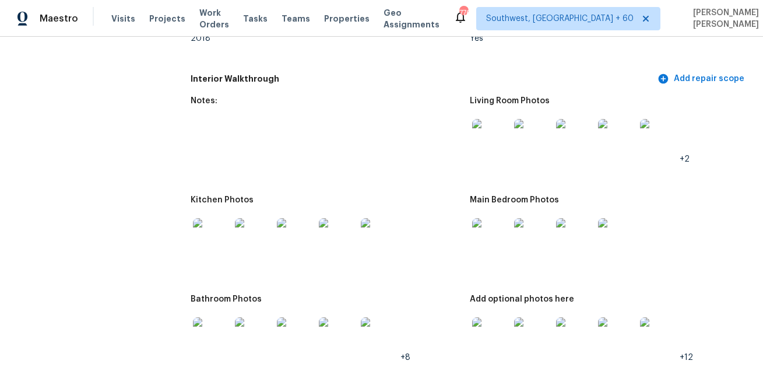
click at [489, 228] on img at bounding box center [490, 236] width 37 height 37
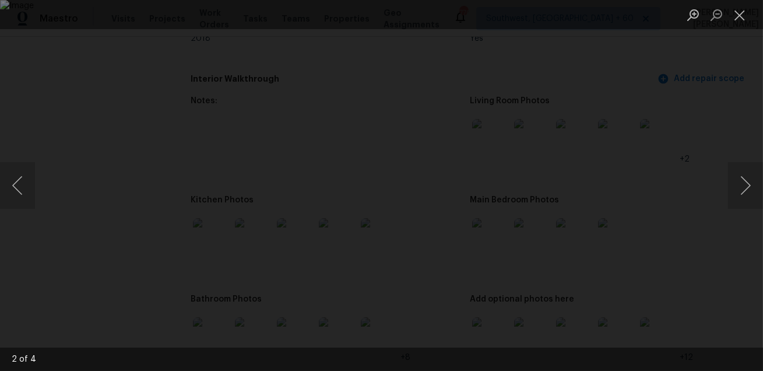
click at [674, 221] on img "Lightbox" at bounding box center [381, 185] width 763 height 371
click at [691, 220] on div "Lightbox" at bounding box center [381, 185] width 763 height 371
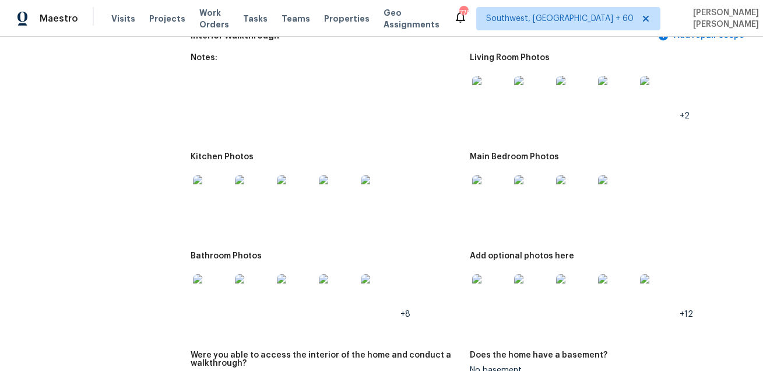
scroll to position [1367, 0]
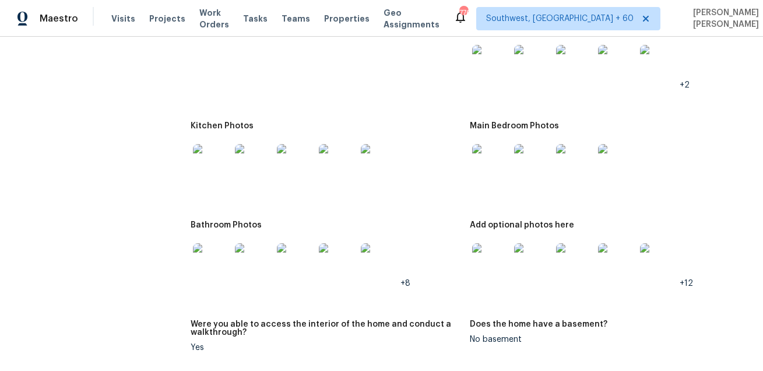
click at [216, 253] on img at bounding box center [211, 261] width 37 height 37
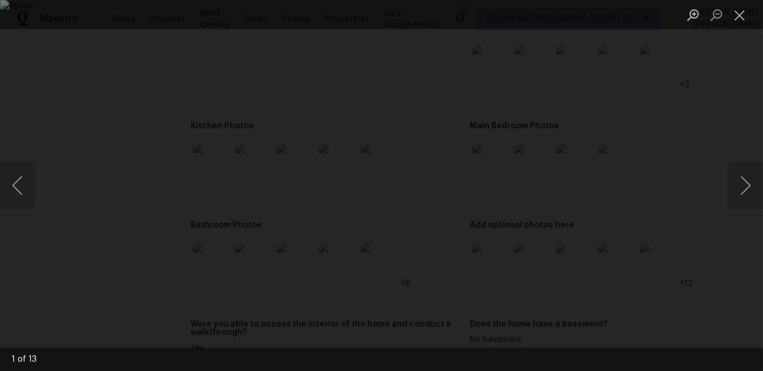
click at [713, 258] on div "Lightbox" at bounding box center [381, 185] width 763 height 371
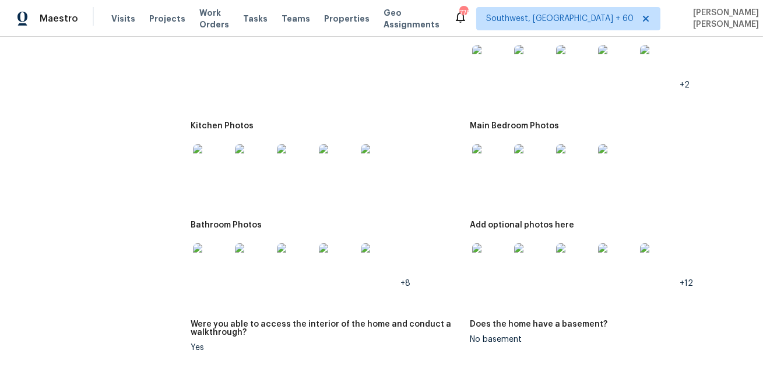
click at [479, 258] on img at bounding box center [490, 261] width 37 height 37
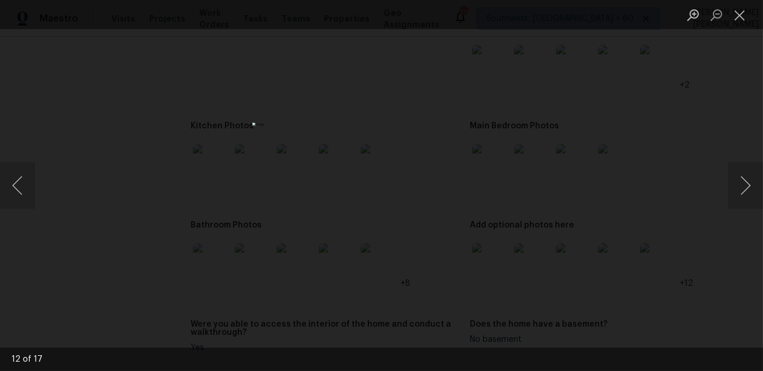
click at [536, 242] on div "Lightbox" at bounding box center [381, 185] width 763 height 371
click at [244, 75] on div "Lightbox" at bounding box center [381, 185] width 763 height 371
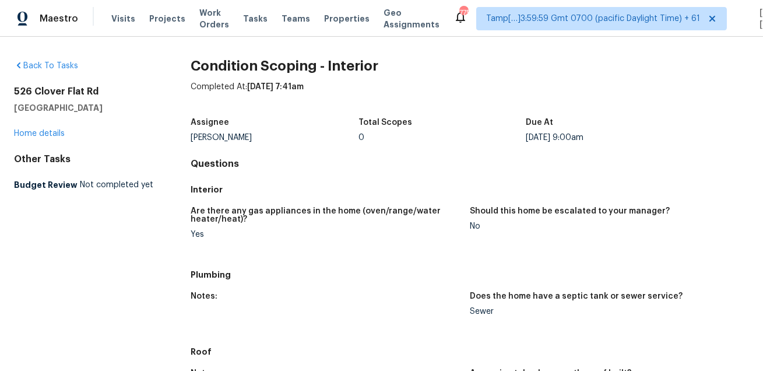
scroll to position [448, 0]
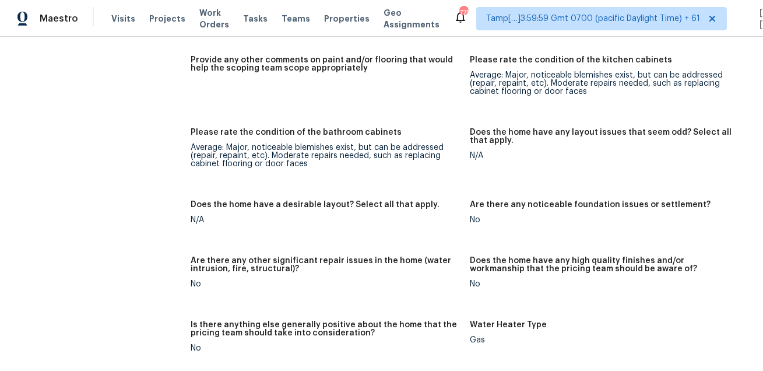
scroll to position [2439, 0]
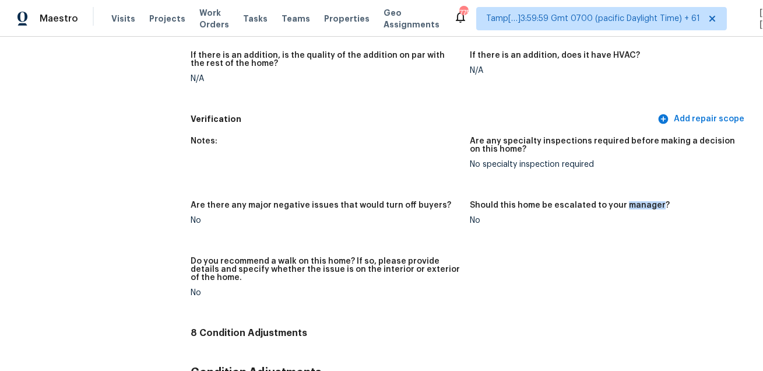
click at [408, 226] on figure "Are there any major negative issues that would turn off buyers? No" at bounding box center [330, 222] width 279 height 42
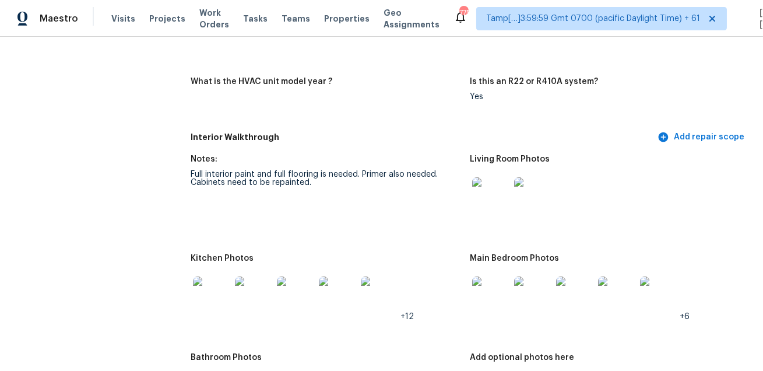
scroll to position [1246, 0]
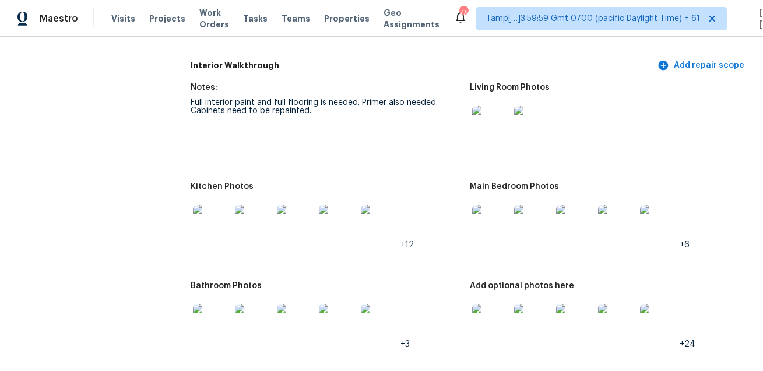
click at [491, 128] on img at bounding box center [490, 123] width 37 height 37
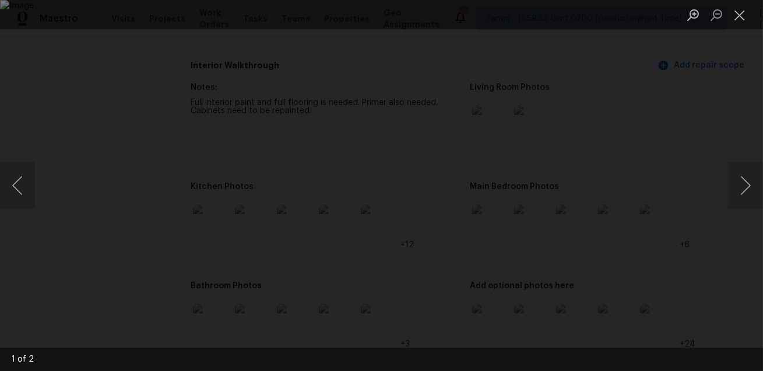
click at [720, 116] on div "Lightbox" at bounding box center [381, 185] width 763 height 371
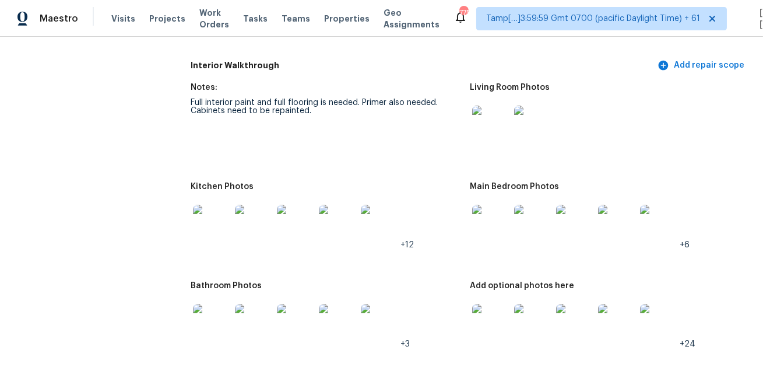
click at [202, 214] on img at bounding box center [211, 223] width 37 height 37
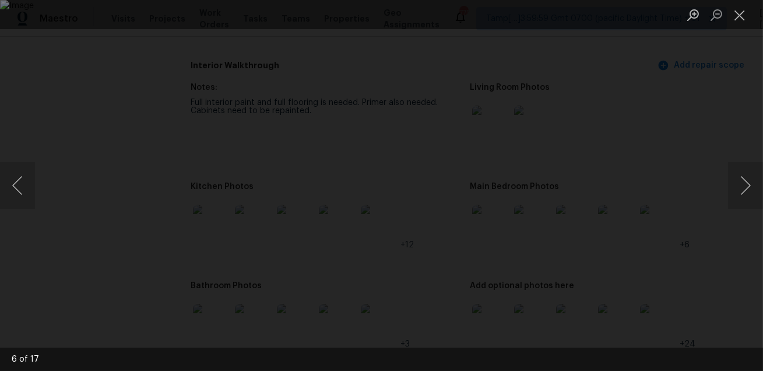
click at [61, 263] on div "Lightbox" at bounding box center [381, 185] width 763 height 371
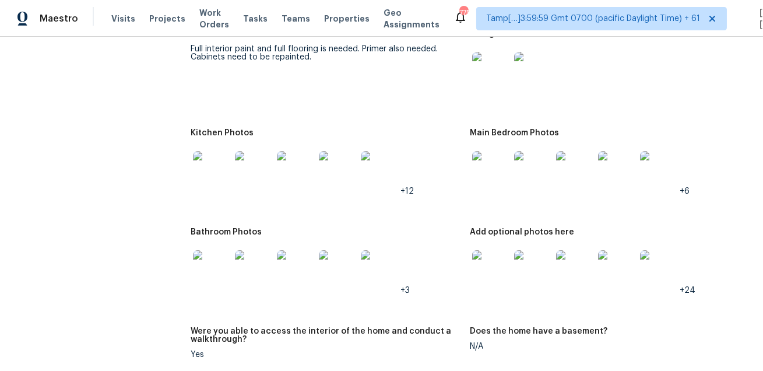
scroll to position [1350, 0]
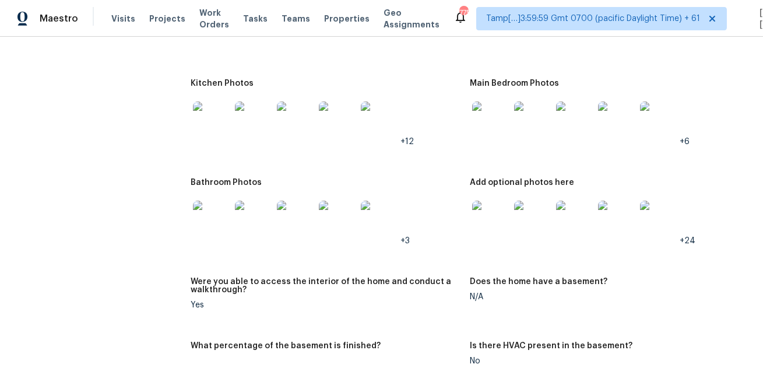
click at [485, 124] on img at bounding box center [490, 119] width 37 height 37
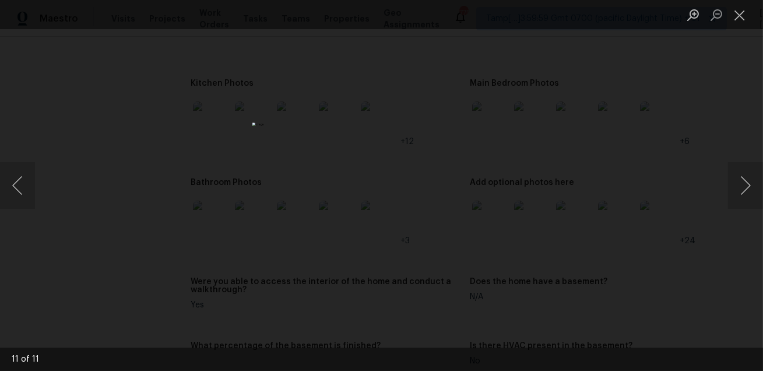
click at [192, 232] on div "Lightbox" at bounding box center [381, 185] width 763 height 371
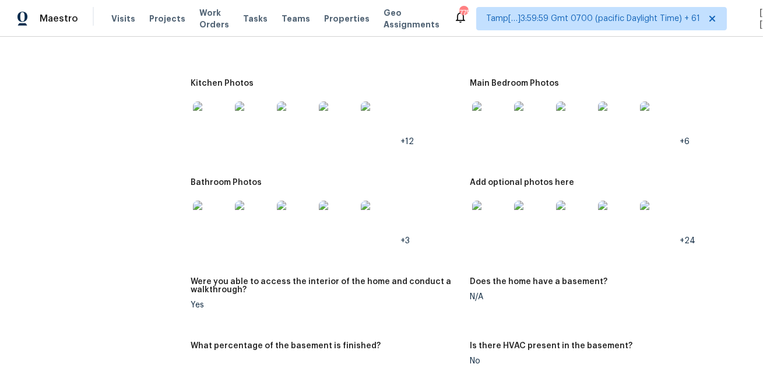
scroll to position [1351, 0]
click at [216, 208] on img at bounding box center [211, 217] width 37 height 37
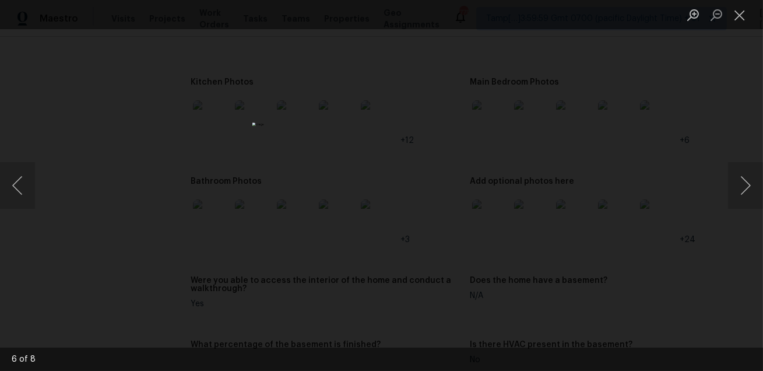
click at [576, 242] on div "Lightbox" at bounding box center [381, 185] width 763 height 371
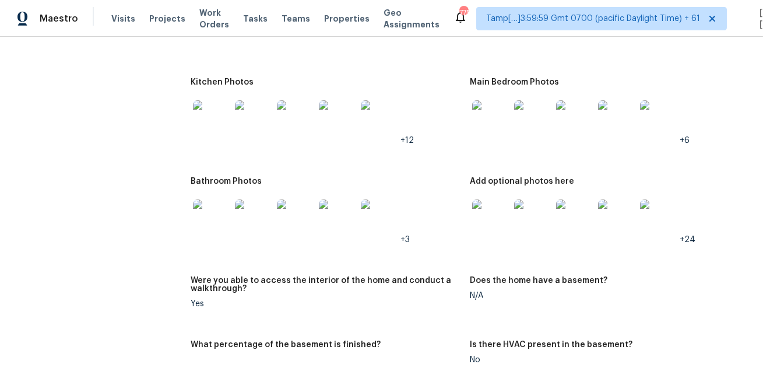
click at [480, 215] on img at bounding box center [490, 217] width 37 height 37
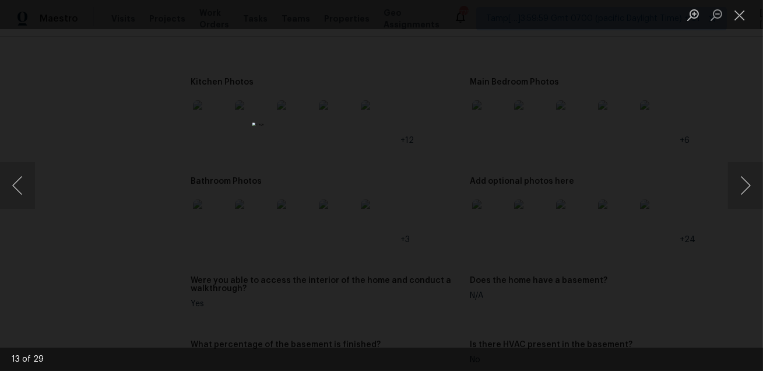
click at [548, 223] on div "Lightbox" at bounding box center [381, 185] width 763 height 371
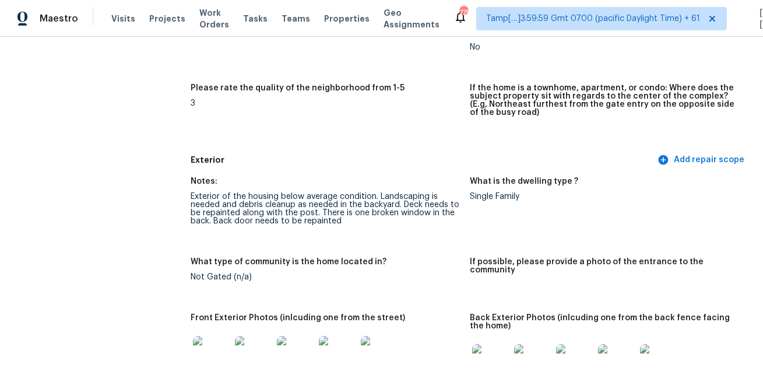
scroll to position [2942, 0]
